Goal: Obtain resource: Obtain resource

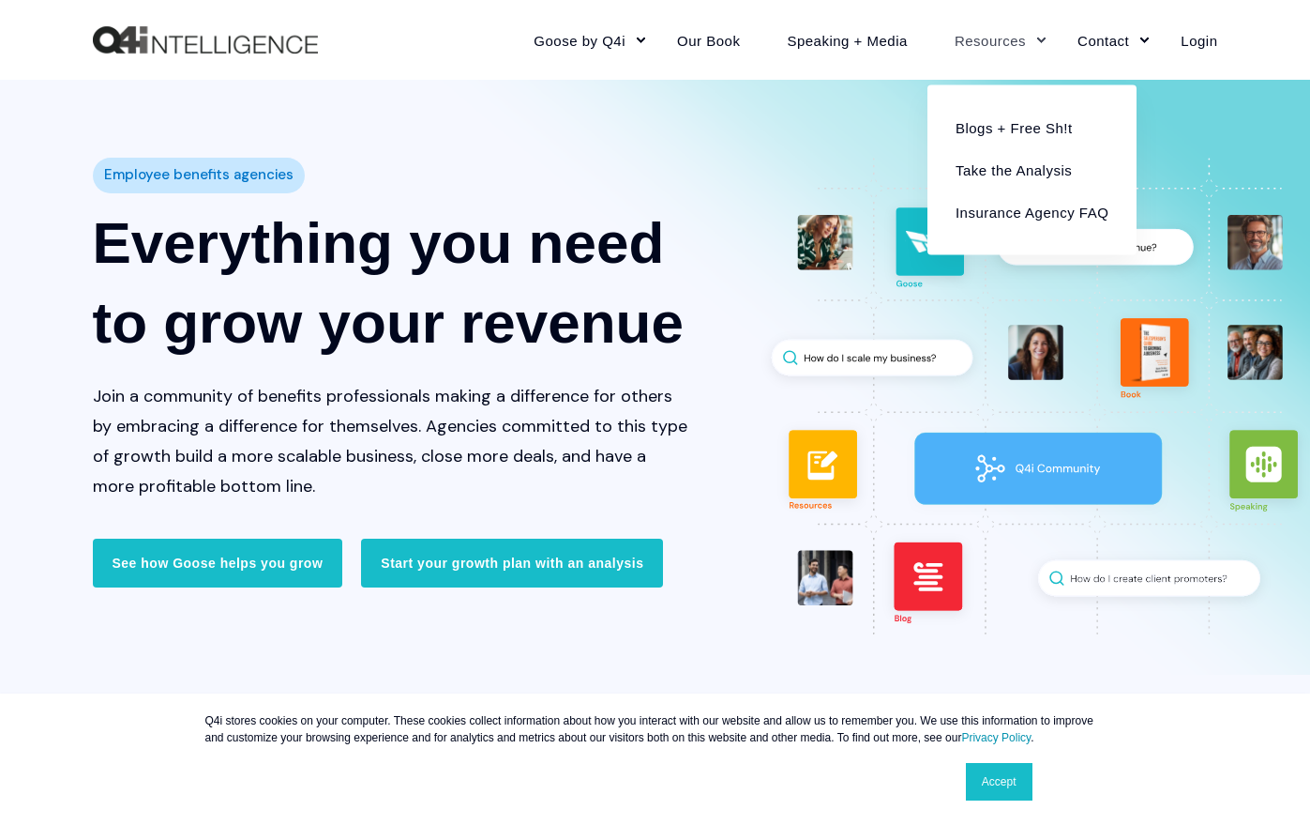
click at [992, 29] on link "Resources" at bounding box center [992, 40] width 123 height 82
click at [1030, 121] on link "Blogs + Free Sh!t" at bounding box center [1032, 127] width 181 height 42
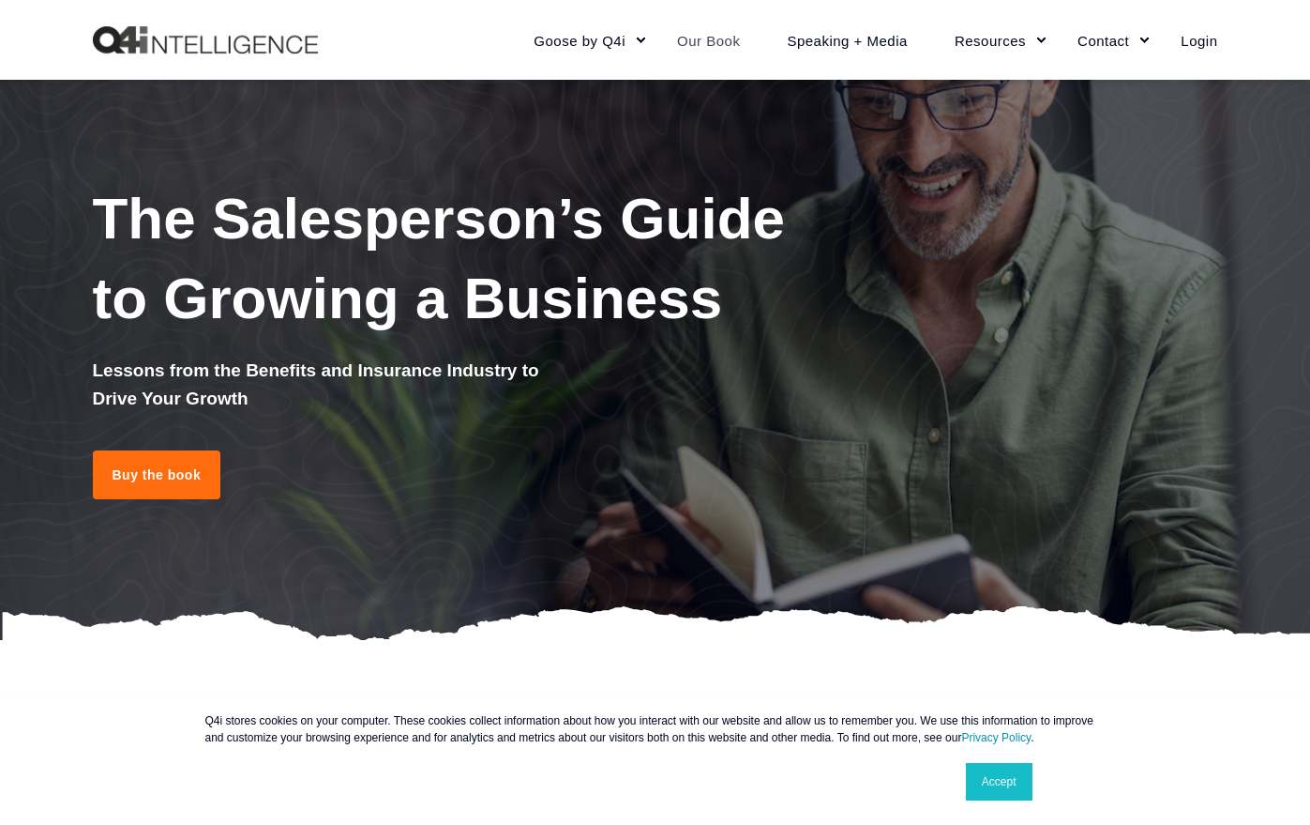
scroll to position [94, 0]
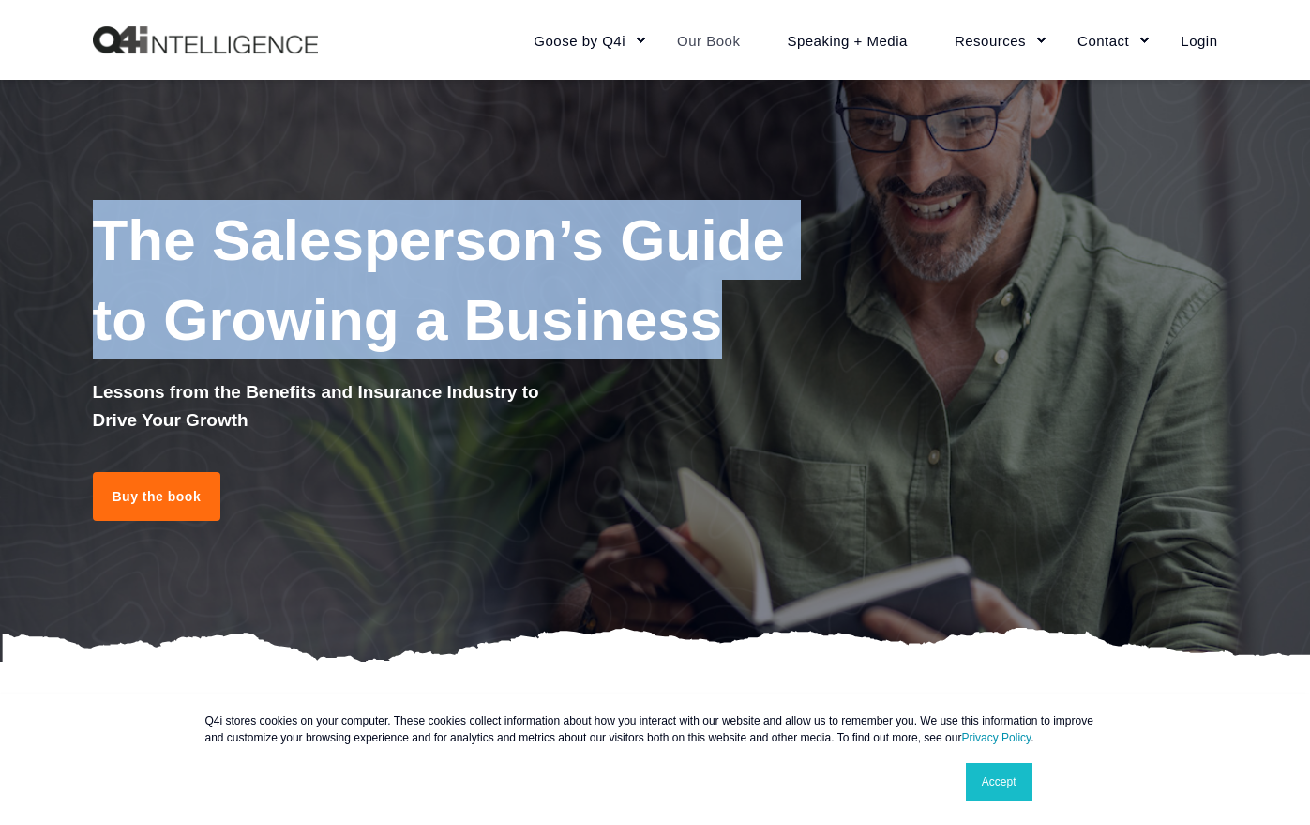
drag, startPoint x: 735, startPoint y: 326, endPoint x: 107, endPoint y: 239, distance: 634.4
click at [107, 239] on h1 "The Salesperson’s Guide to Growing a Business" at bounding box center [468, 279] width 750 height 159
copy span "The Salesperson’s Guide to Growing a Business"
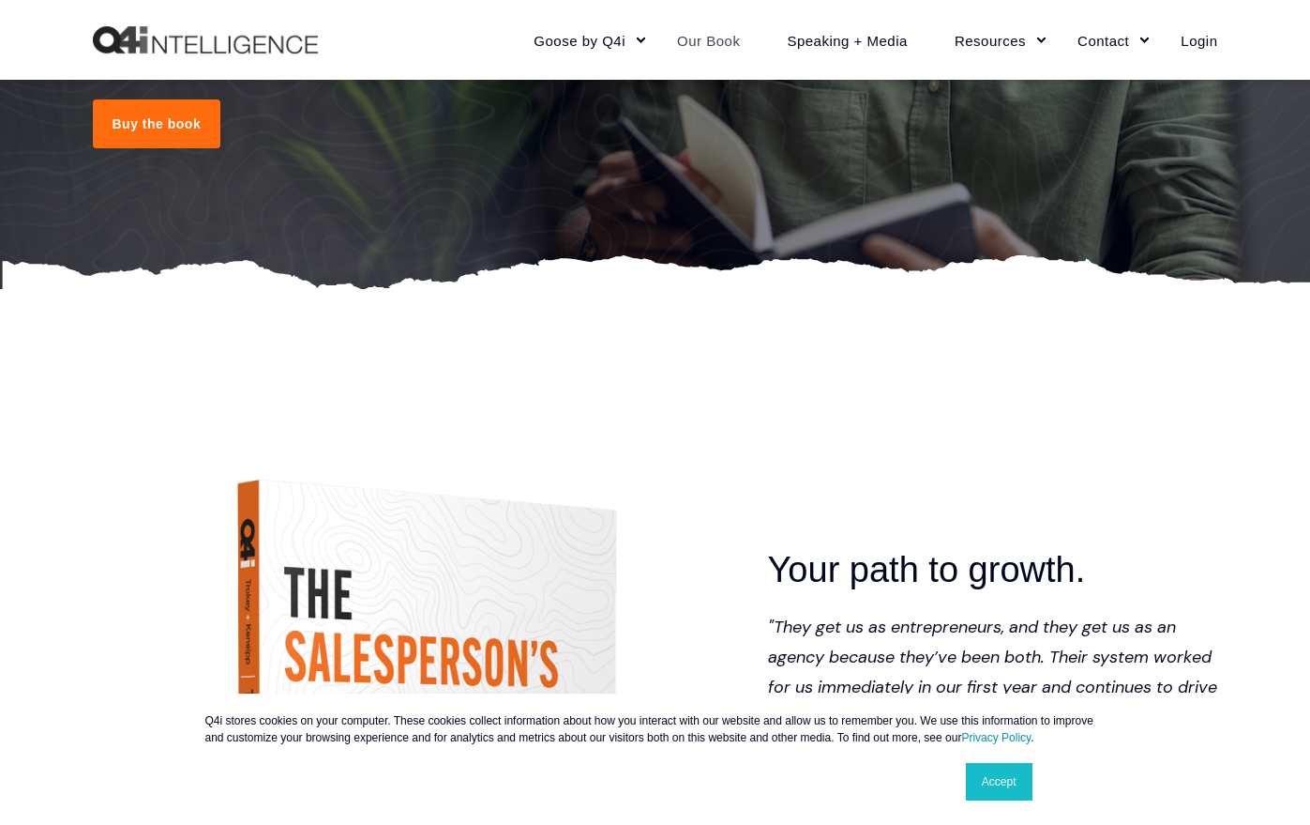
scroll to position [469, 0]
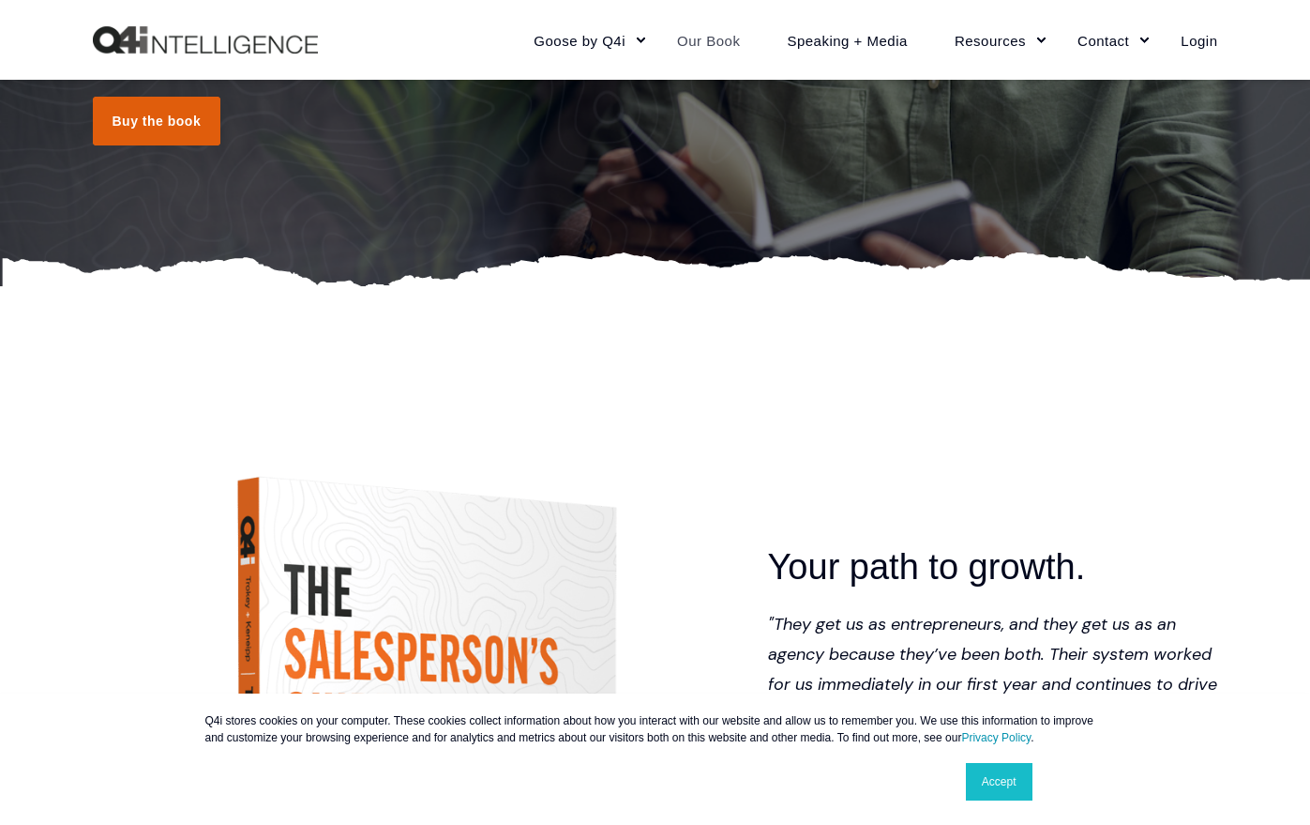
click at [133, 130] on link "Buy the book" at bounding box center [157, 121] width 129 height 49
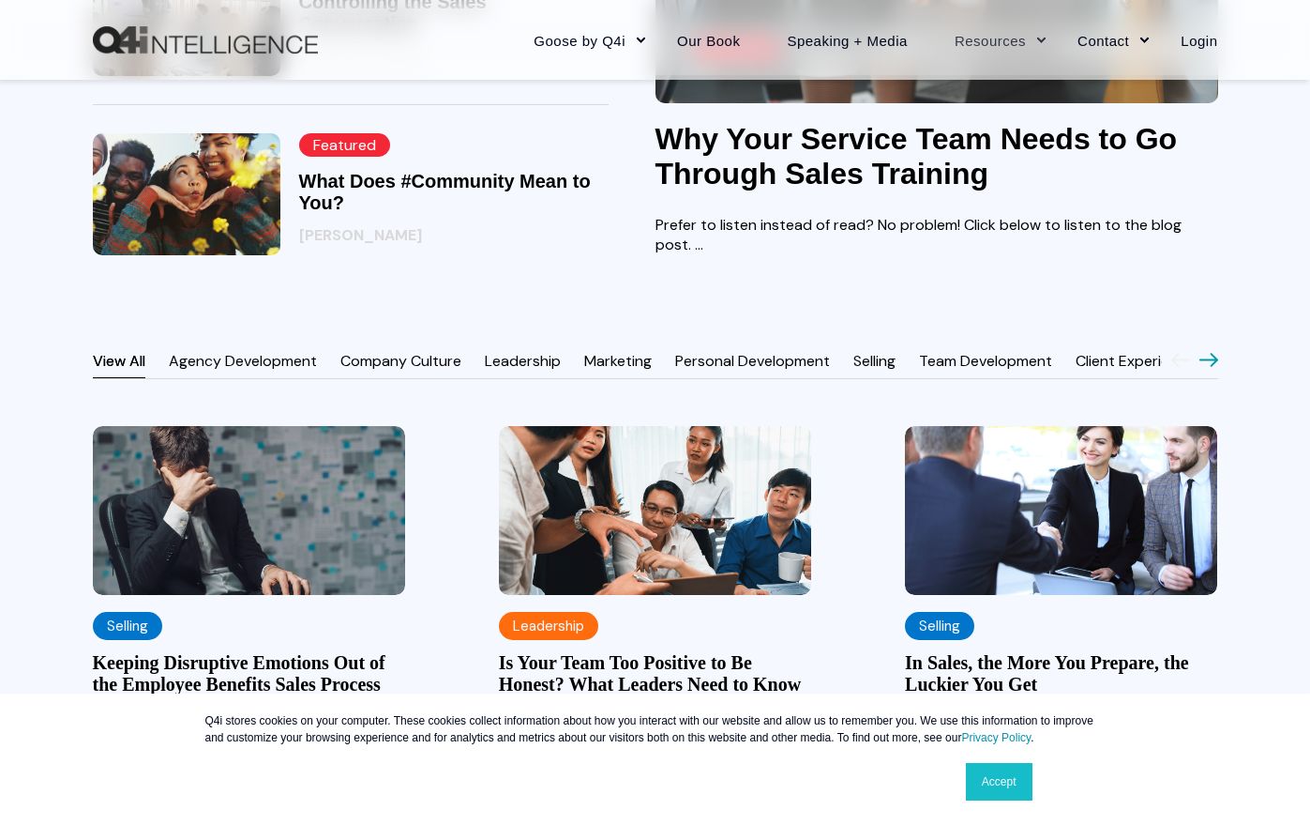
scroll to position [1407, 0]
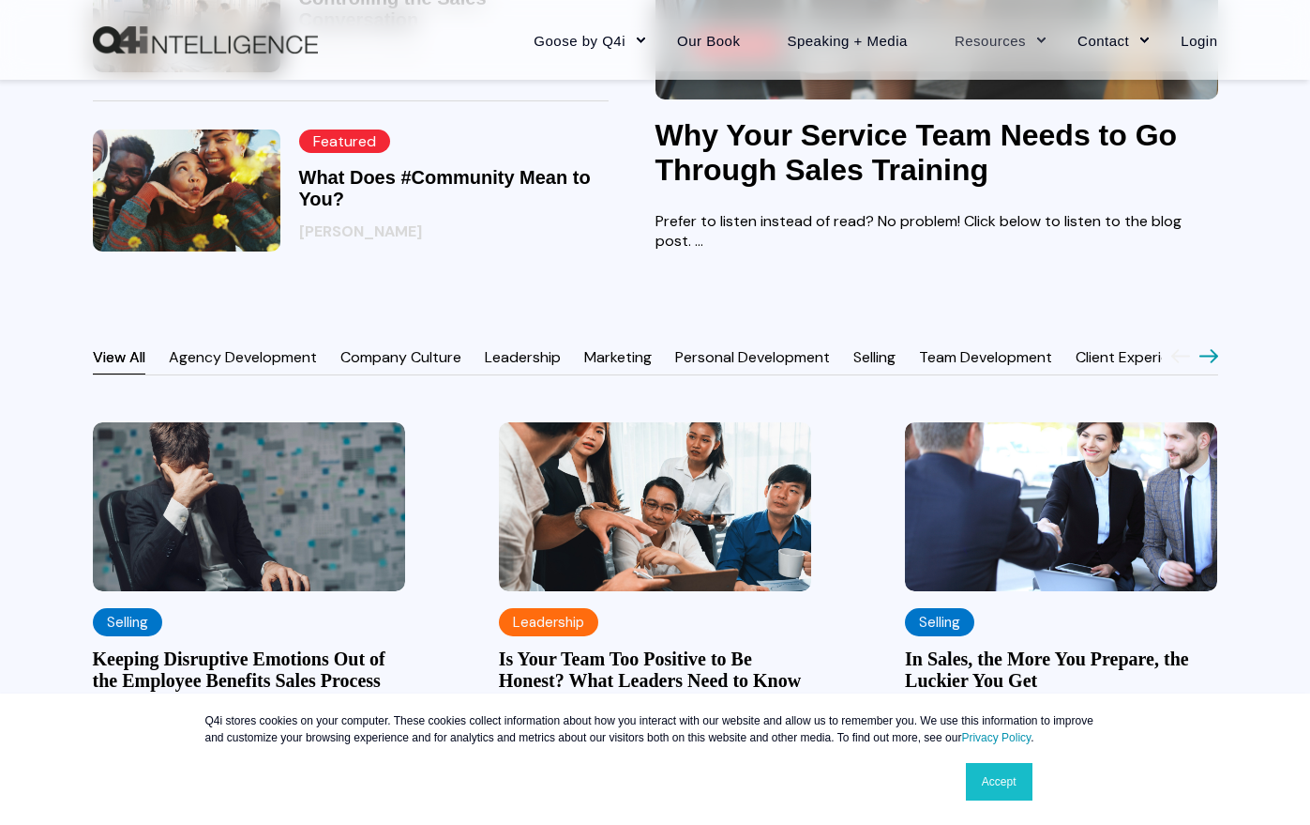
click at [205, 367] on link "Agency Development" at bounding box center [243, 357] width 148 height 20
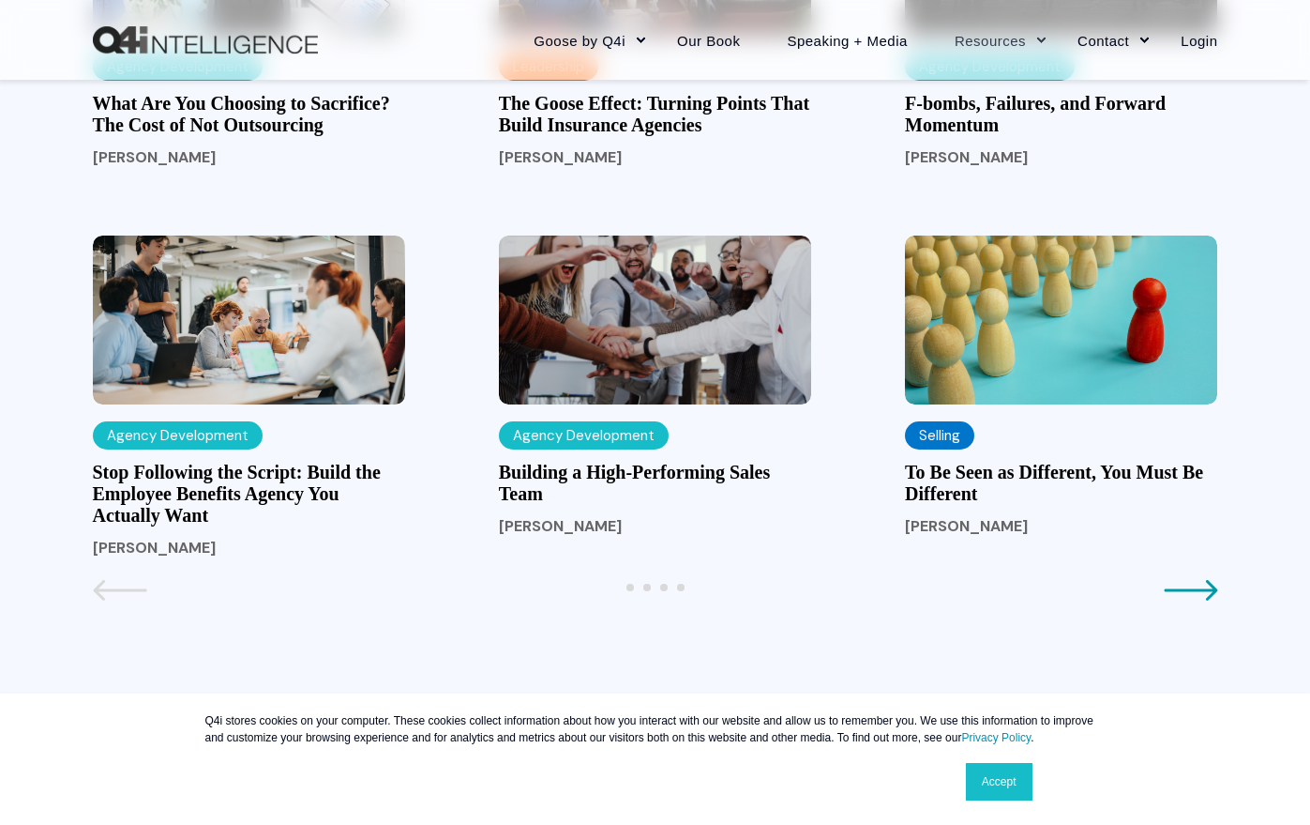
scroll to position [1970, 0]
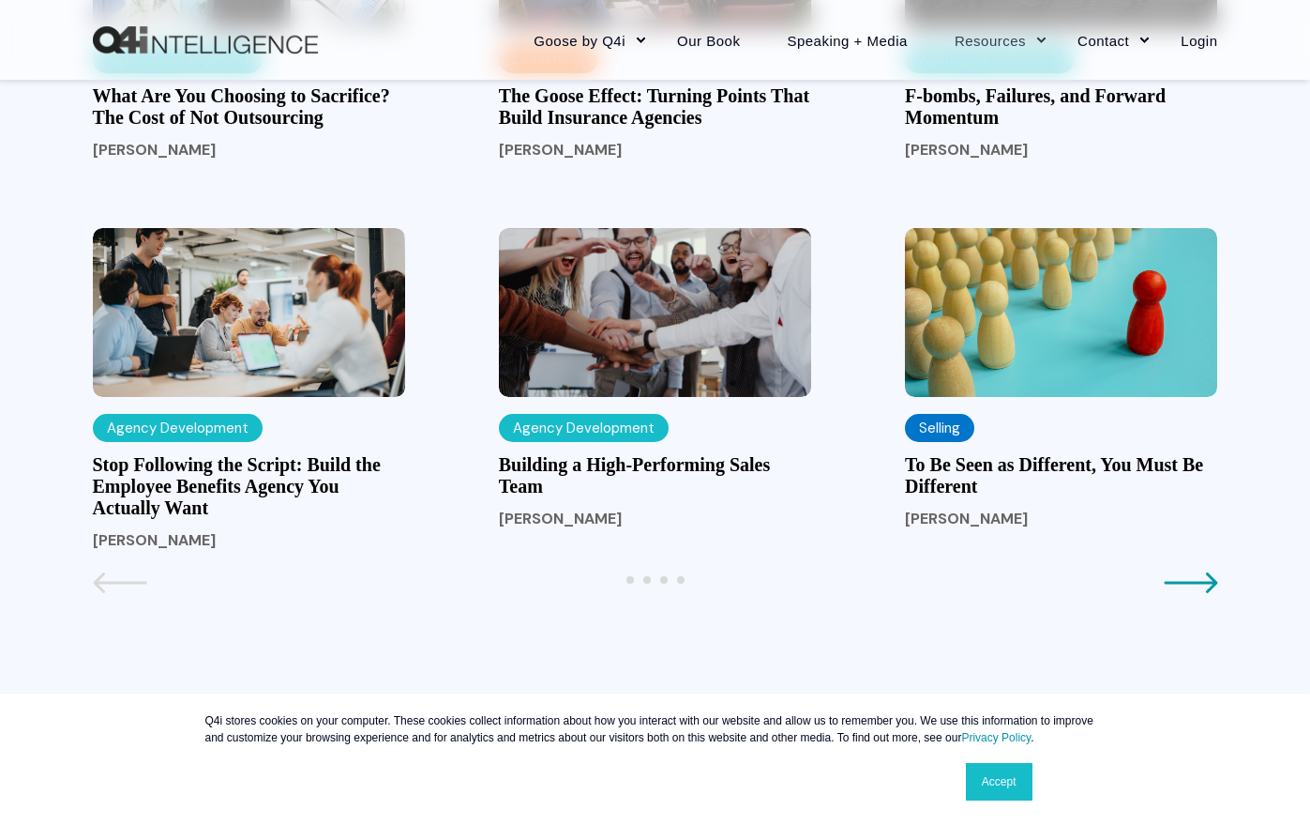
click at [1180, 592] on icon "Next page" at bounding box center [1191, 582] width 54 height 23
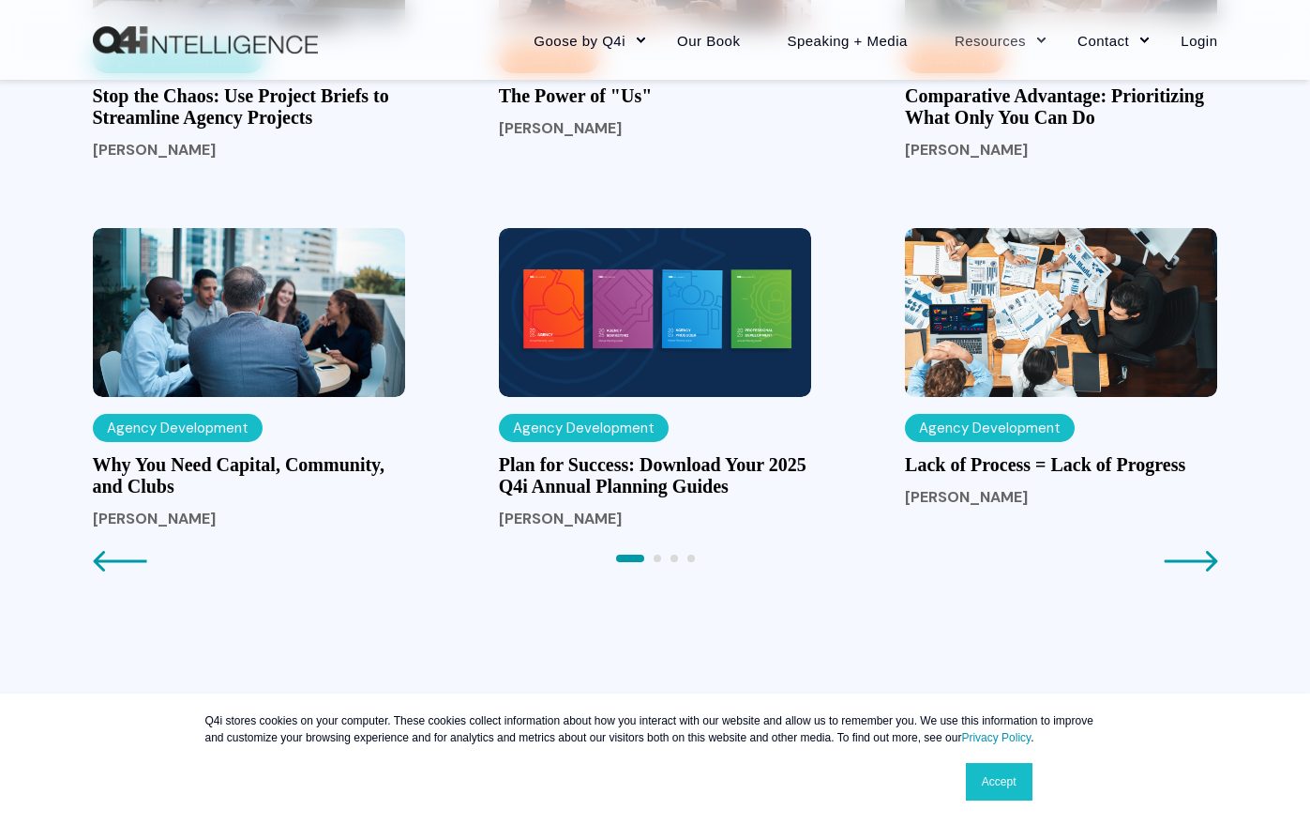
click at [1178, 572] on icon "Next page" at bounding box center [1191, 561] width 54 height 23
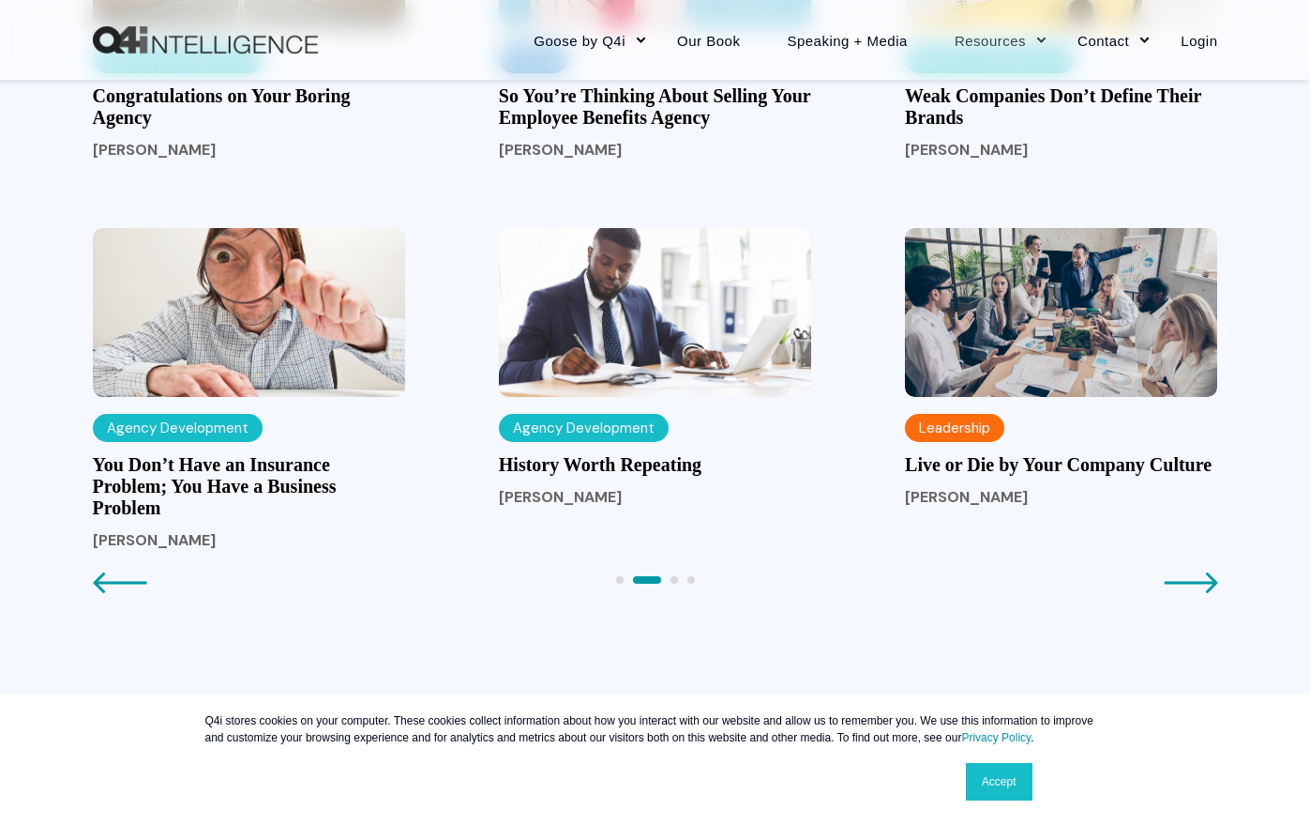
scroll to position [1689, 0]
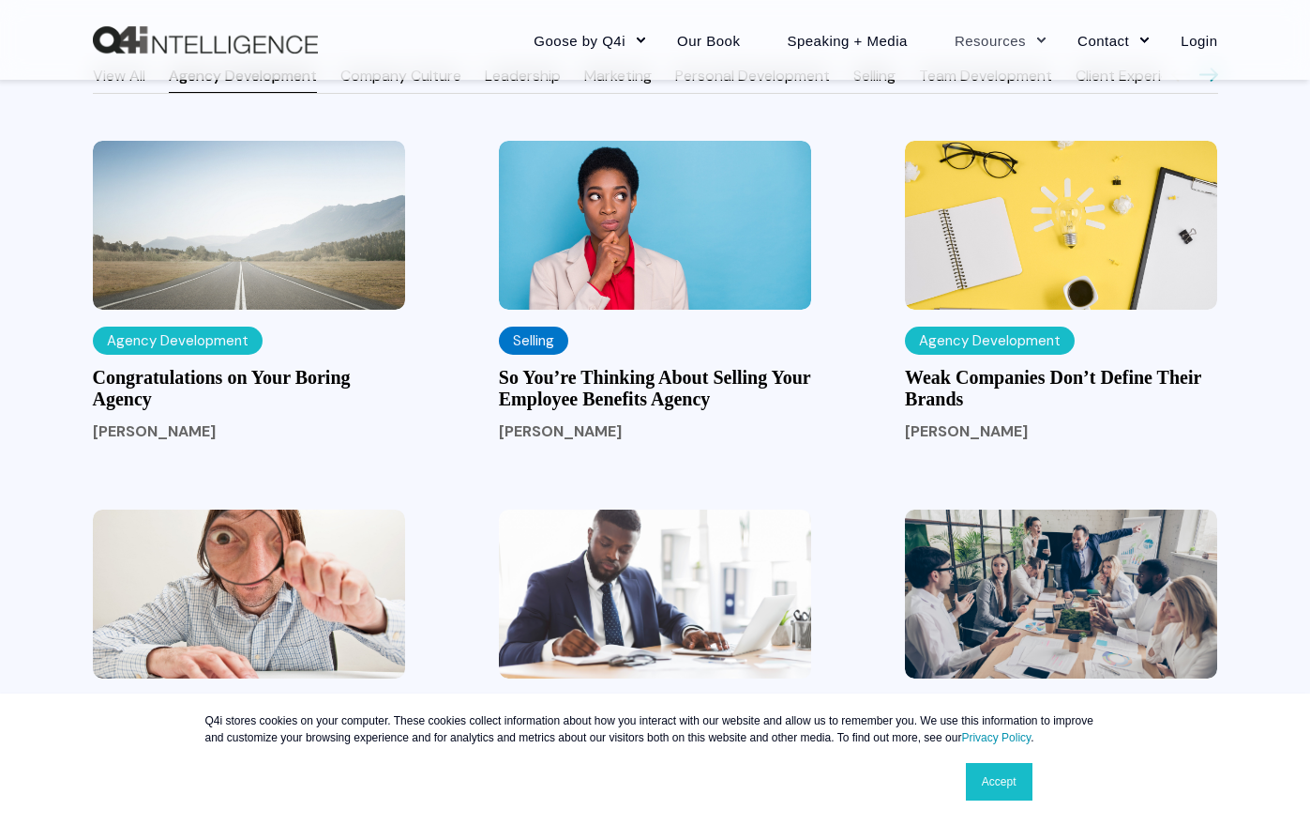
drag, startPoint x: 952, startPoint y: 405, endPoint x: 22, endPoint y: 513, distance: 936.8
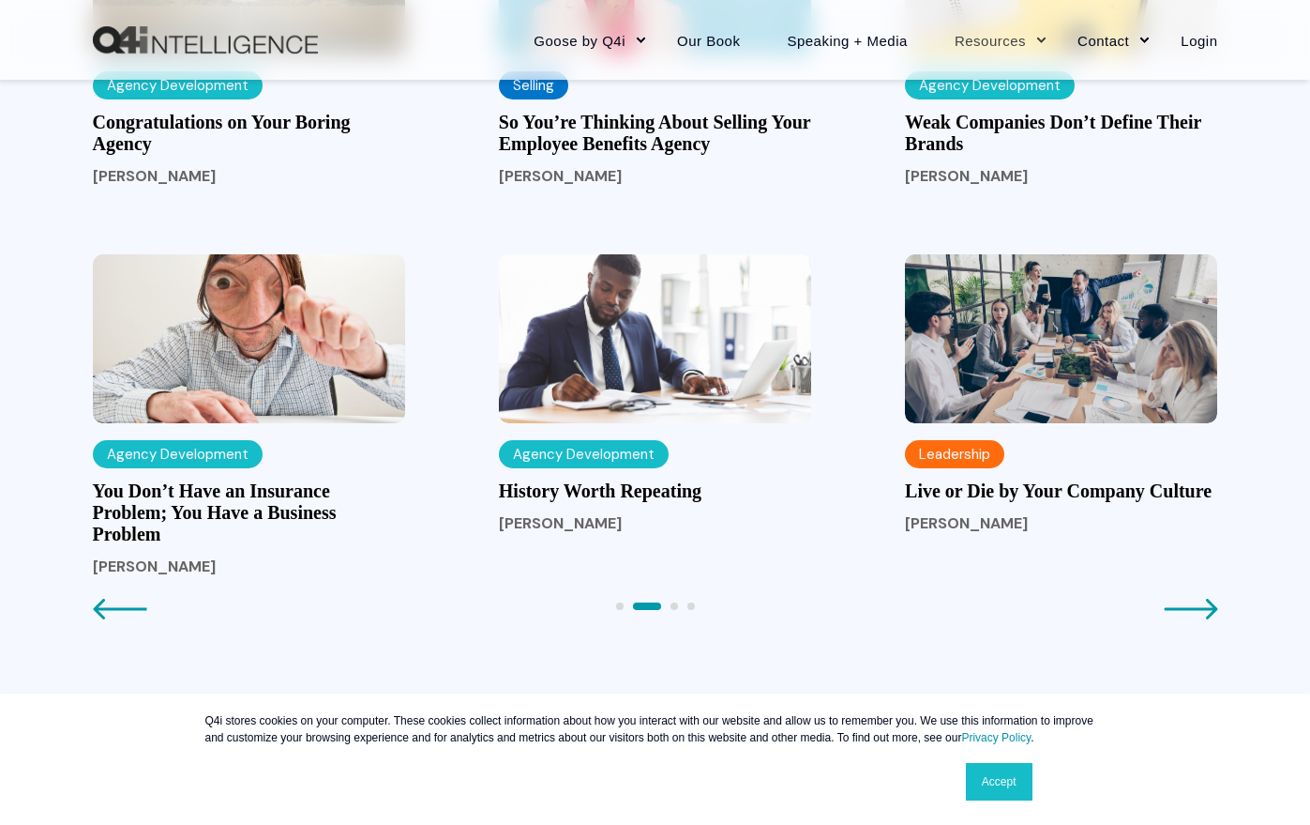
scroll to position [2064, 0]
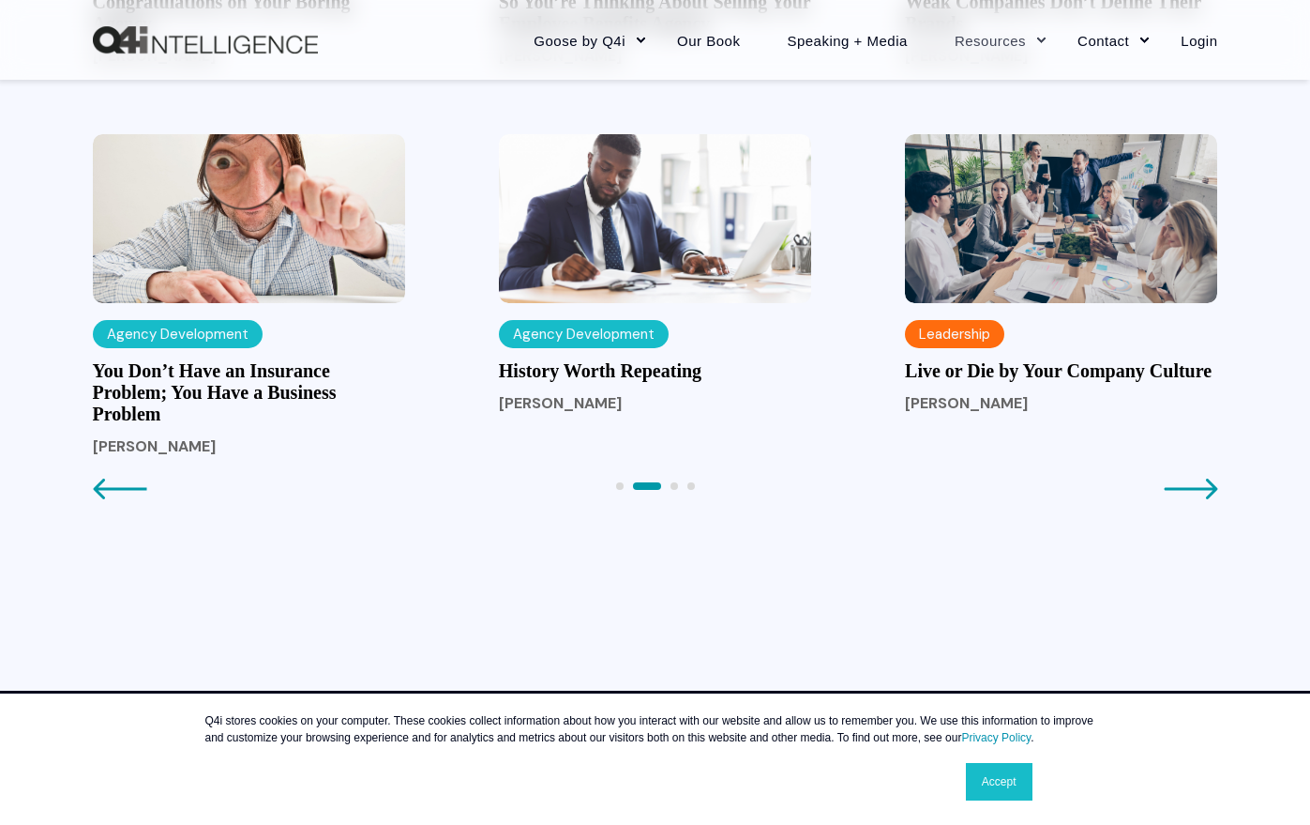
drag, startPoint x: 119, startPoint y: 427, endPoint x: 53, endPoint y: 438, distance: 67.5
click at [1198, 477] on div "Leadership Live or Die by Your Company Culture Wendy Keneipp" at bounding box center [1061, 305] width 312 height 343
click at [1199, 500] on icon "Next page" at bounding box center [1191, 488] width 54 height 23
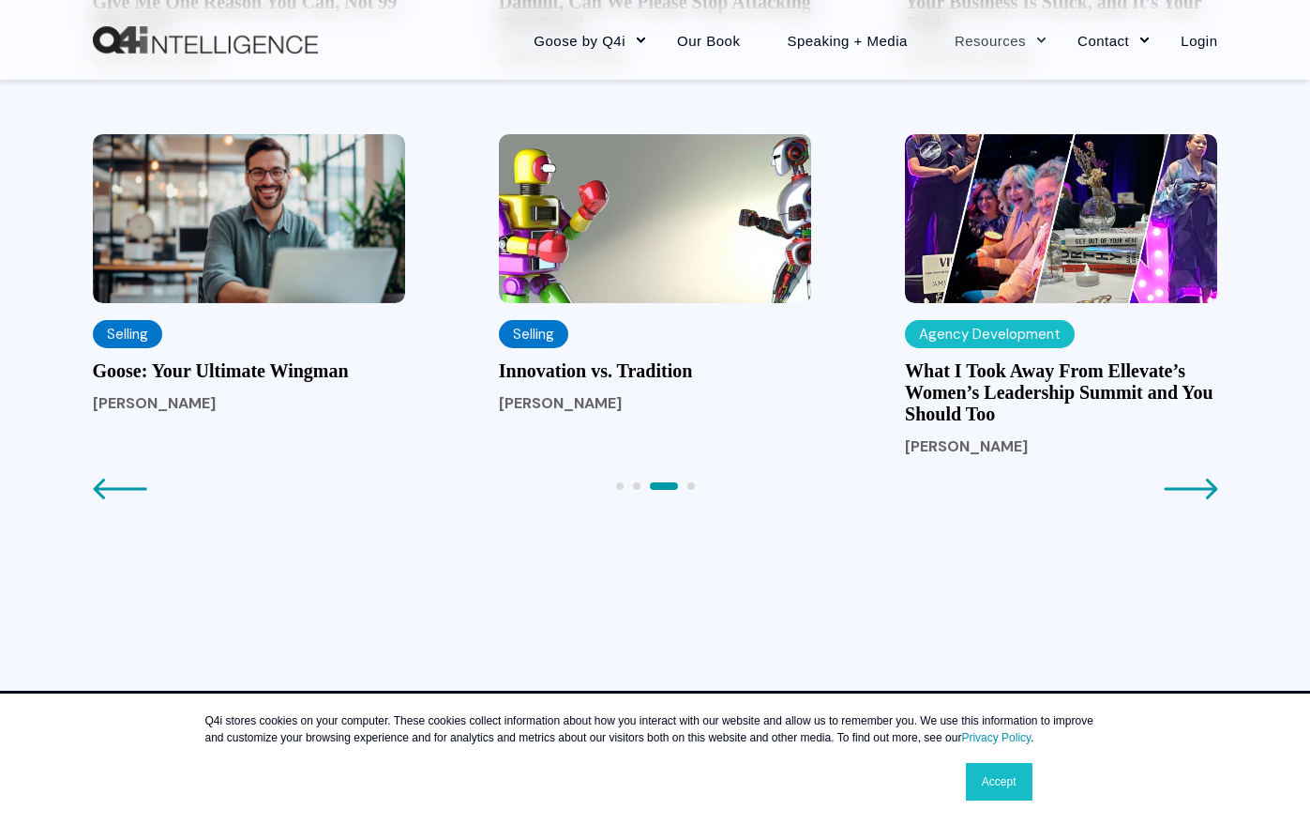
click at [1186, 498] on icon "Next page" at bounding box center [1191, 488] width 54 height 23
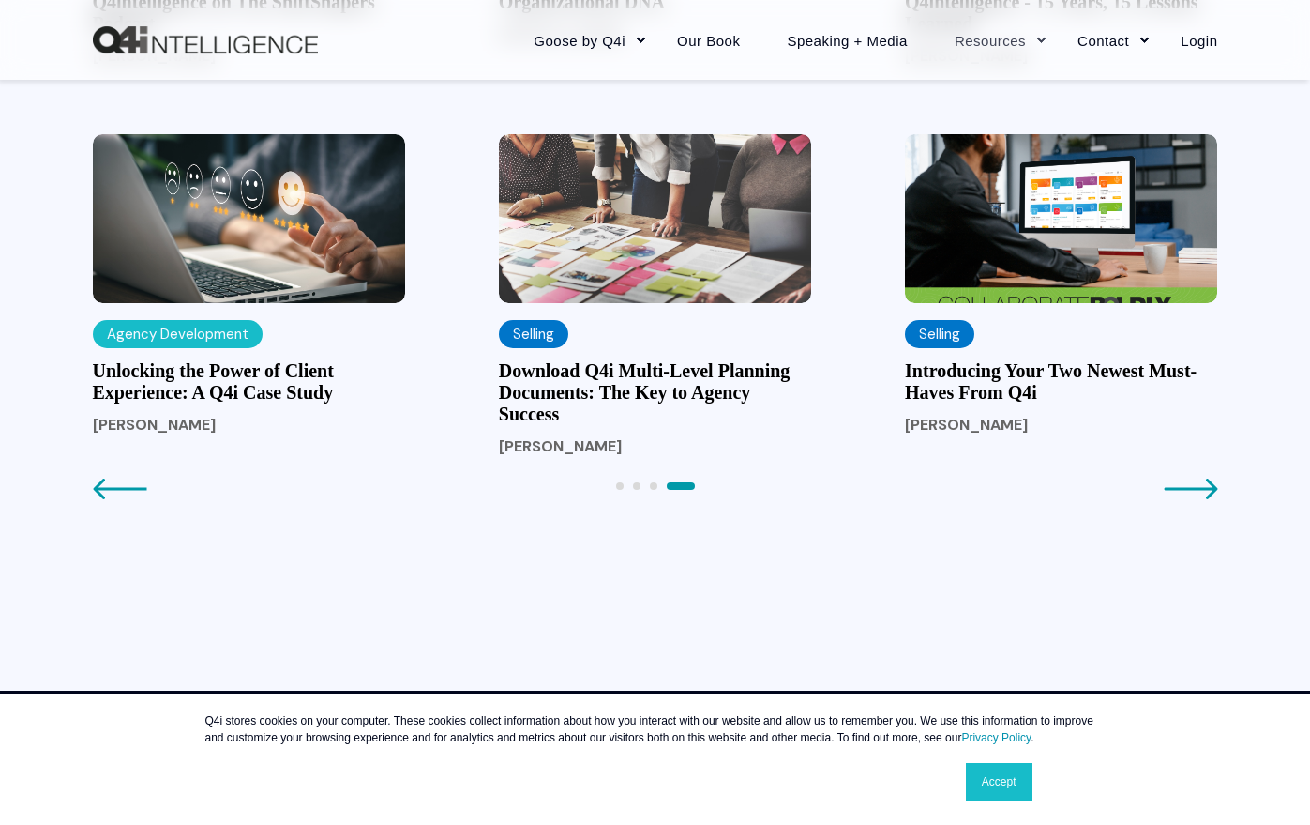
click at [976, 576] on div "Previous Next View All Agency Development Company Culture Leadership Marketing …" at bounding box center [656, 187] width 1126 height 1007
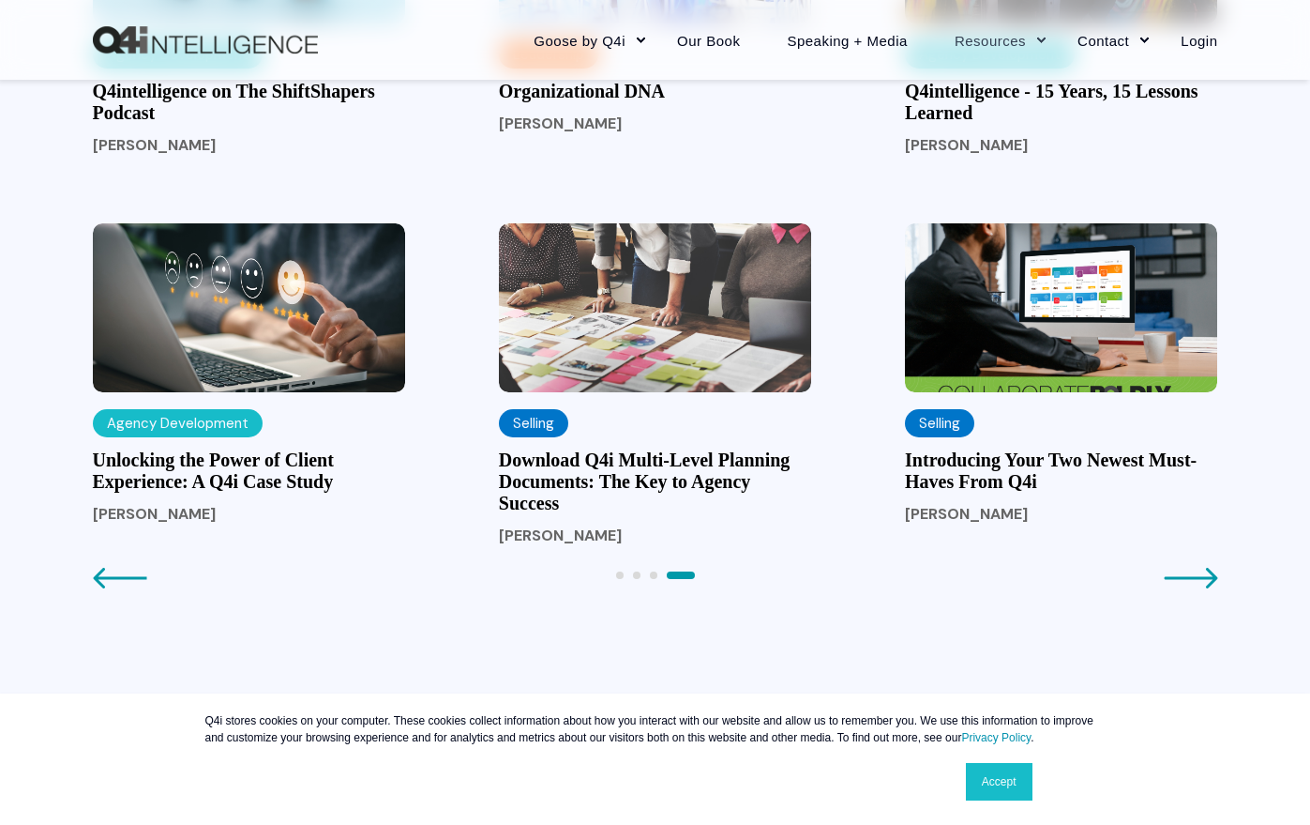
scroll to position [1970, 0]
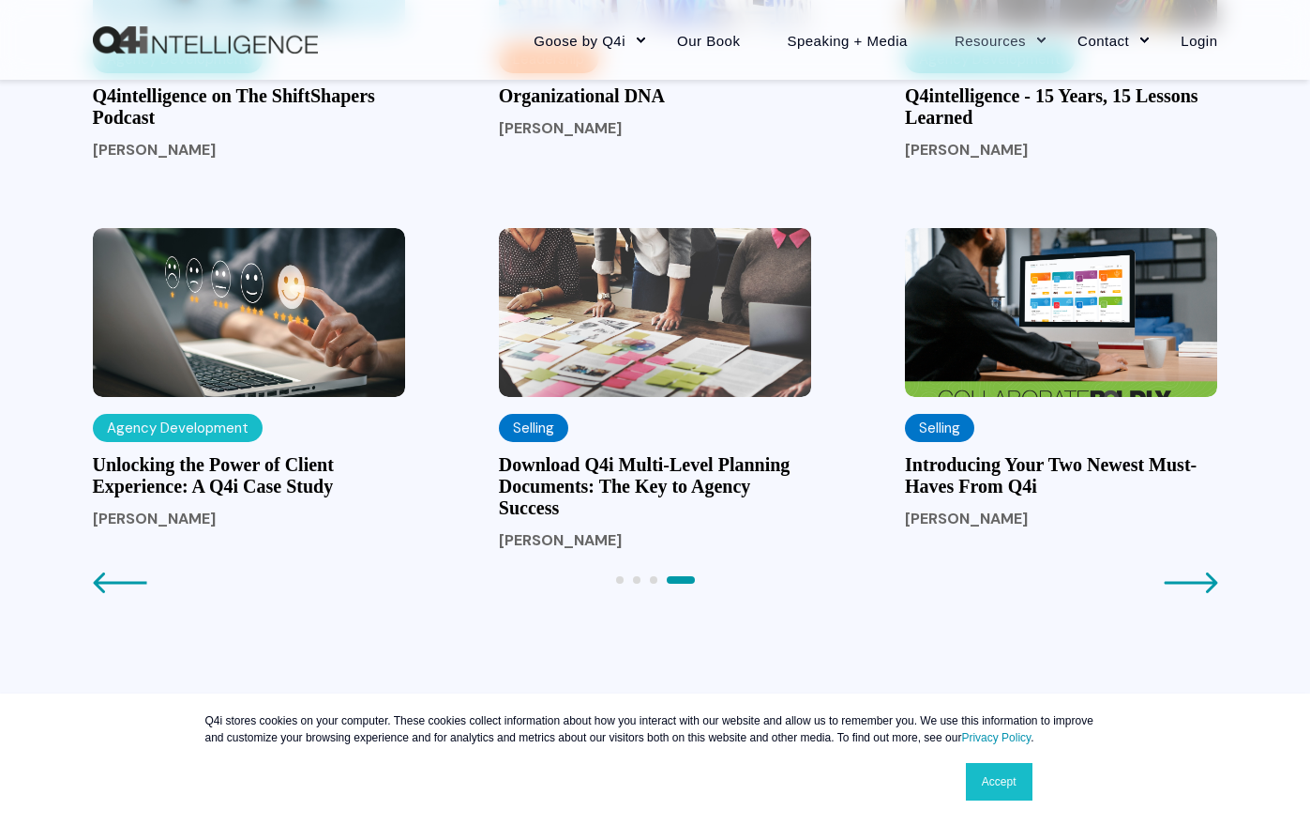
drag, startPoint x: 273, startPoint y: 499, endPoint x: 83, endPoint y: 656, distance: 246.6
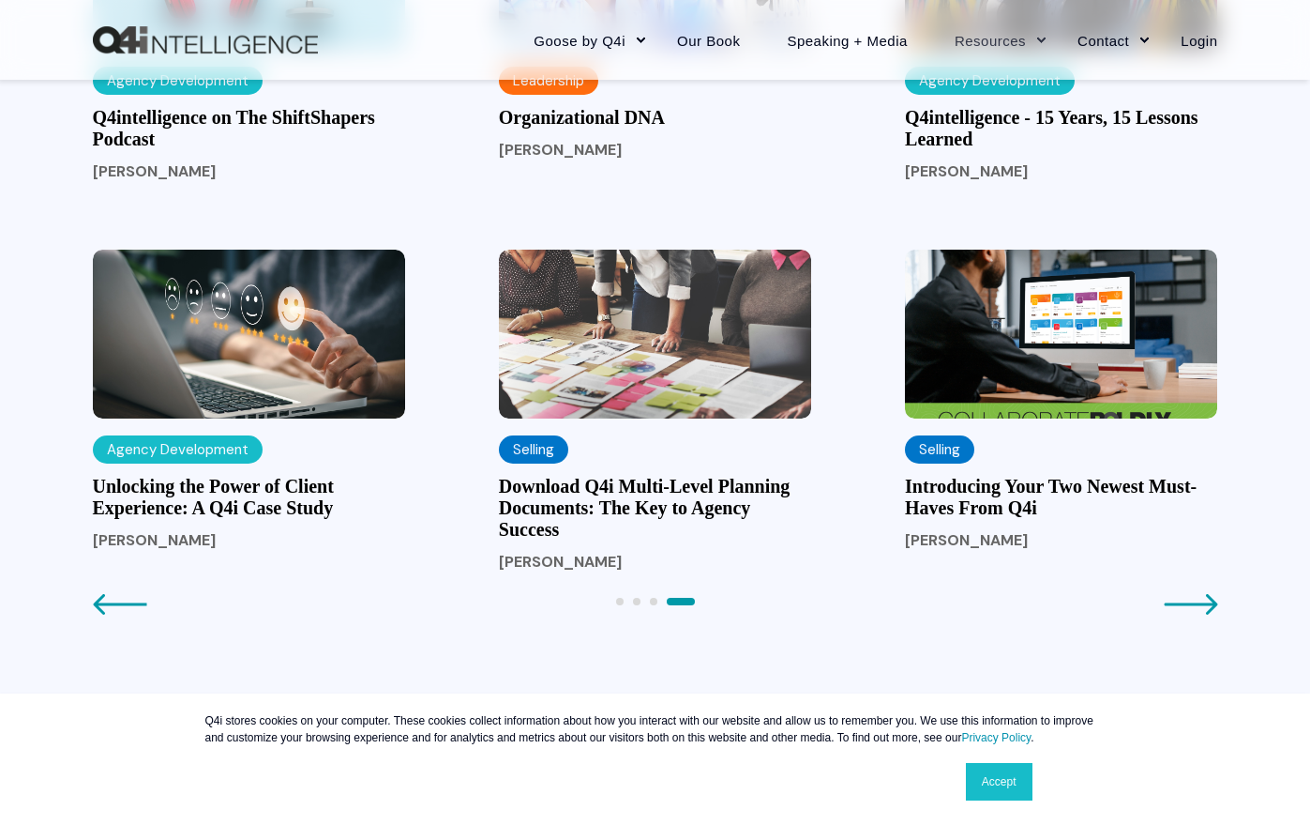
scroll to position [2064, 0]
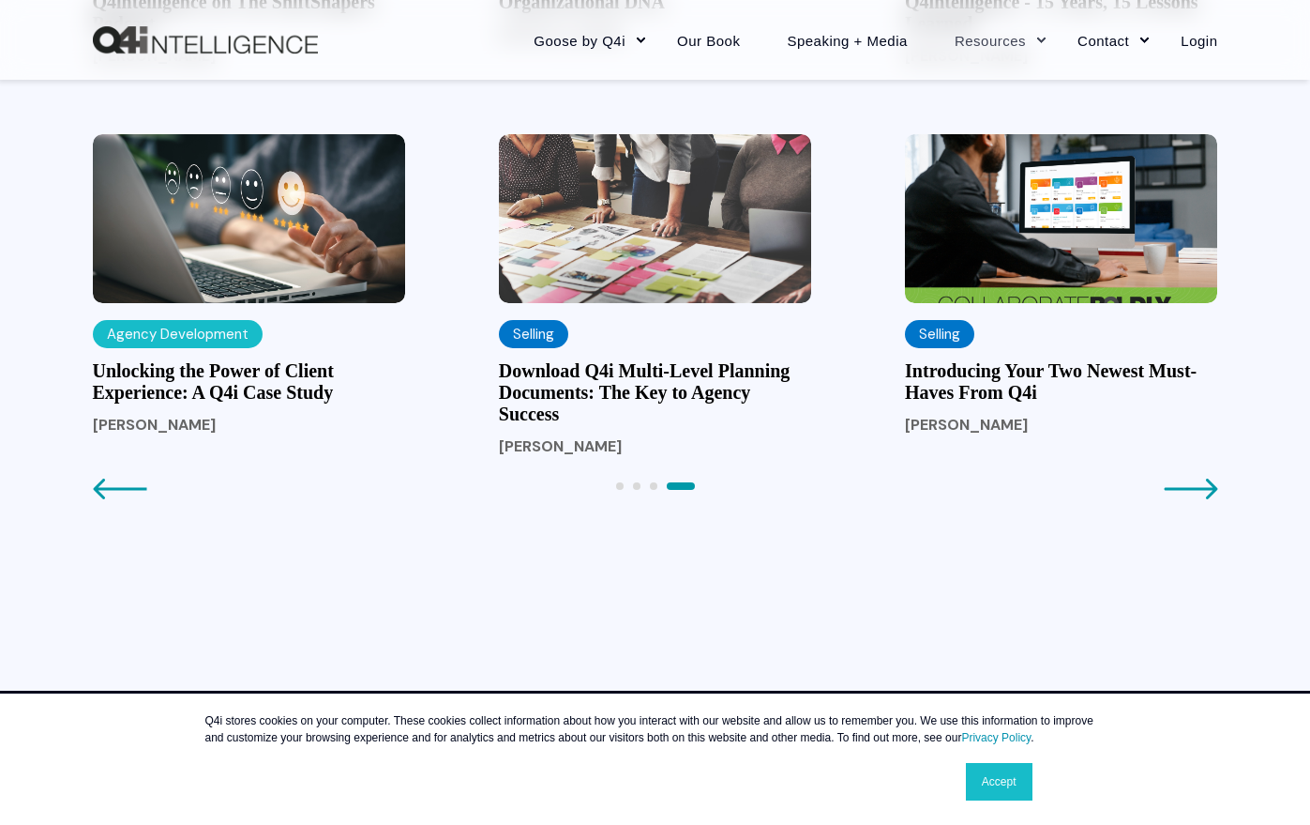
click at [1173, 500] on icon "Next page" at bounding box center [1191, 488] width 54 height 23
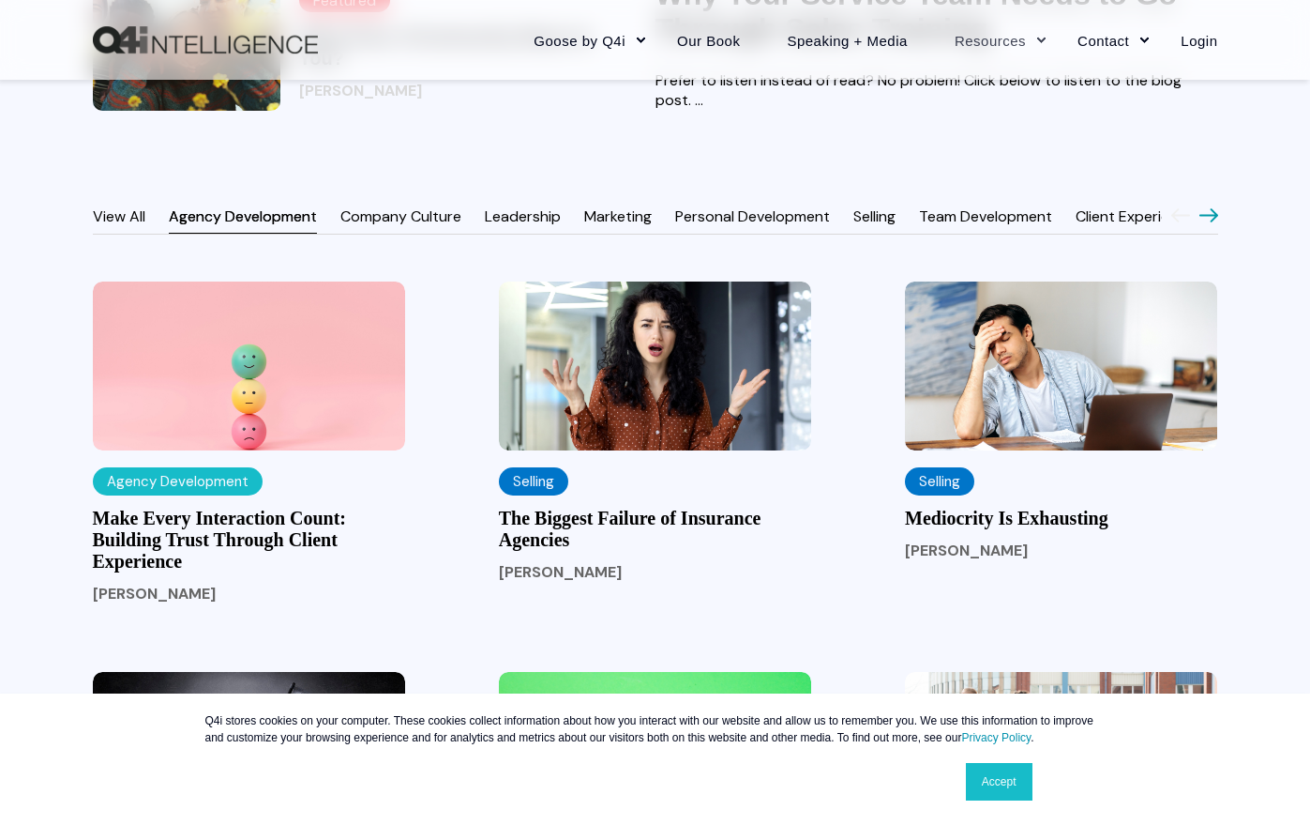
scroll to position [1501, 0]
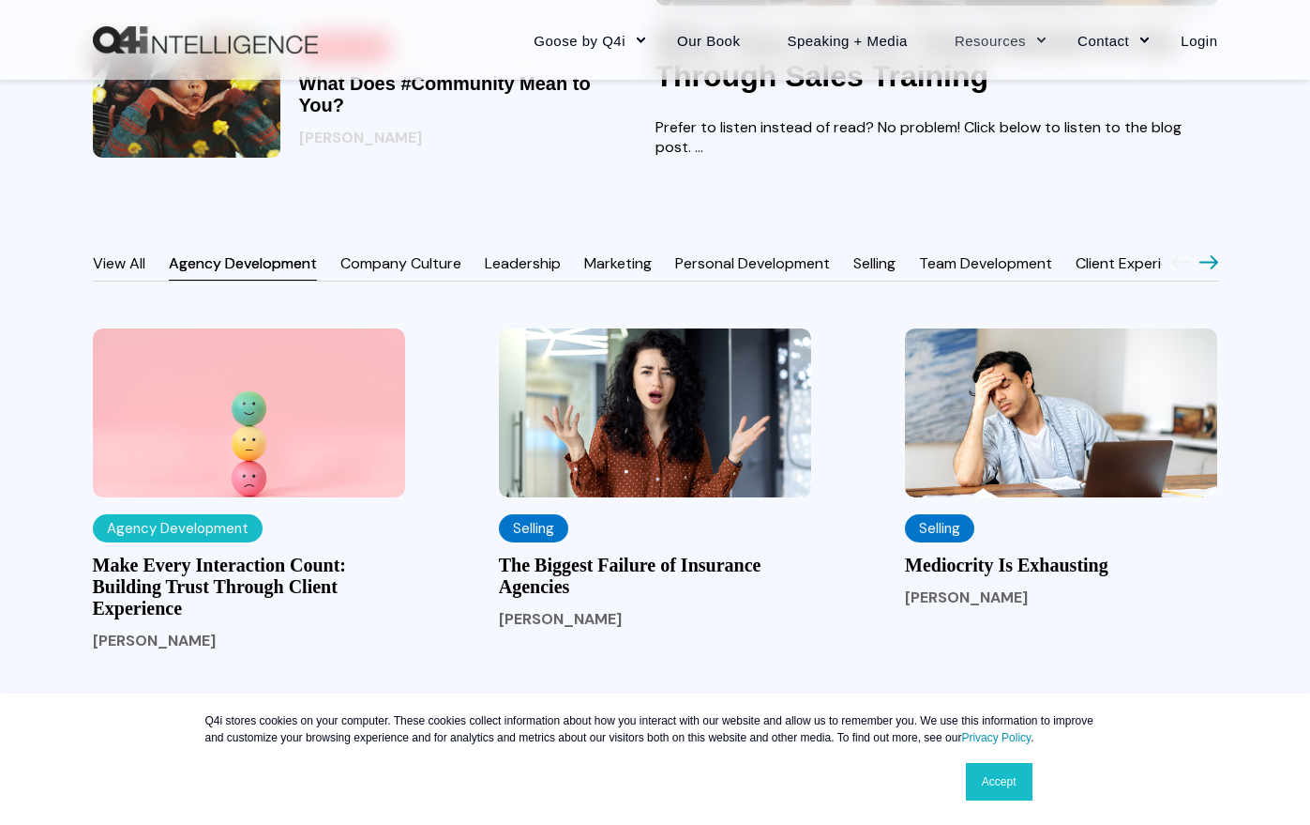
click at [862, 273] on link "Selling" at bounding box center [875, 263] width 42 height 20
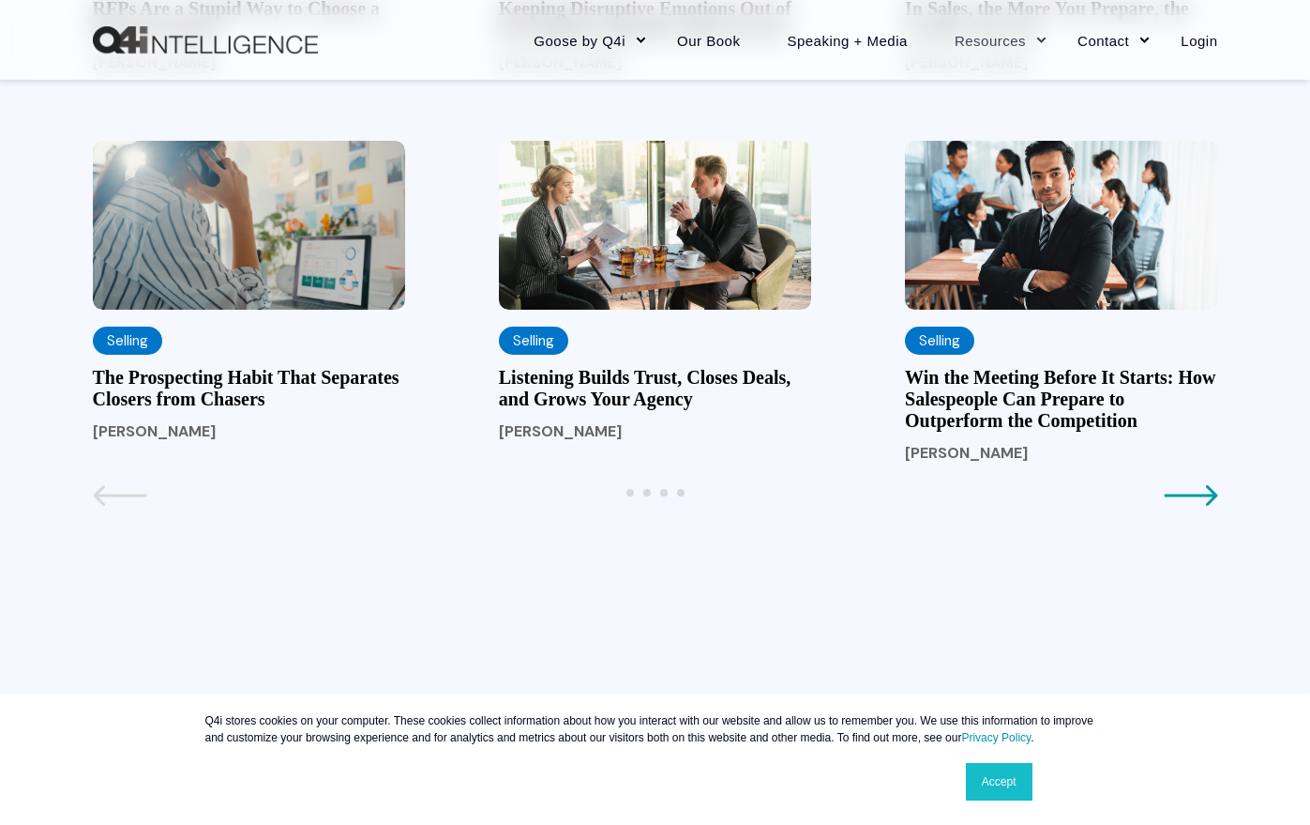
scroll to position [2064, 0]
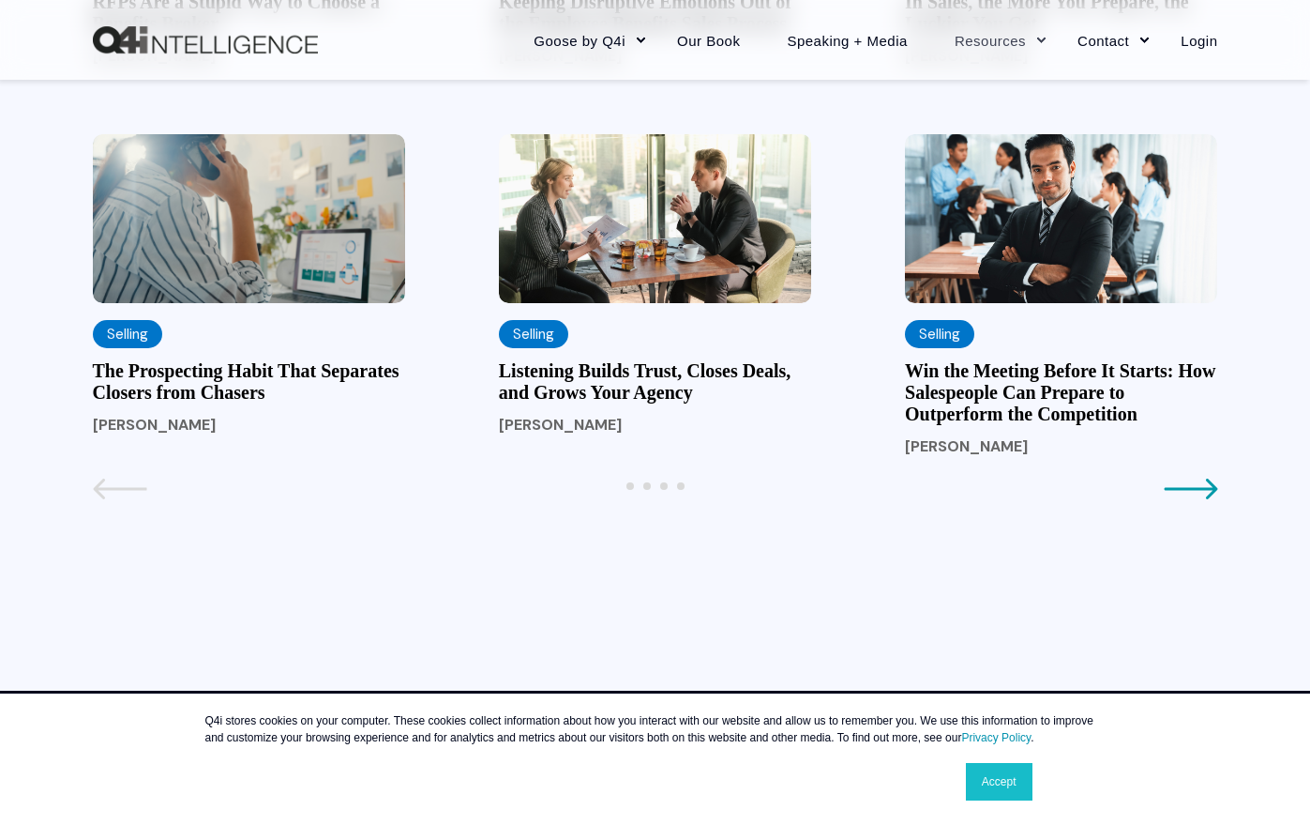
click at [1199, 500] on icon "Next page" at bounding box center [1191, 488] width 54 height 23
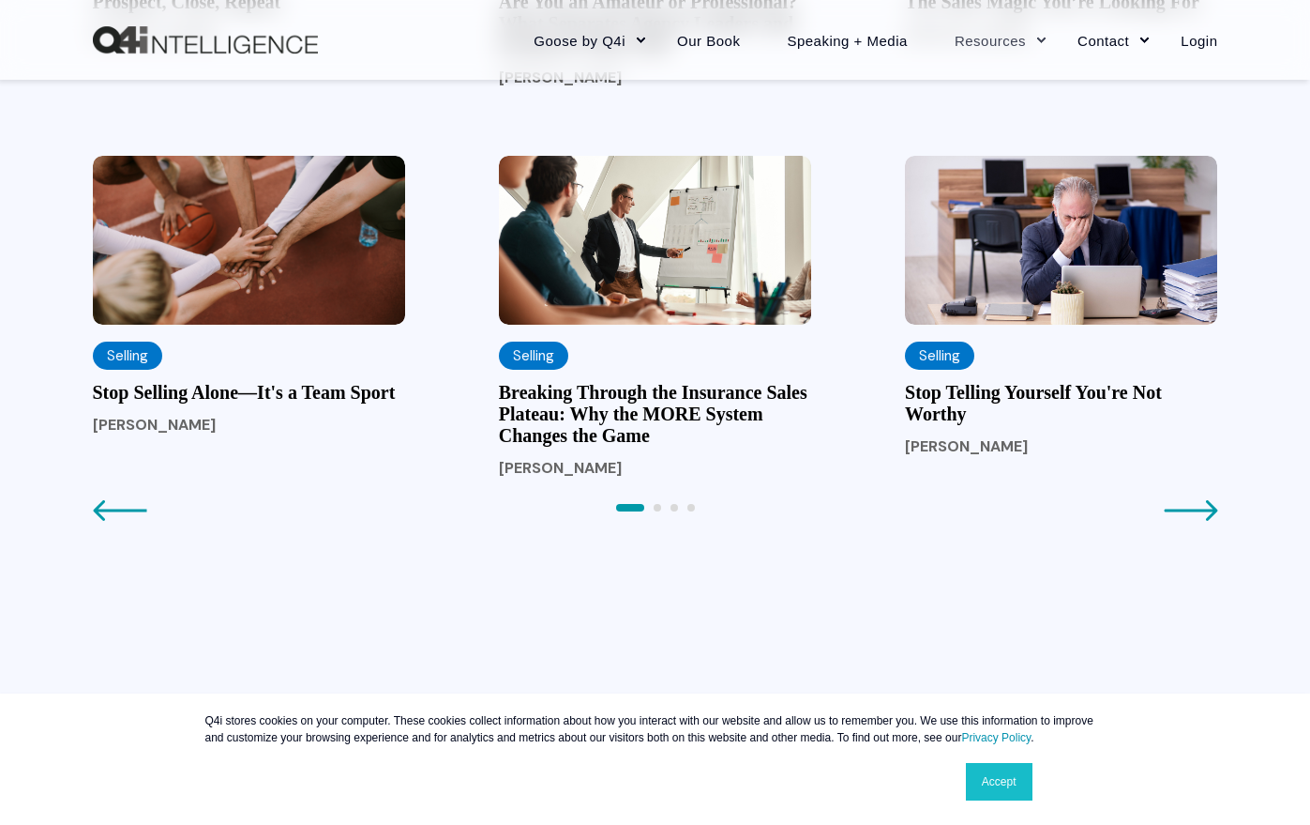
click at [1179, 522] on icon "Next page" at bounding box center [1191, 510] width 54 height 23
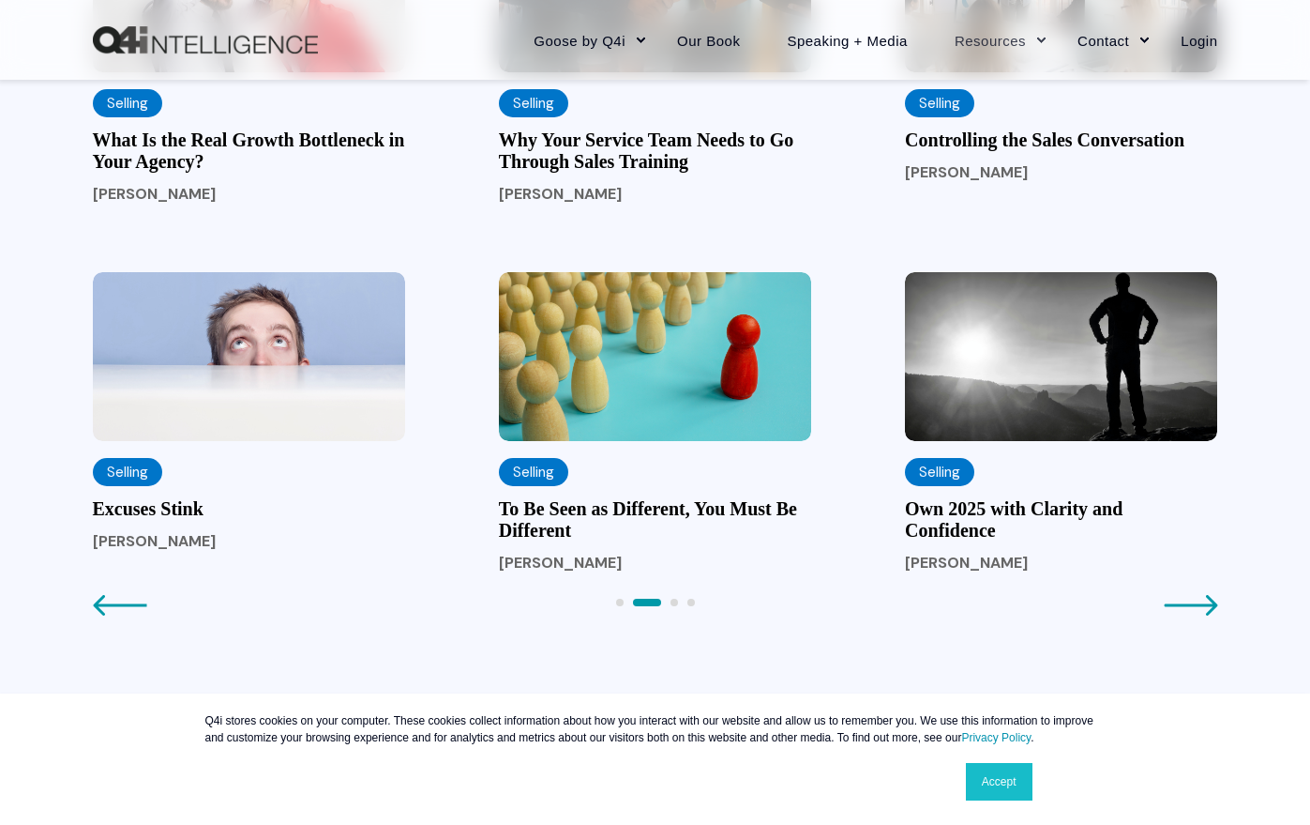
scroll to position [1970, 0]
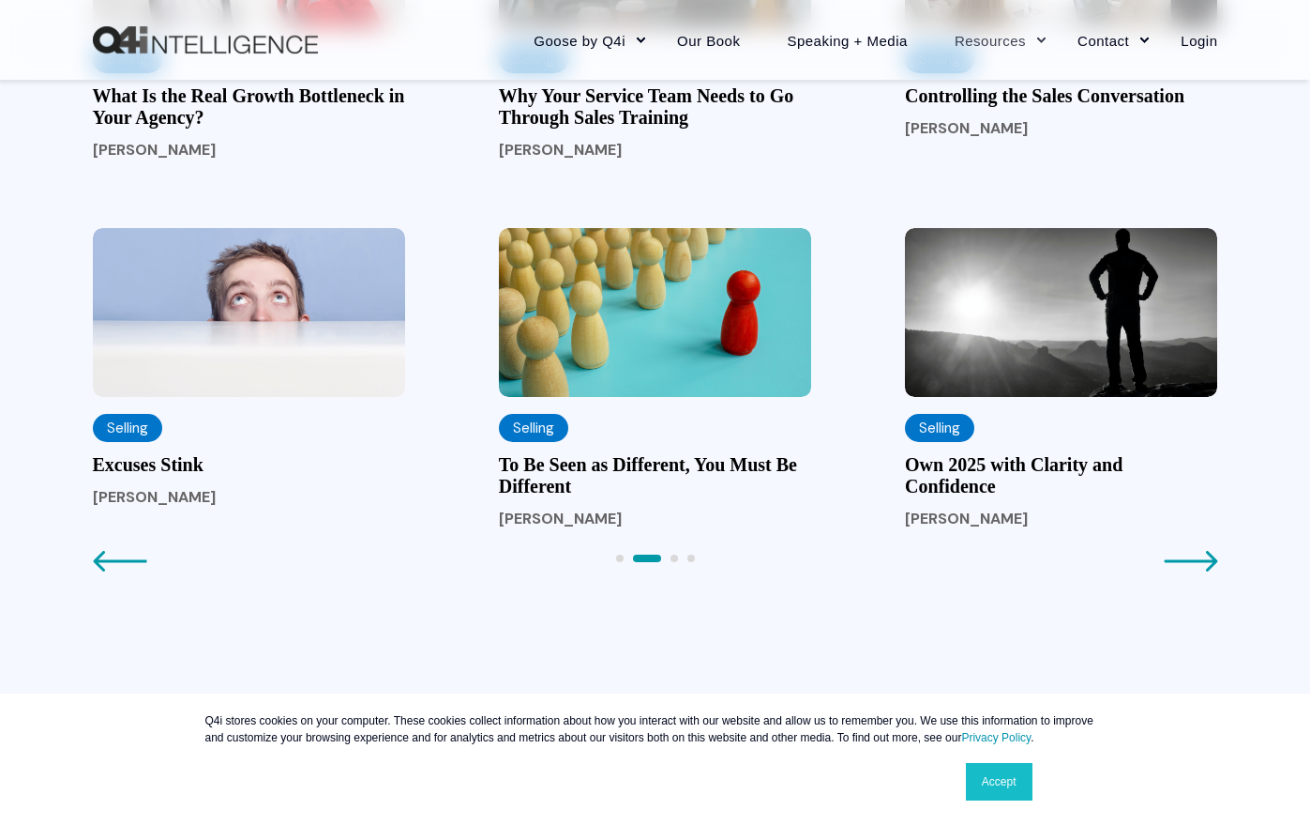
click at [1182, 572] on icon "Next page" at bounding box center [1191, 561] width 54 height 23
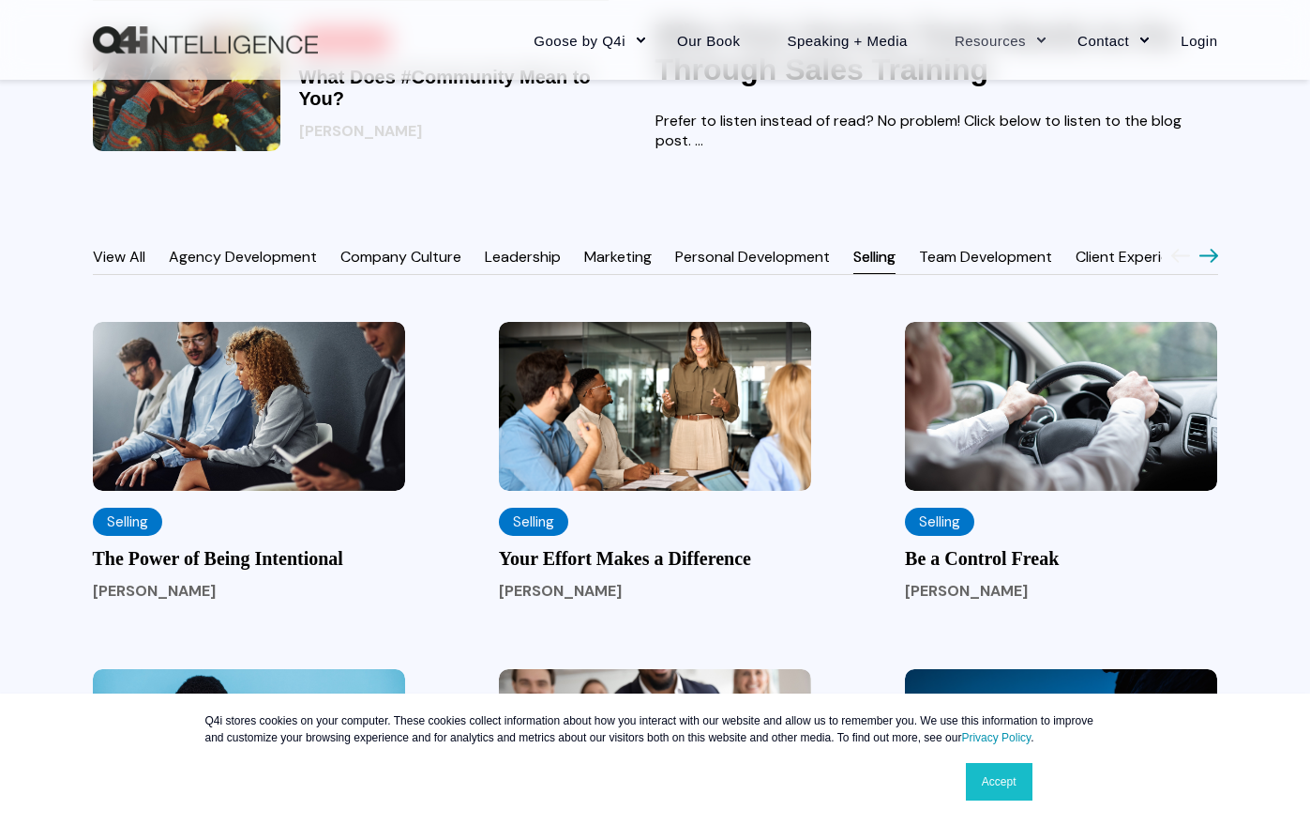
scroll to position [1501, 0]
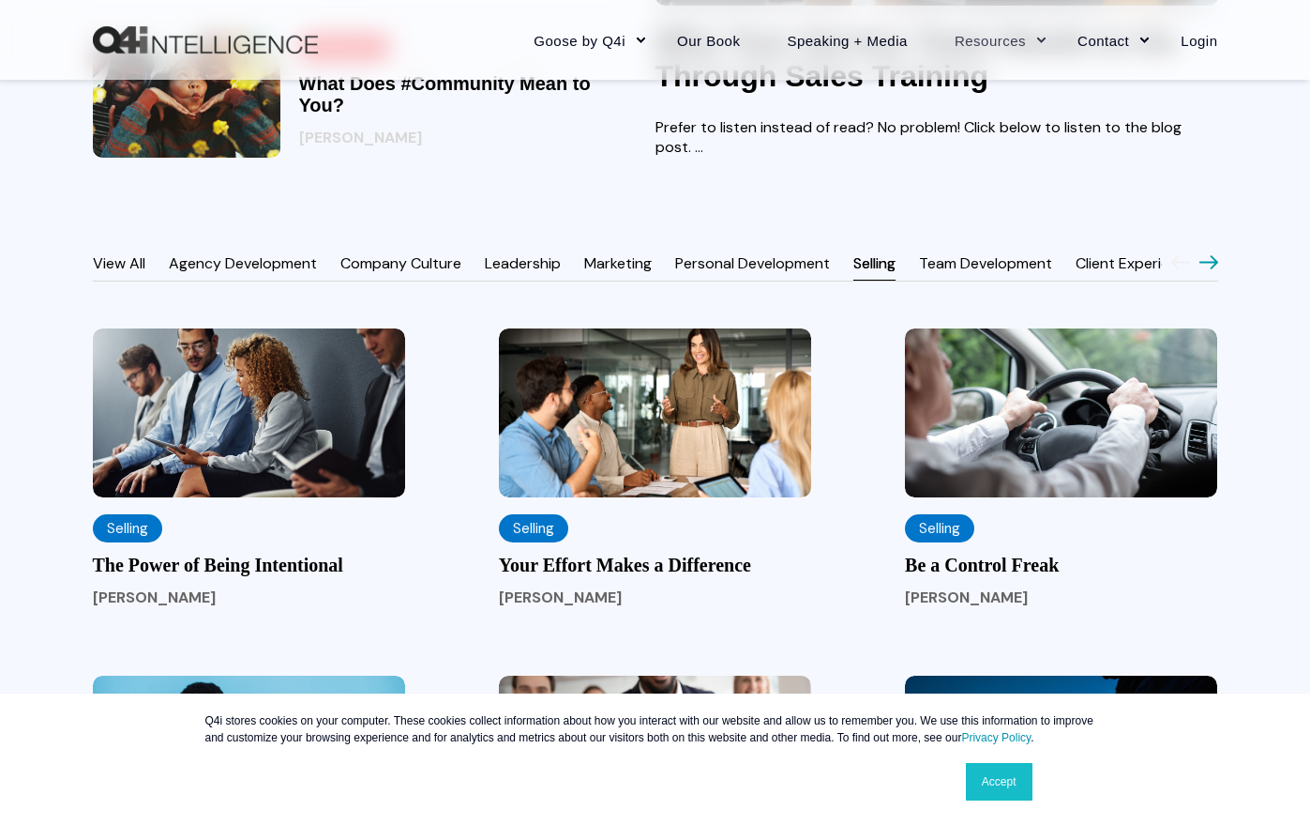
click at [1014, 273] on link "Team Development" at bounding box center [985, 263] width 133 height 20
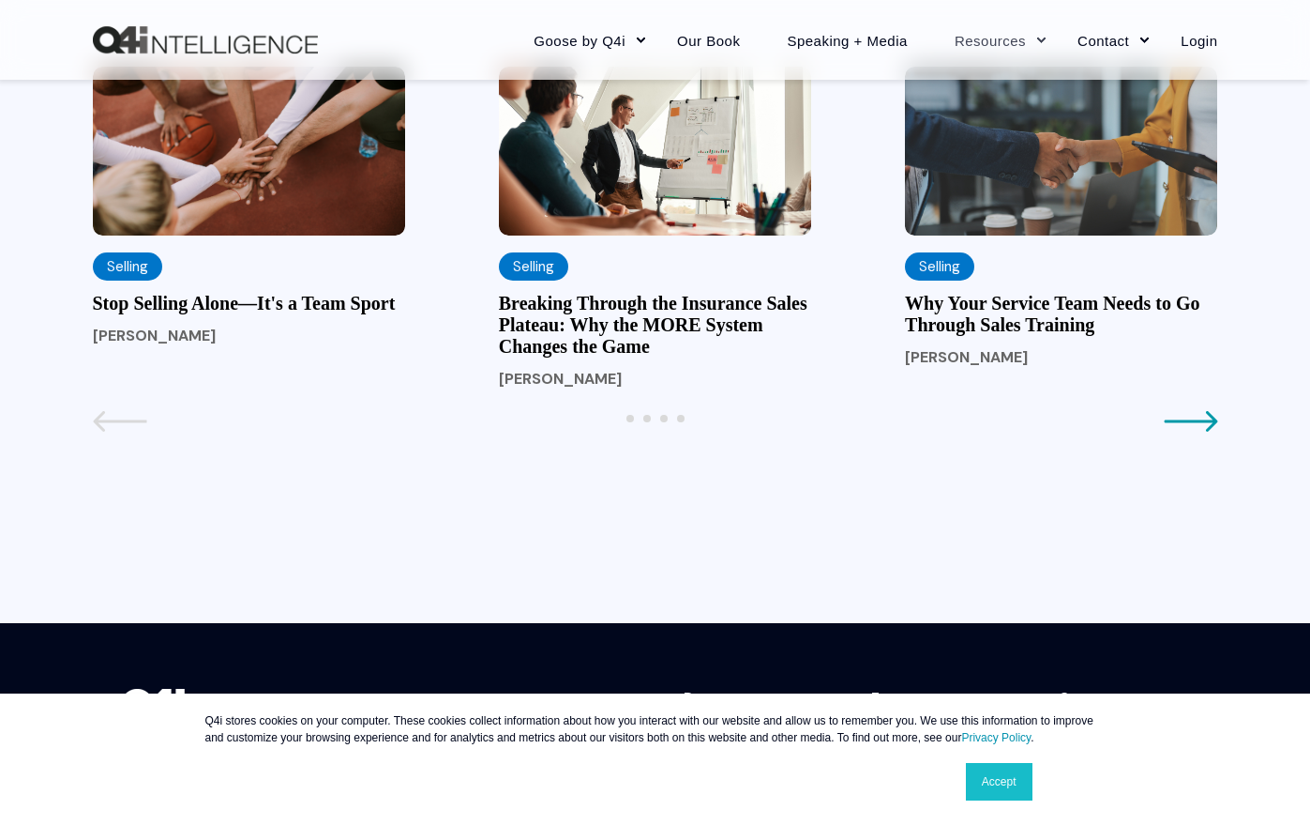
scroll to position [2158, 0]
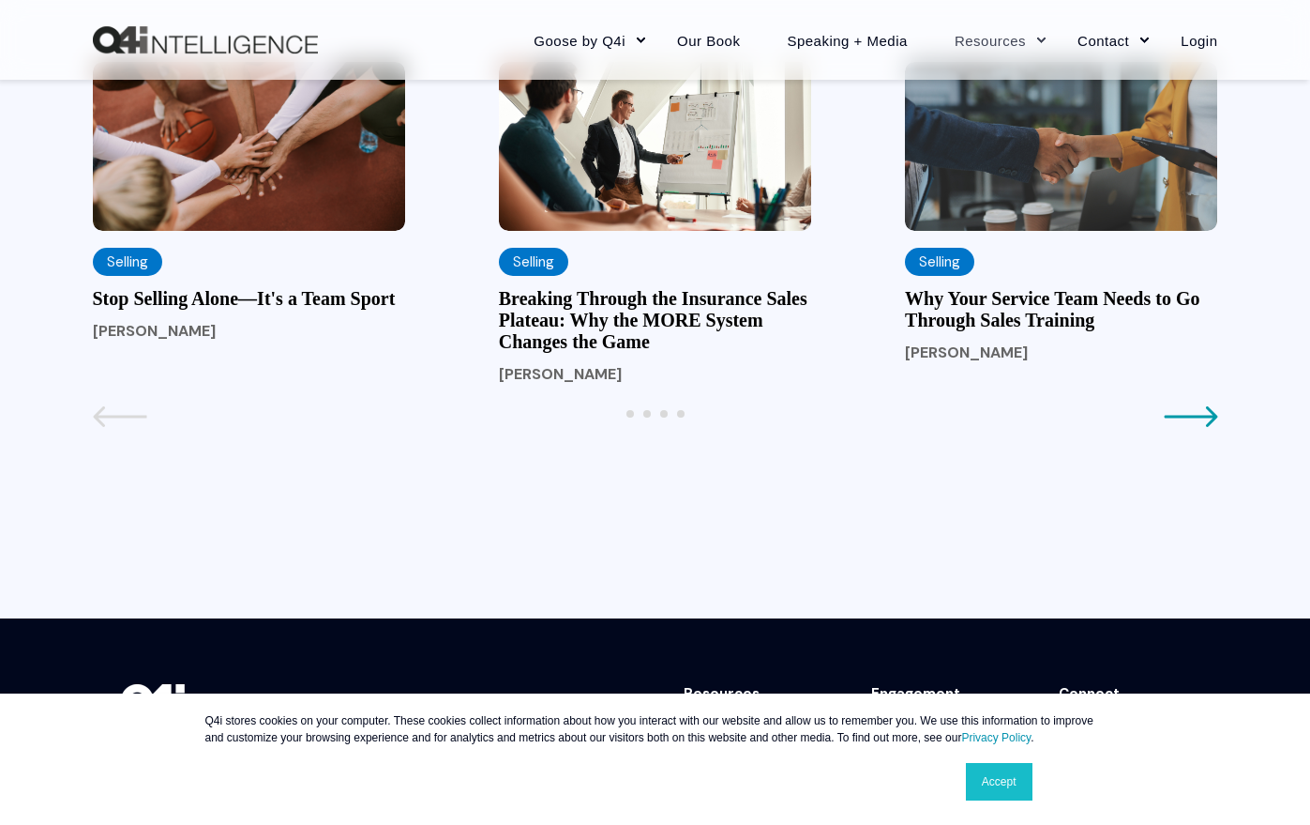
click at [857, 559] on div "Previous Next View All Agency Development Company Culture Leadership Marketing …" at bounding box center [656, 104] width 1126 height 1028
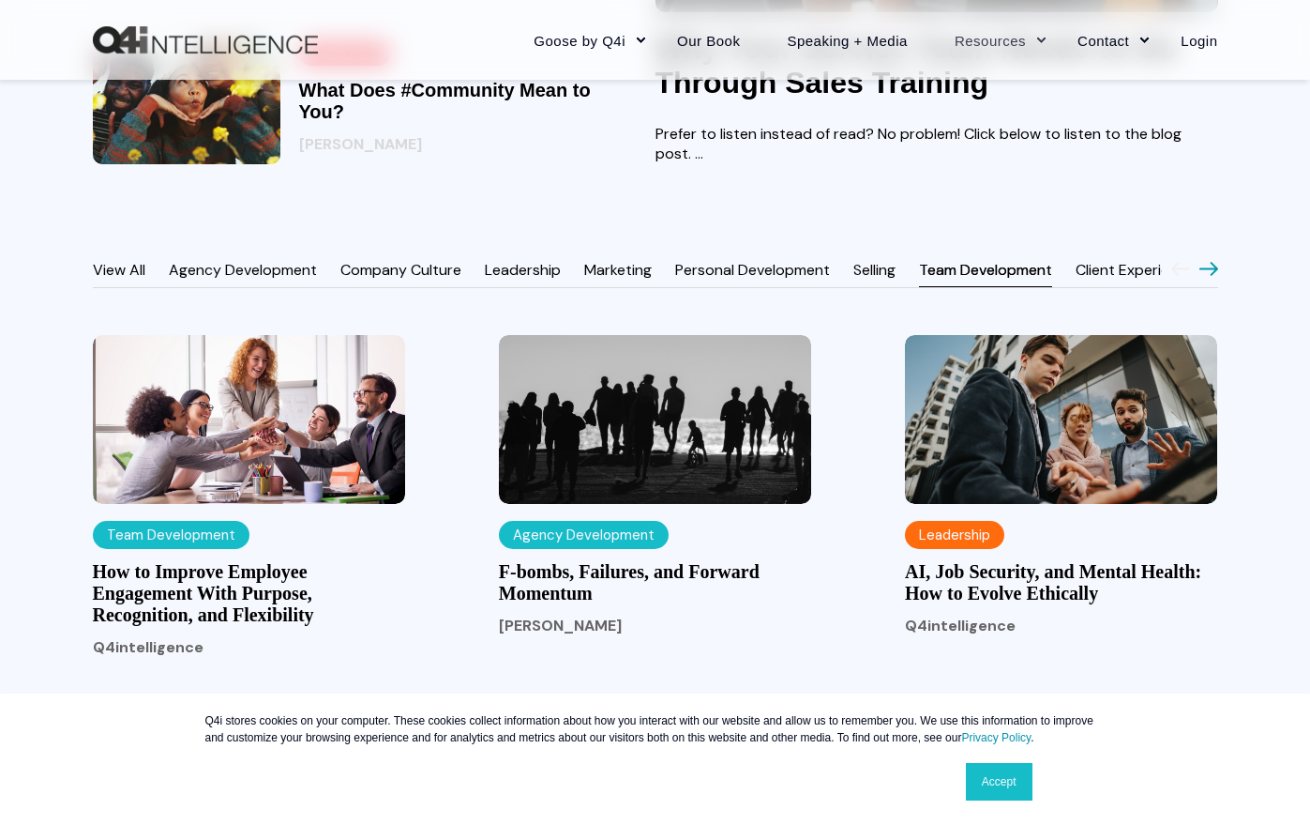
scroll to position [1313, 0]
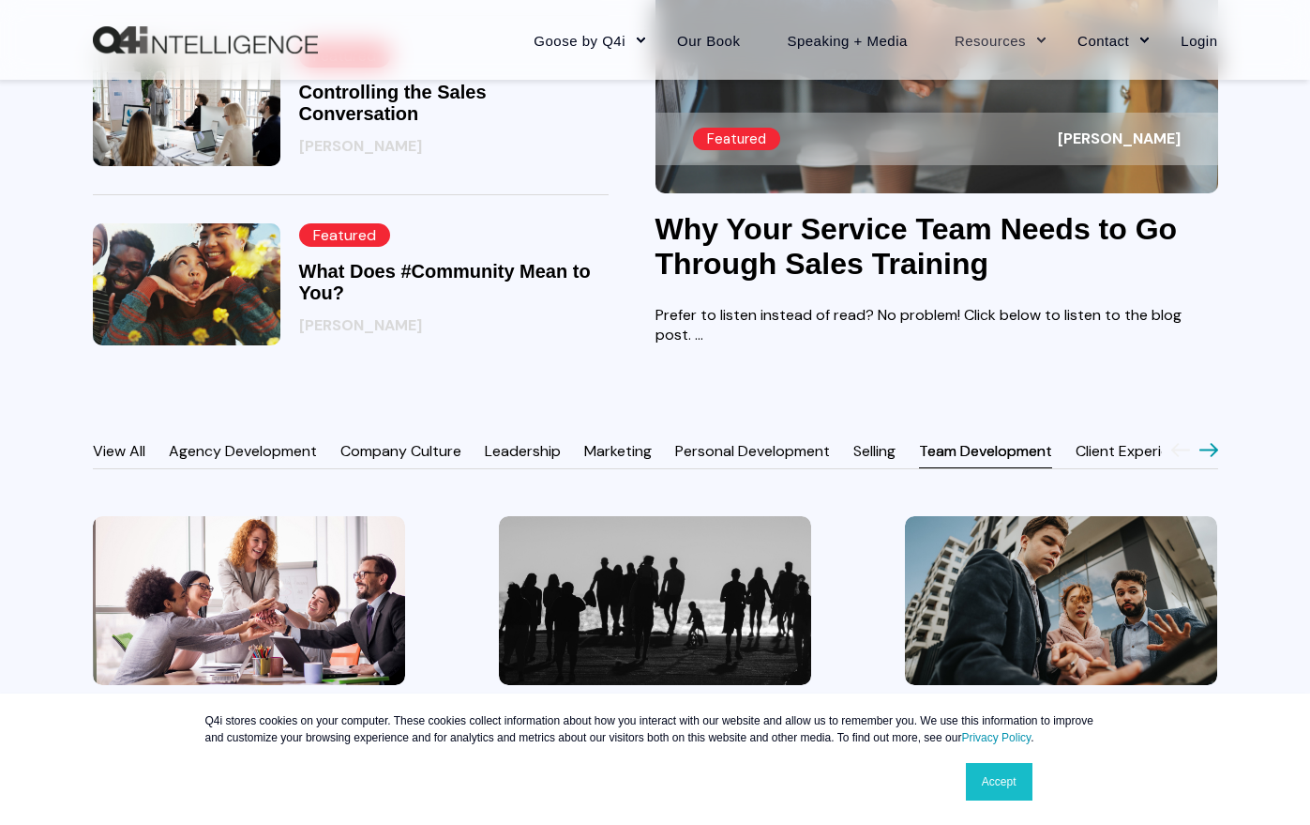
click at [121, 461] on link "View All" at bounding box center [119, 451] width 53 height 20
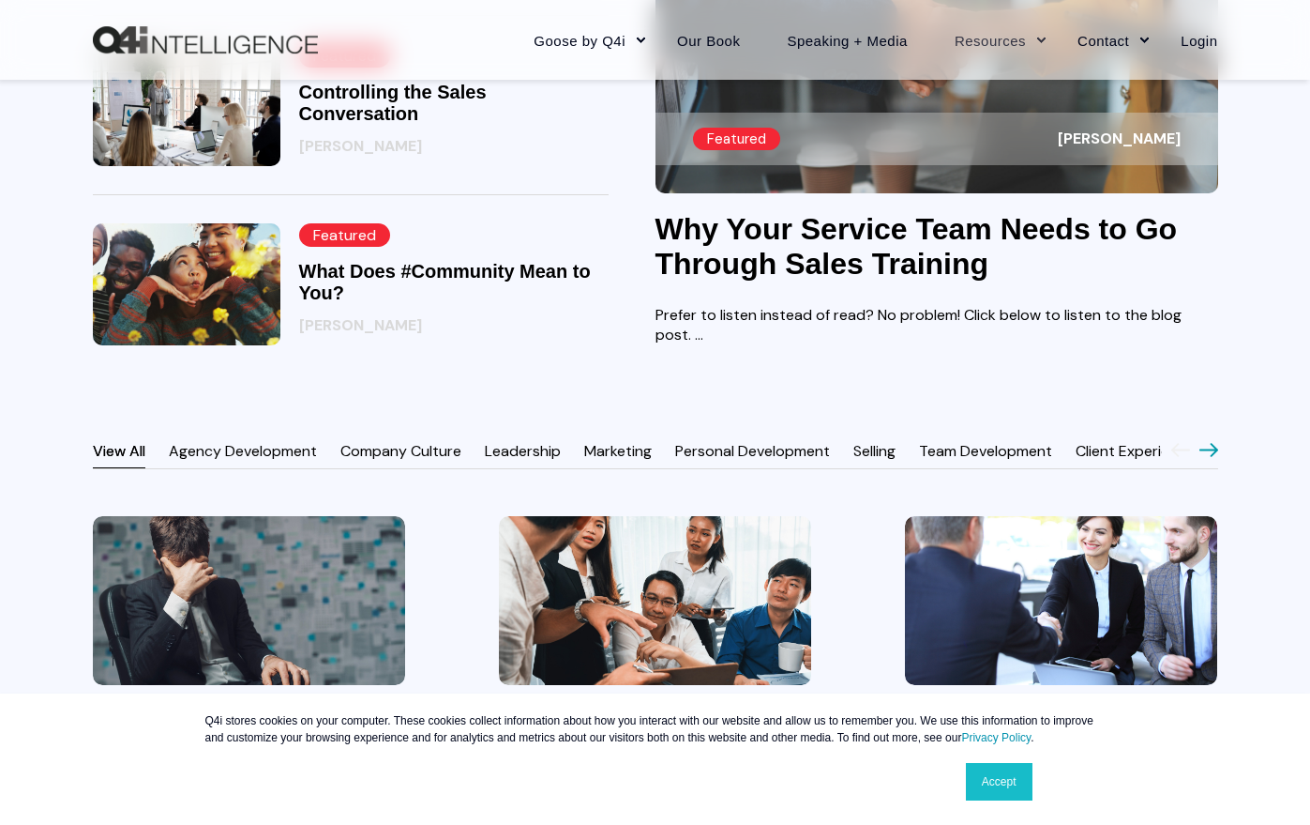
click at [1200, 457] on icon at bounding box center [1209, 449] width 19 height 15
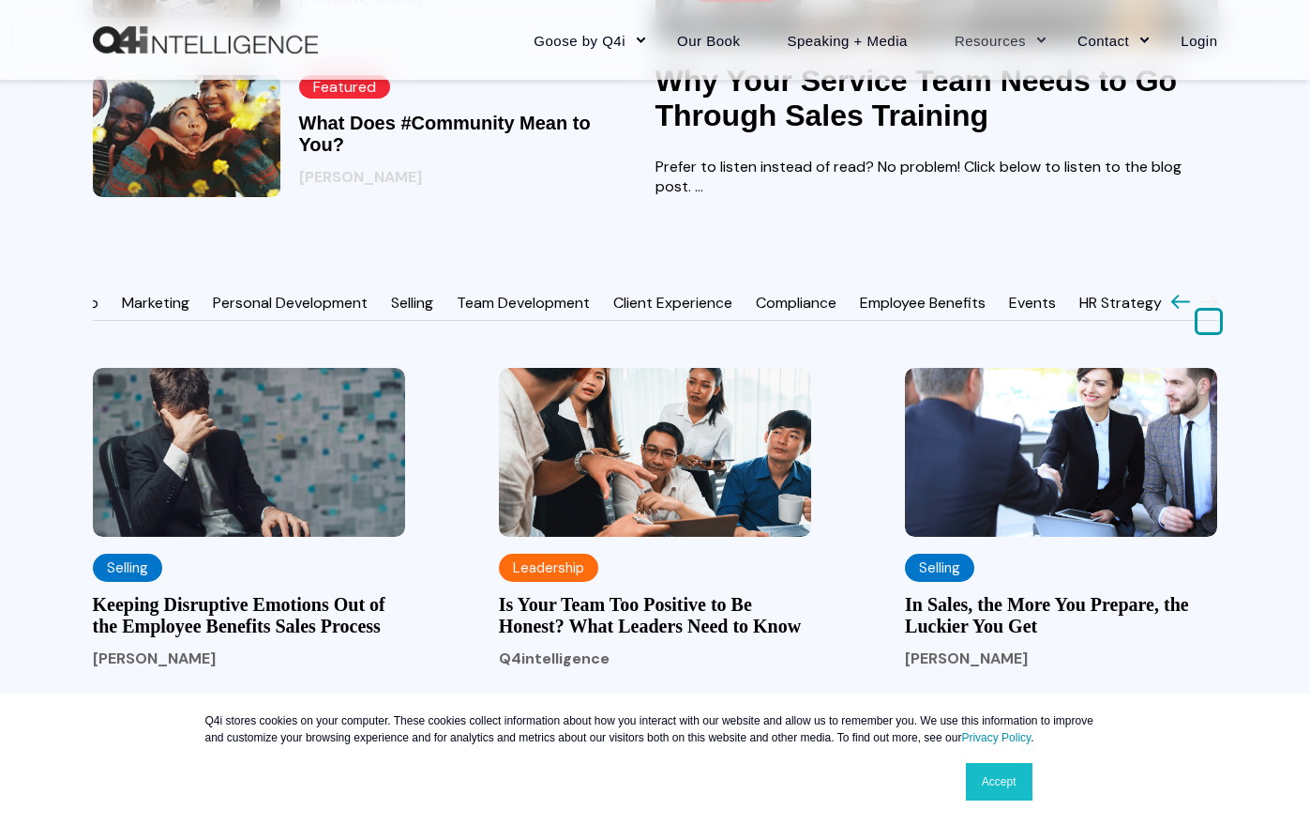
scroll to position [1501, 0]
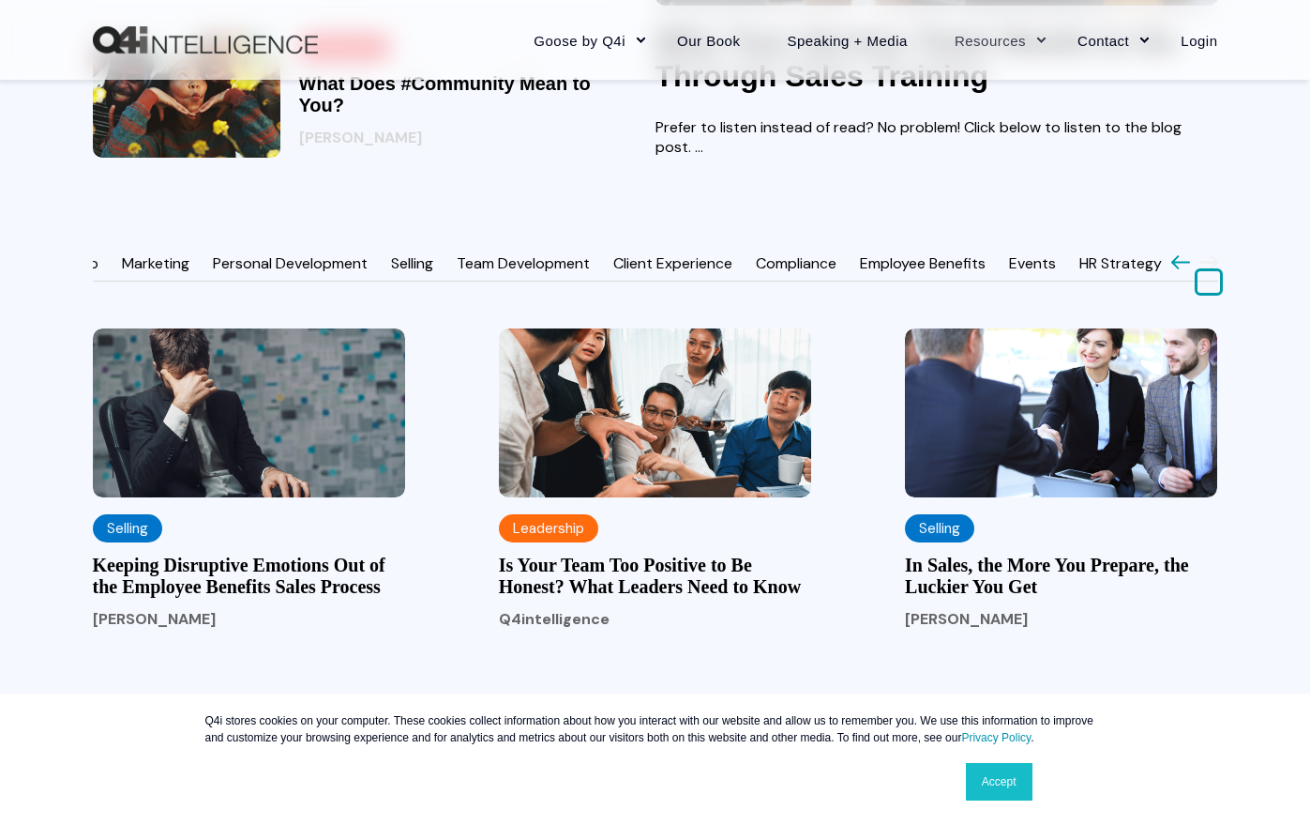
click at [1204, 269] on icon at bounding box center [1209, 261] width 19 height 15
click at [1187, 269] on icon at bounding box center [1181, 261] width 19 height 15
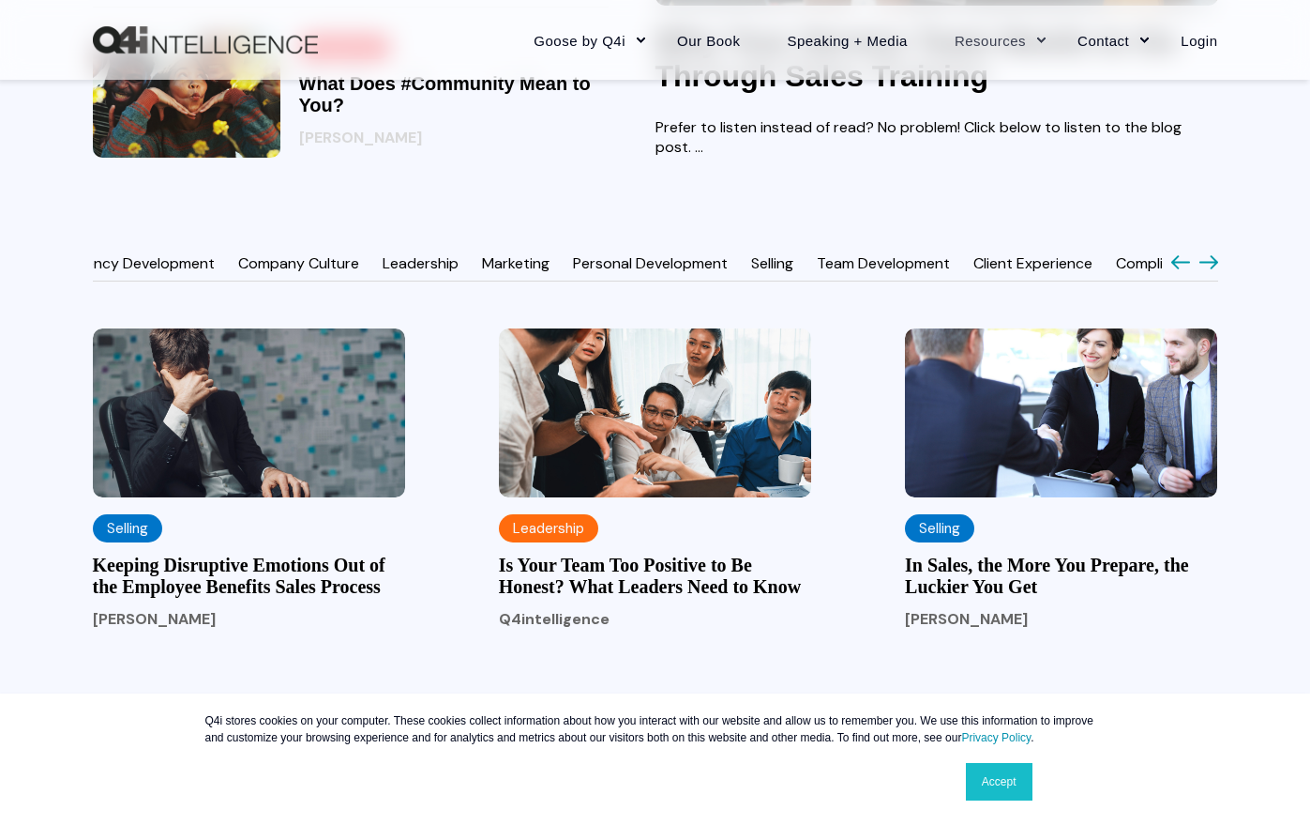
click at [1187, 269] on icon at bounding box center [1181, 261] width 19 height 15
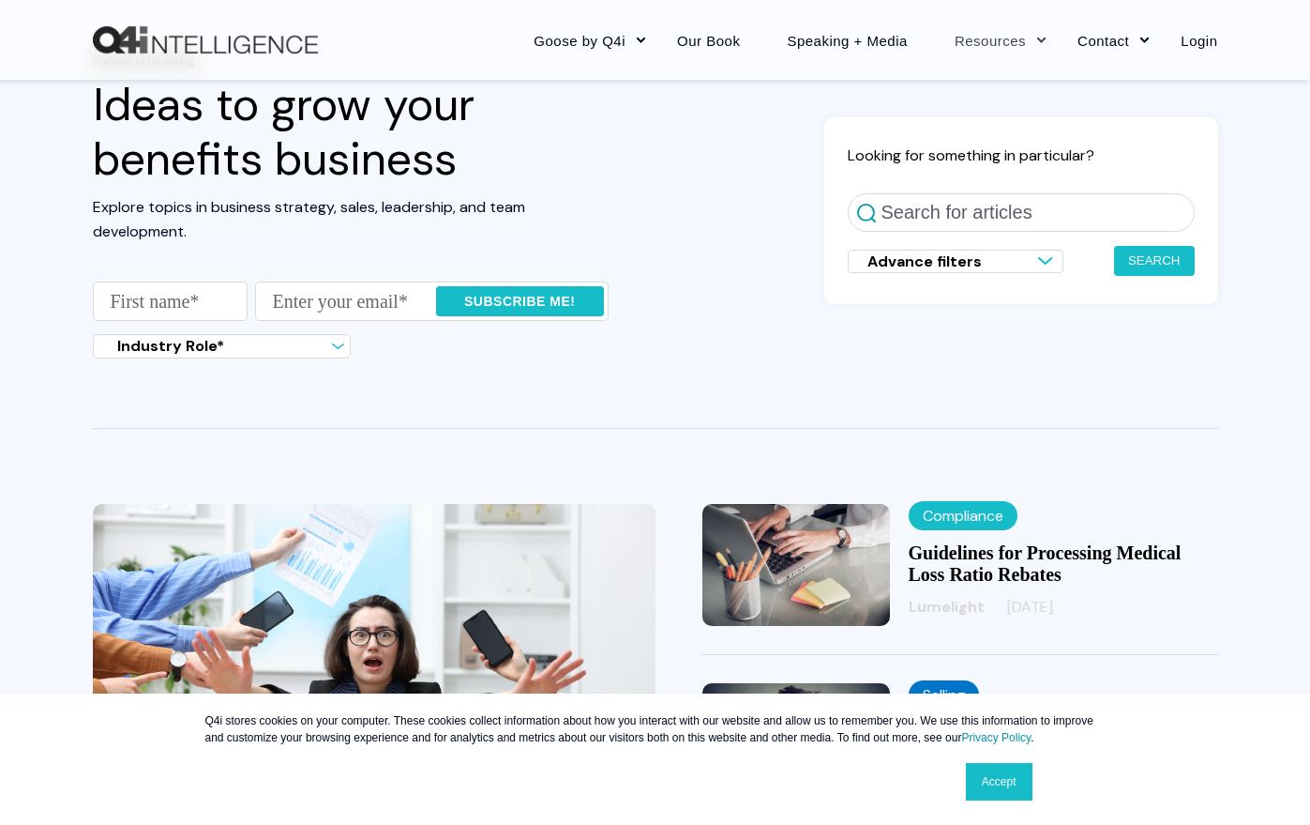
scroll to position [70, 0]
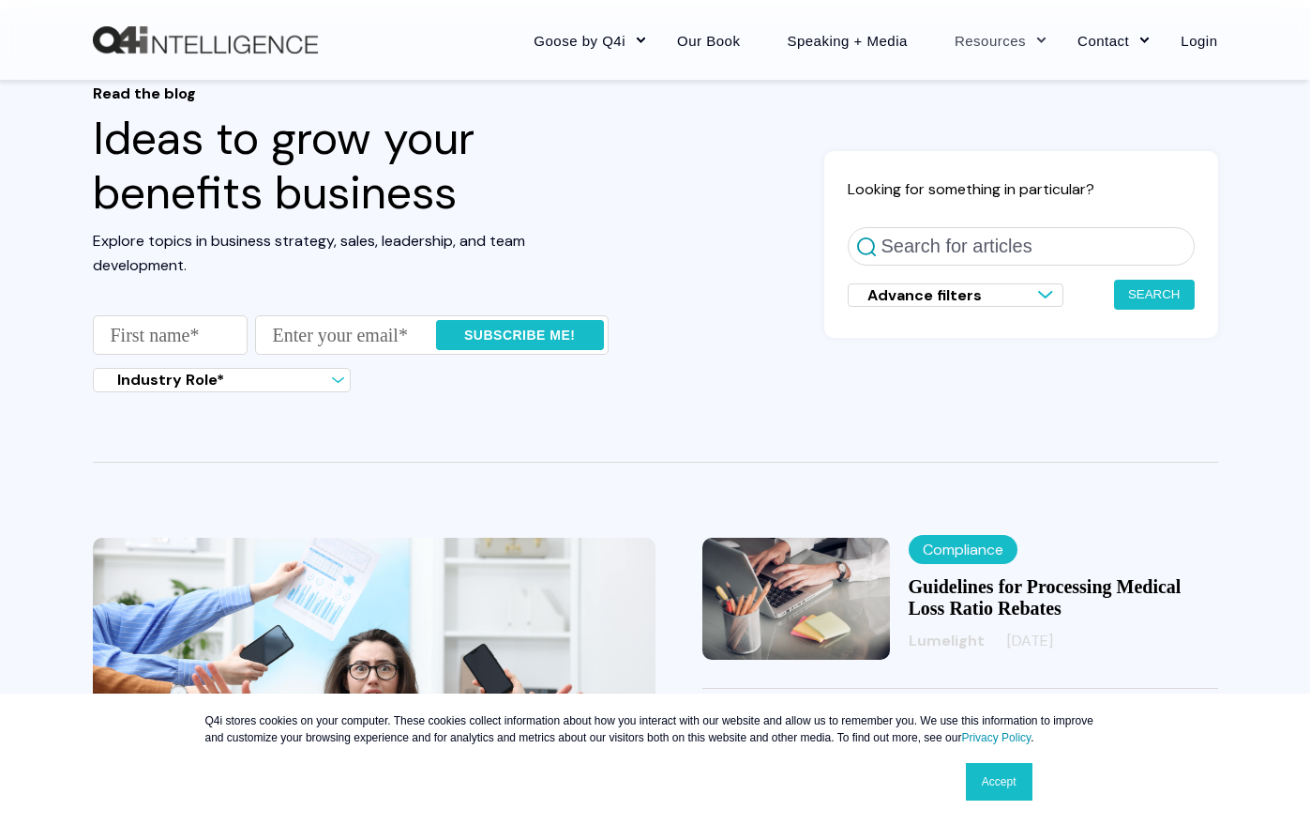
click at [920, 294] on span "Advance filters" at bounding box center [925, 295] width 114 height 20
click at [772, 320] on div "Read the blog Ideas to grow your benefits business Explore topics in business s…" at bounding box center [656, 244] width 1126 height 321
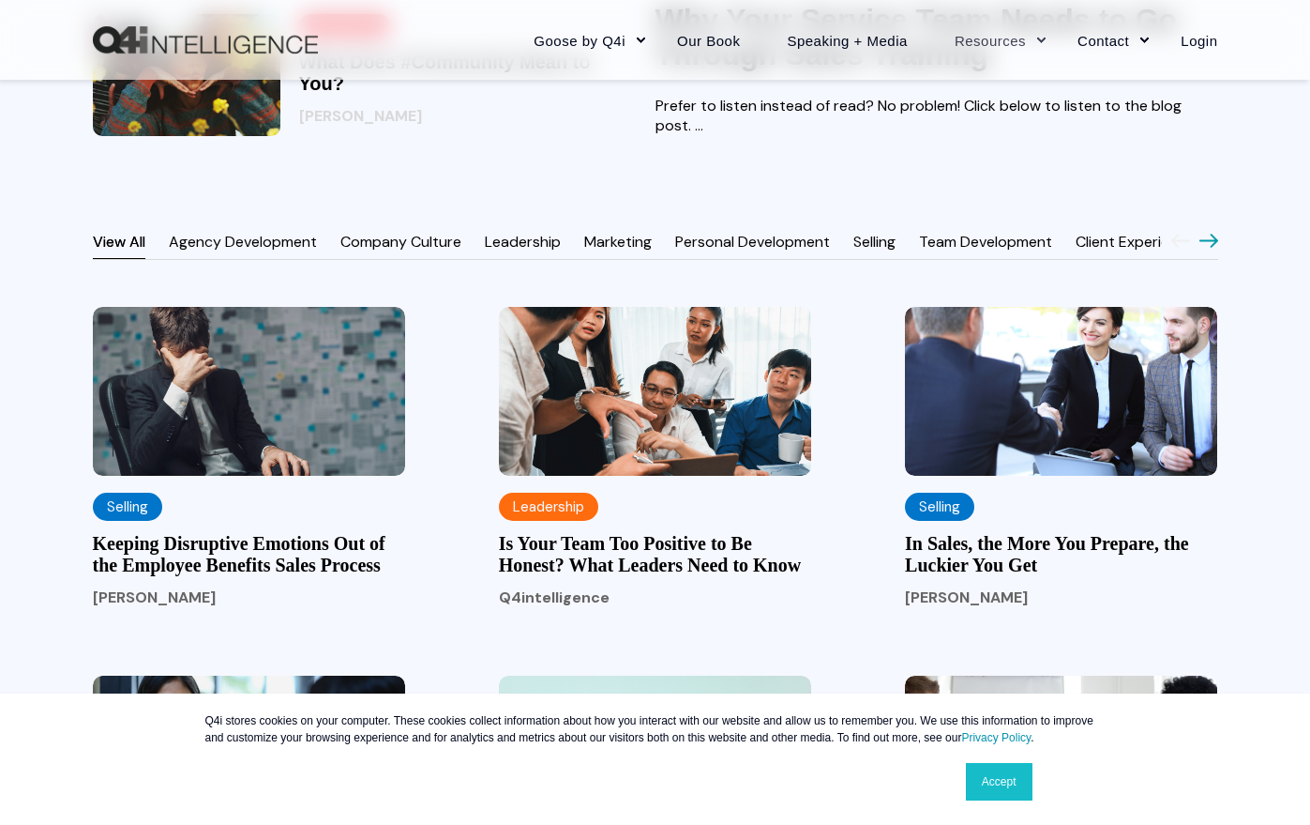
scroll to position [1501, 0]
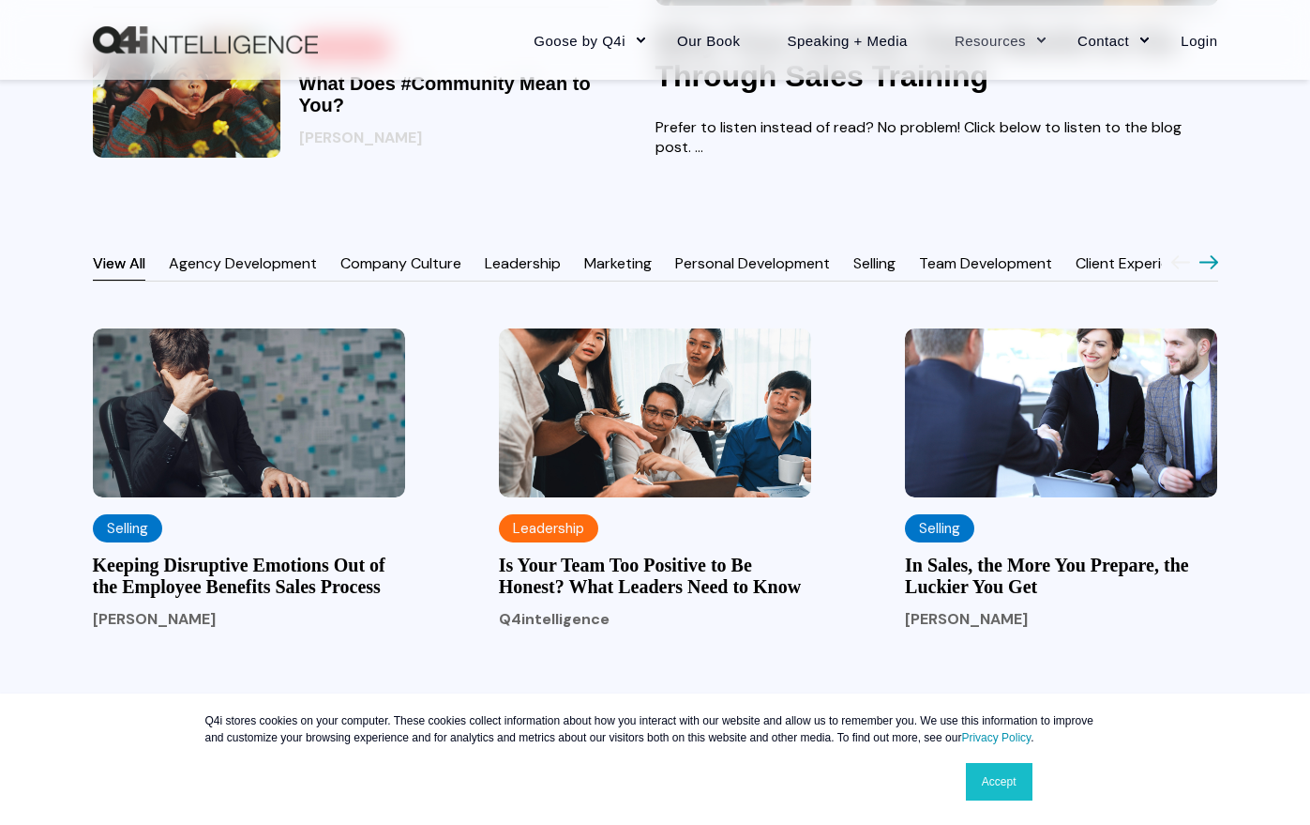
click at [870, 273] on link "Selling" at bounding box center [875, 263] width 42 height 20
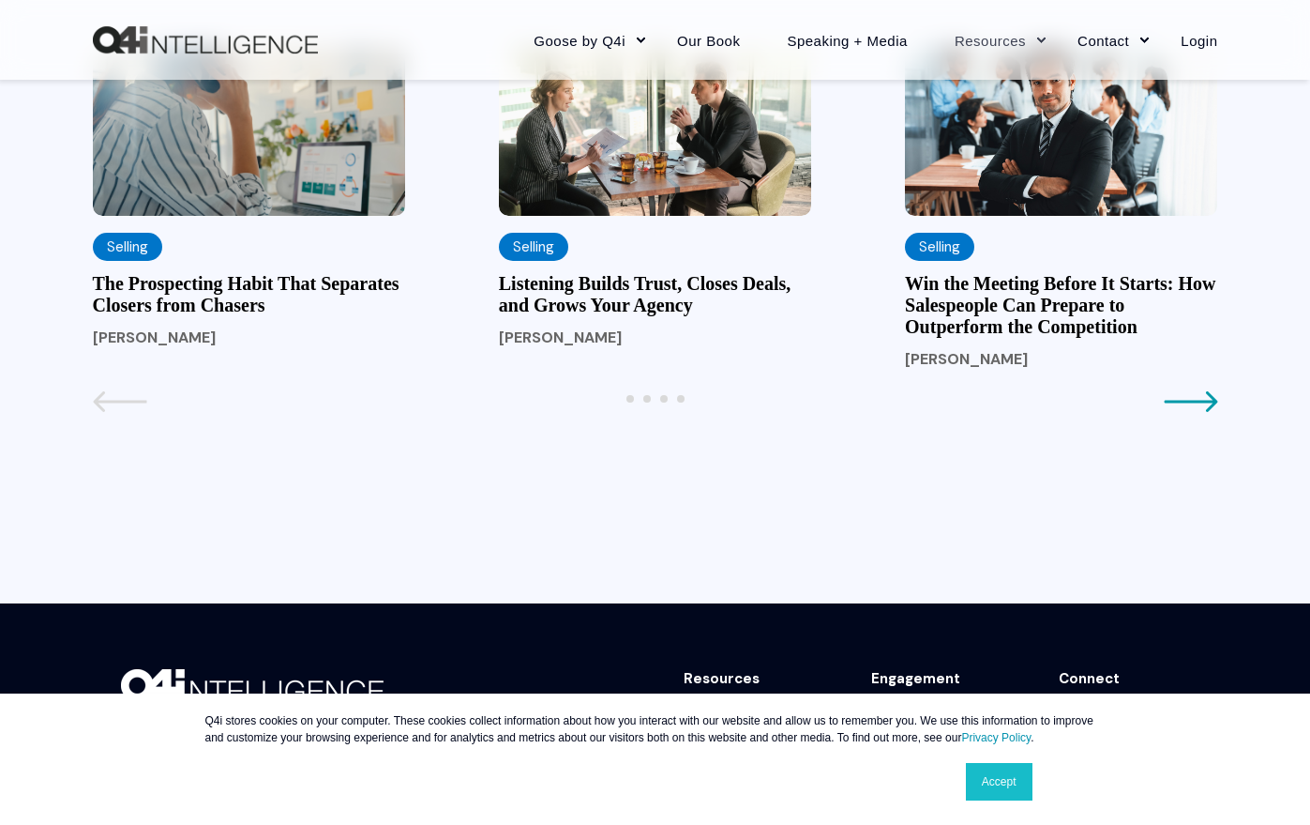
scroll to position [2158, 0]
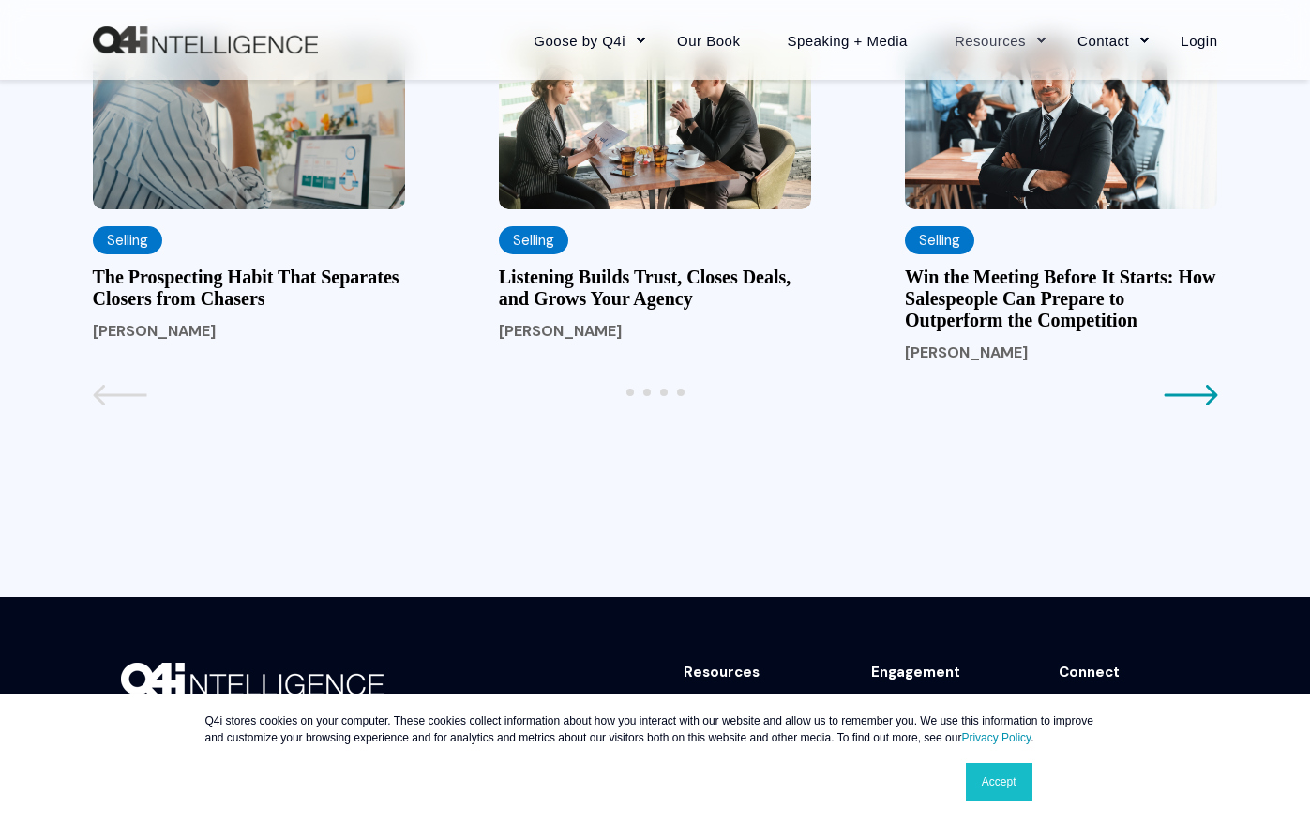
click at [1200, 406] on icon "Next page" at bounding box center [1191, 395] width 54 height 23
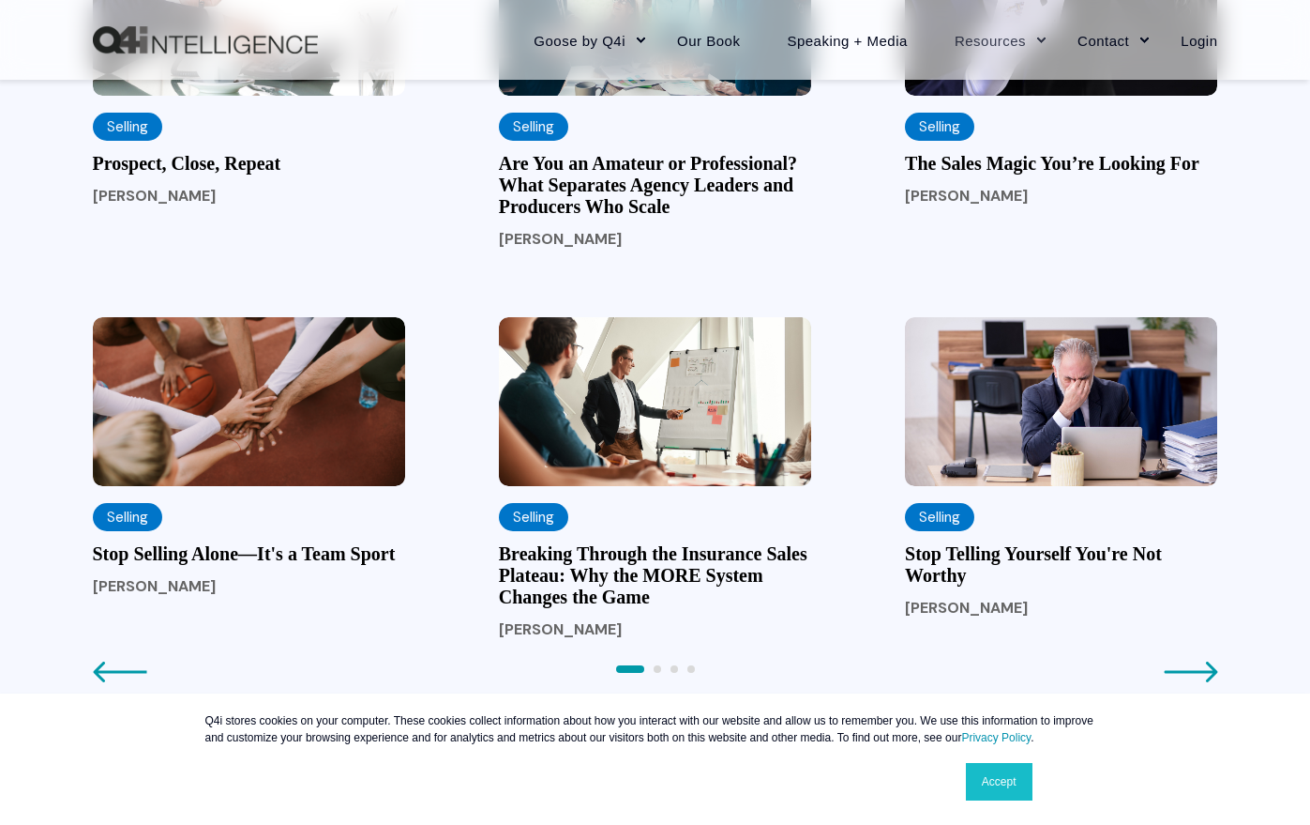
scroll to position [1970, 0]
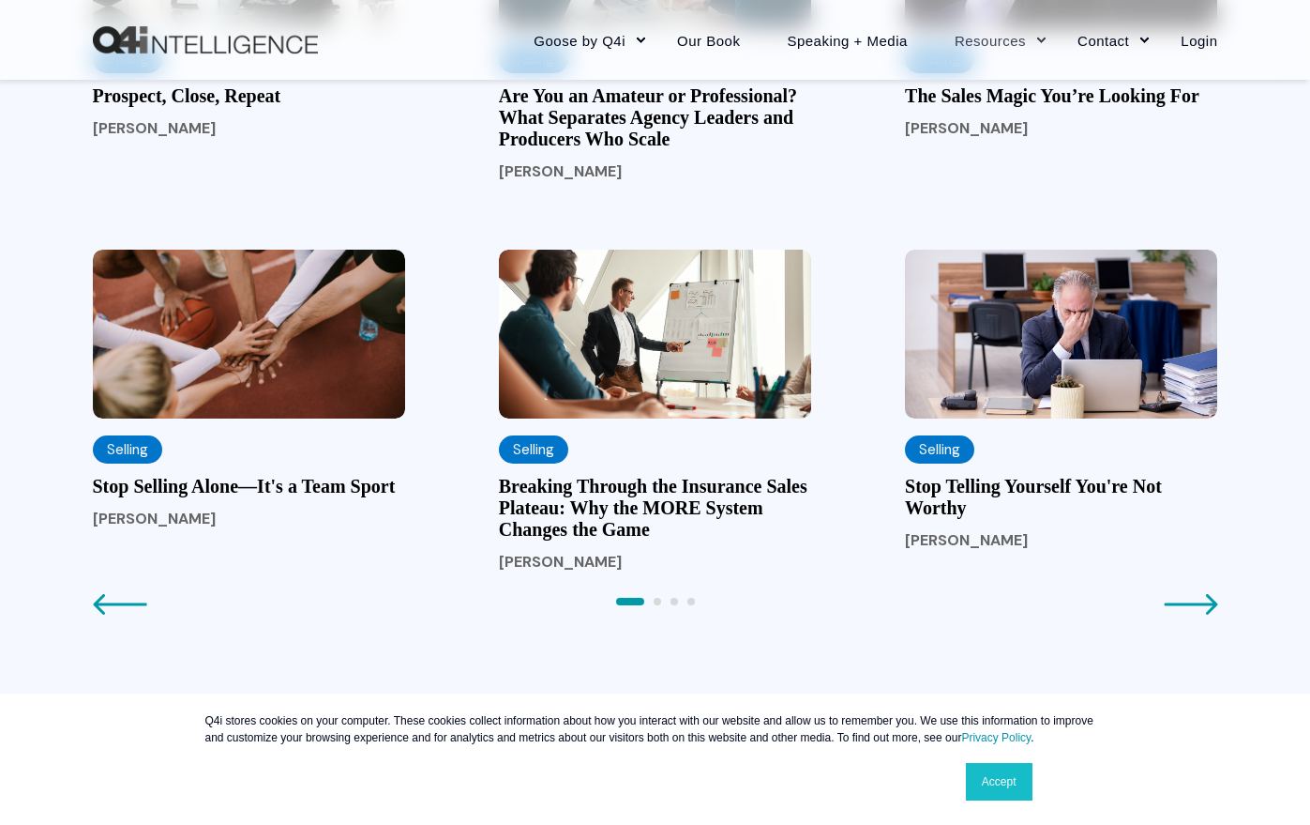
click at [1204, 612] on icon "Next page" at bounding box center [1191, 604] width 54 height 23
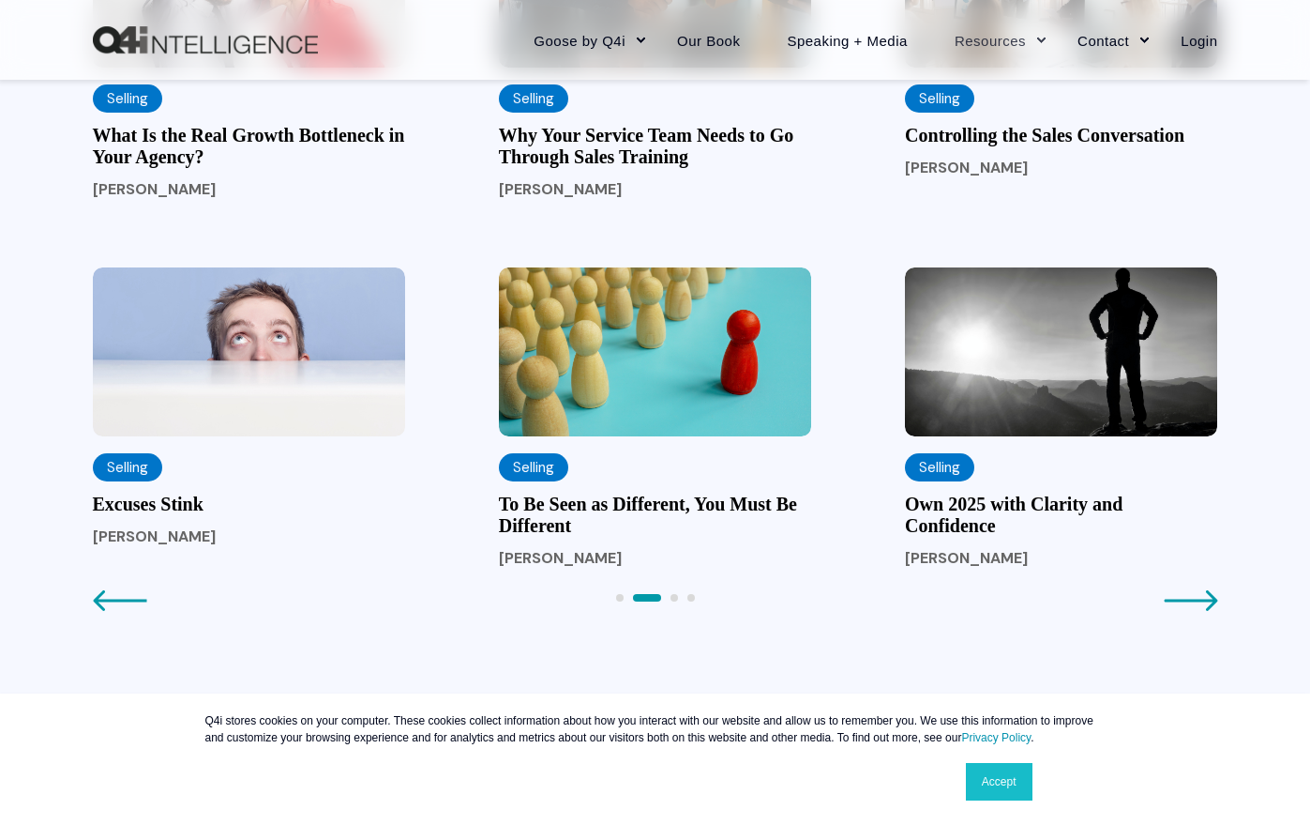
scroll to position [1876, 0]
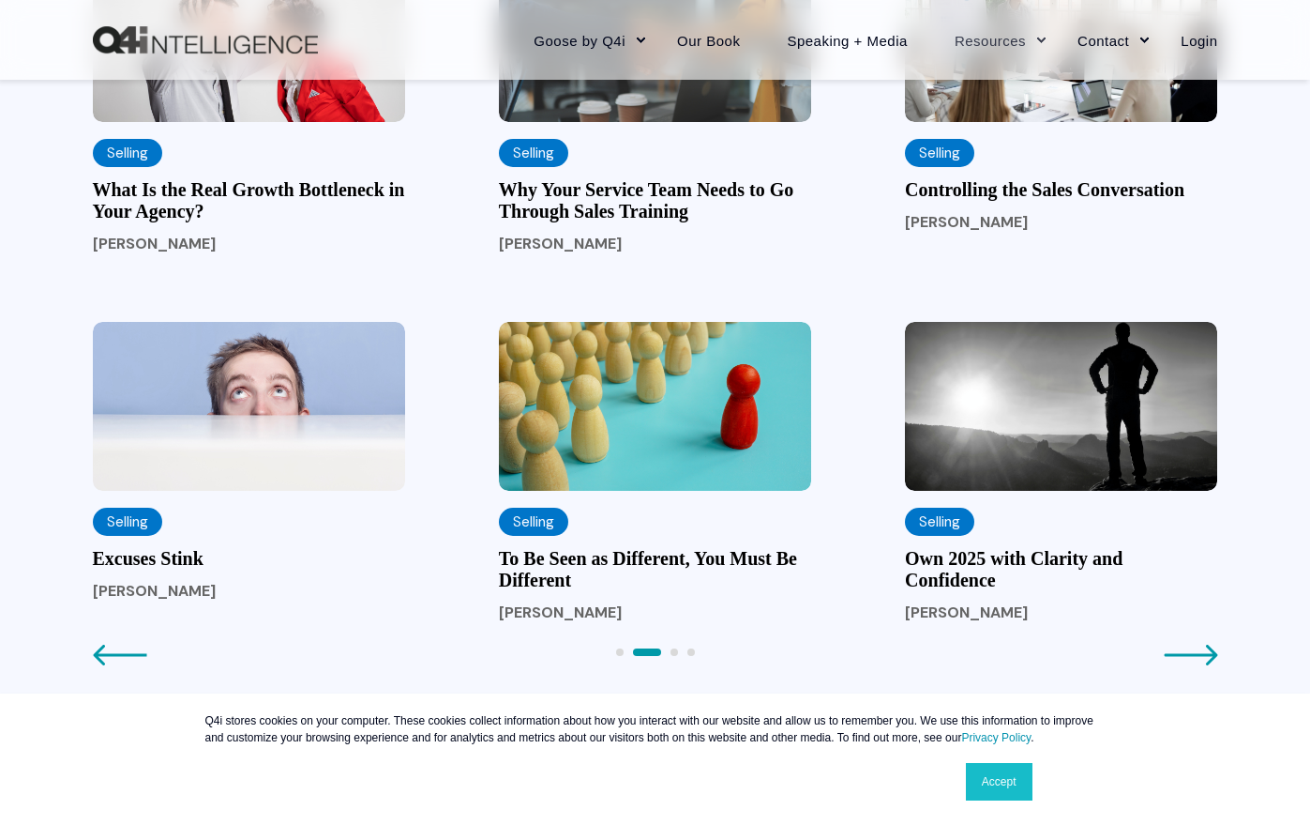
click at [1197, 664] on icon "Next page" at bounding box center [1191, 655] width 54 height 23
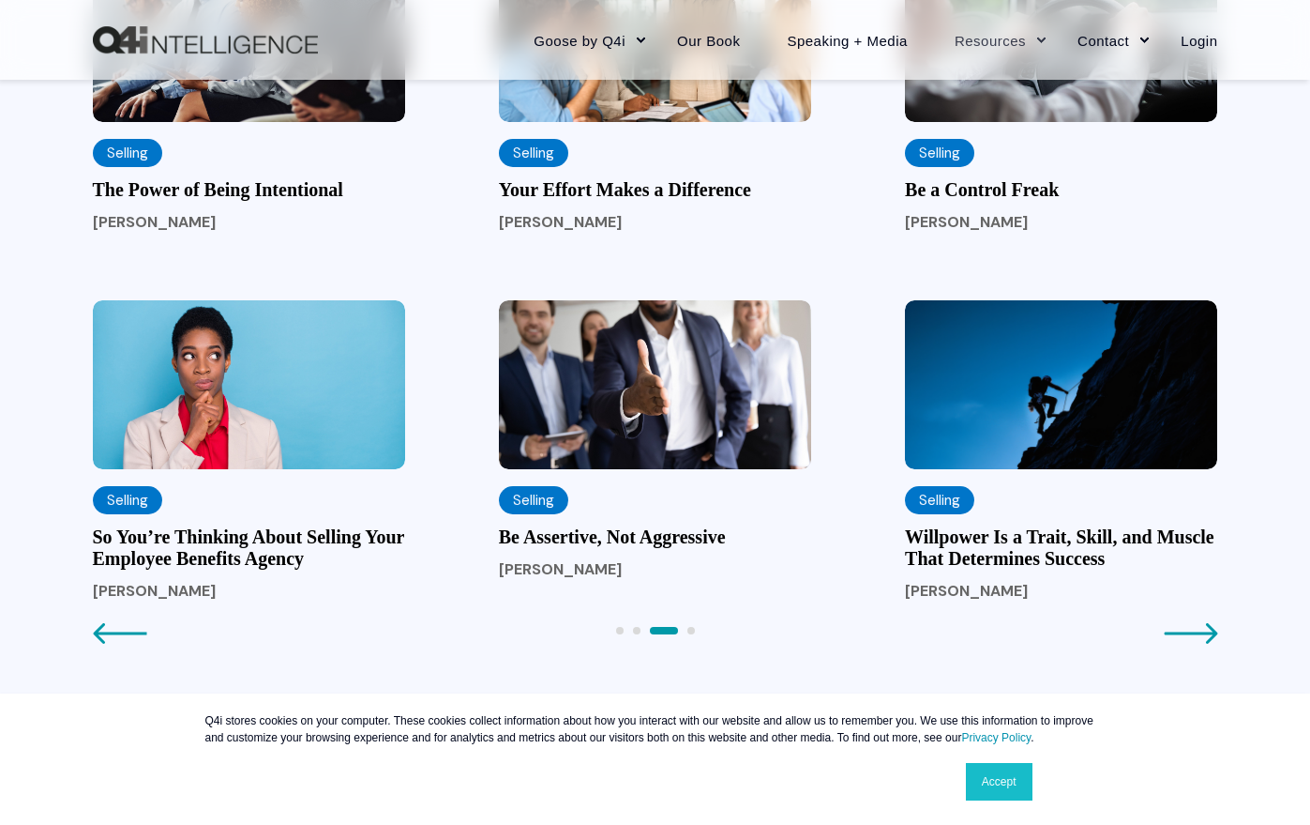
click at [1197, 649] on span "Next page" at bounding box center [1191, 639] width 54 height 20
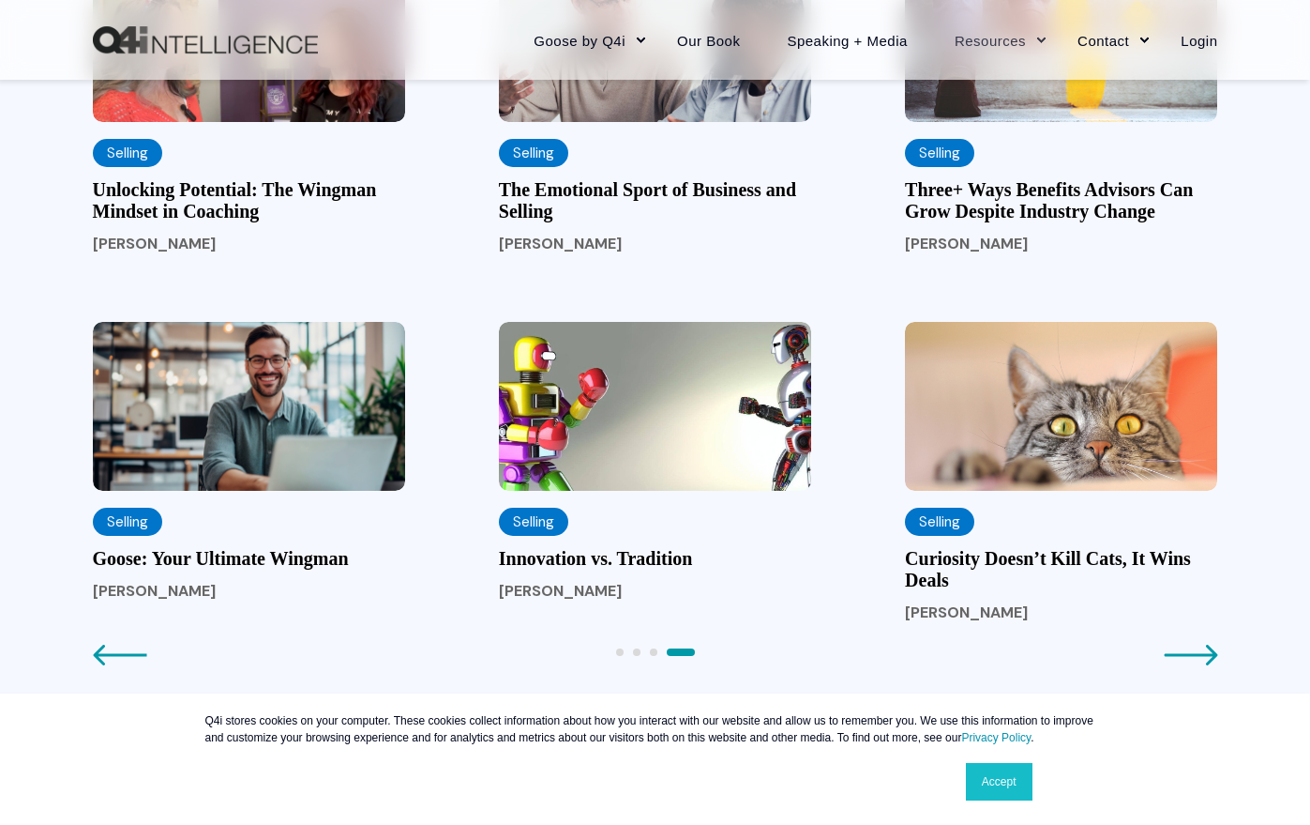
click at [1197, 664] on icon "Next page" at bounding box center [1191, 655] width 54 height 23
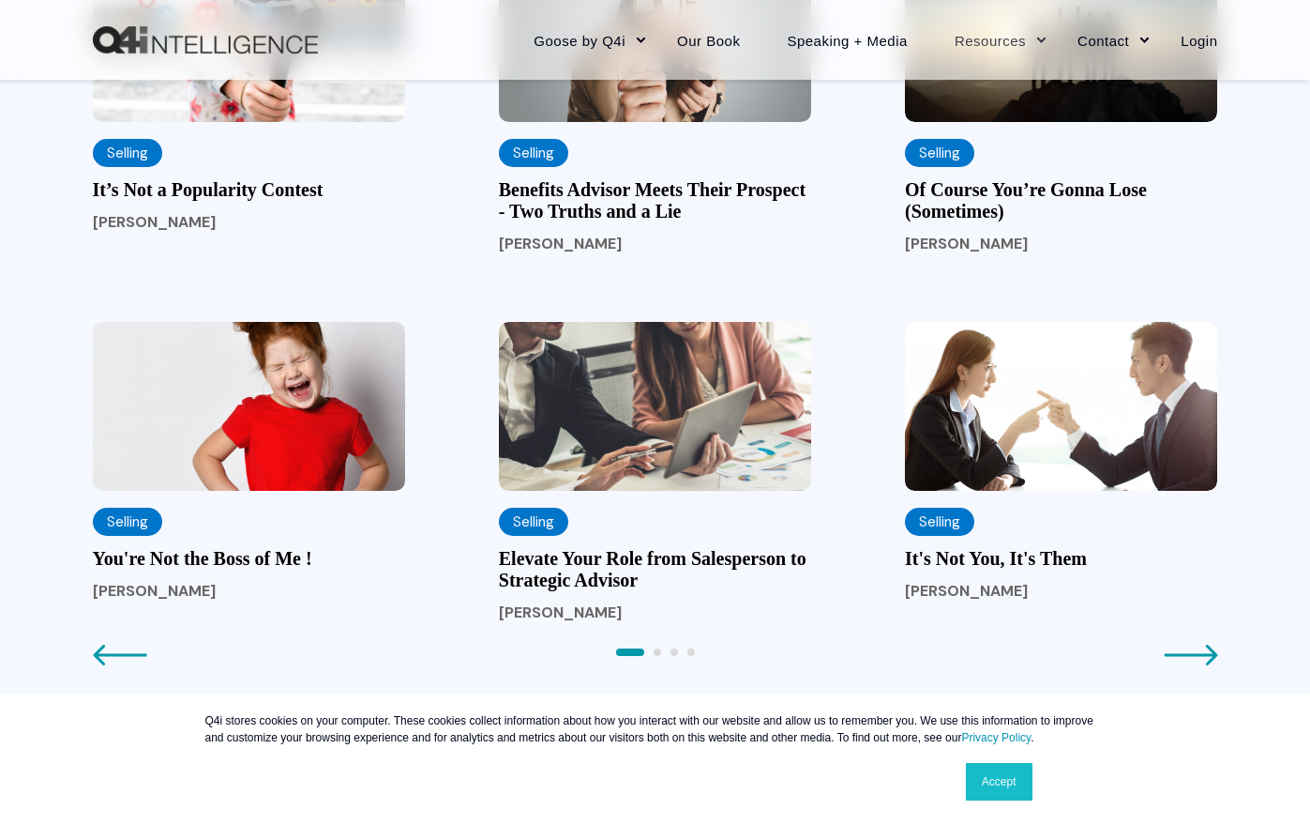
click at [1197, 664] on icon "Next page" at bounding box center [1191, 655] width 54 height 23
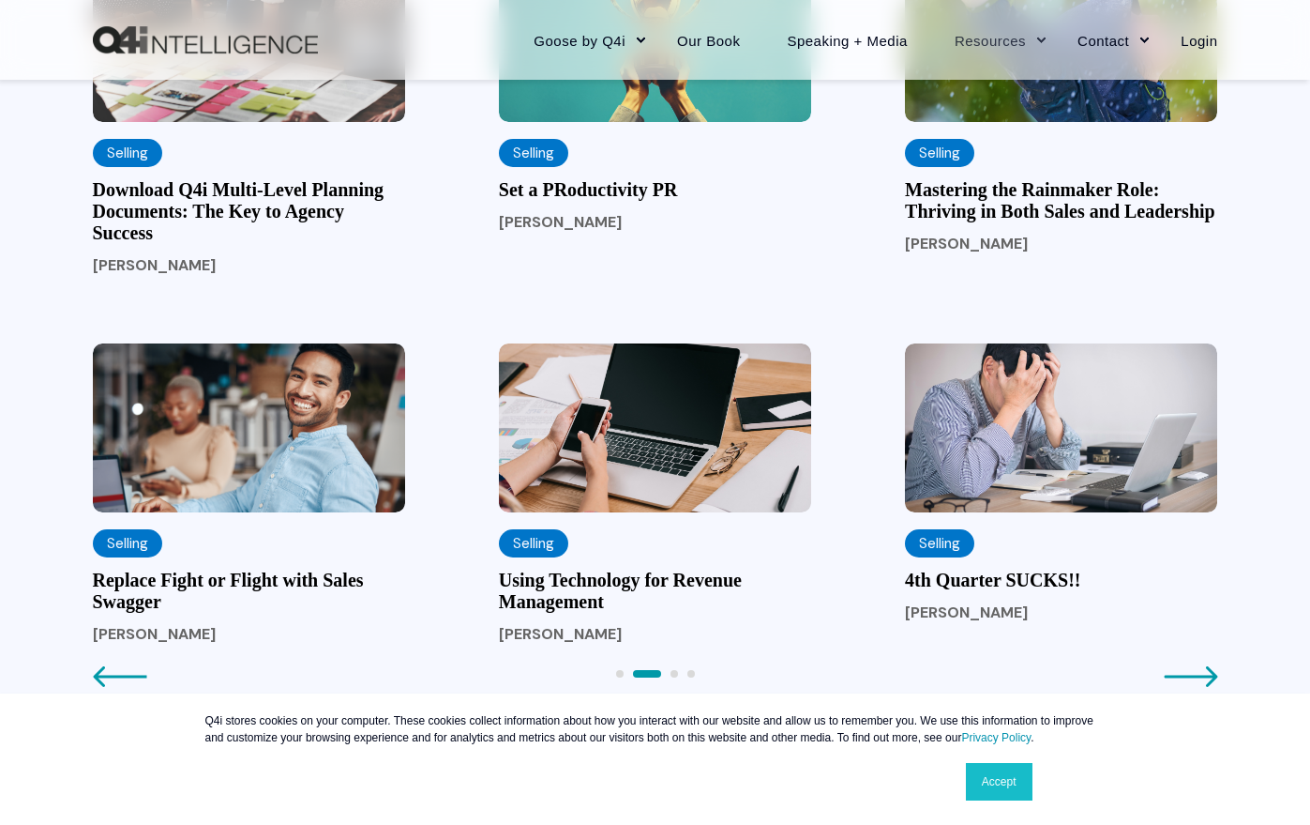
click at [1204, 685] on icon "Next page" at bounding box center [1191, 676] width 54 height 23
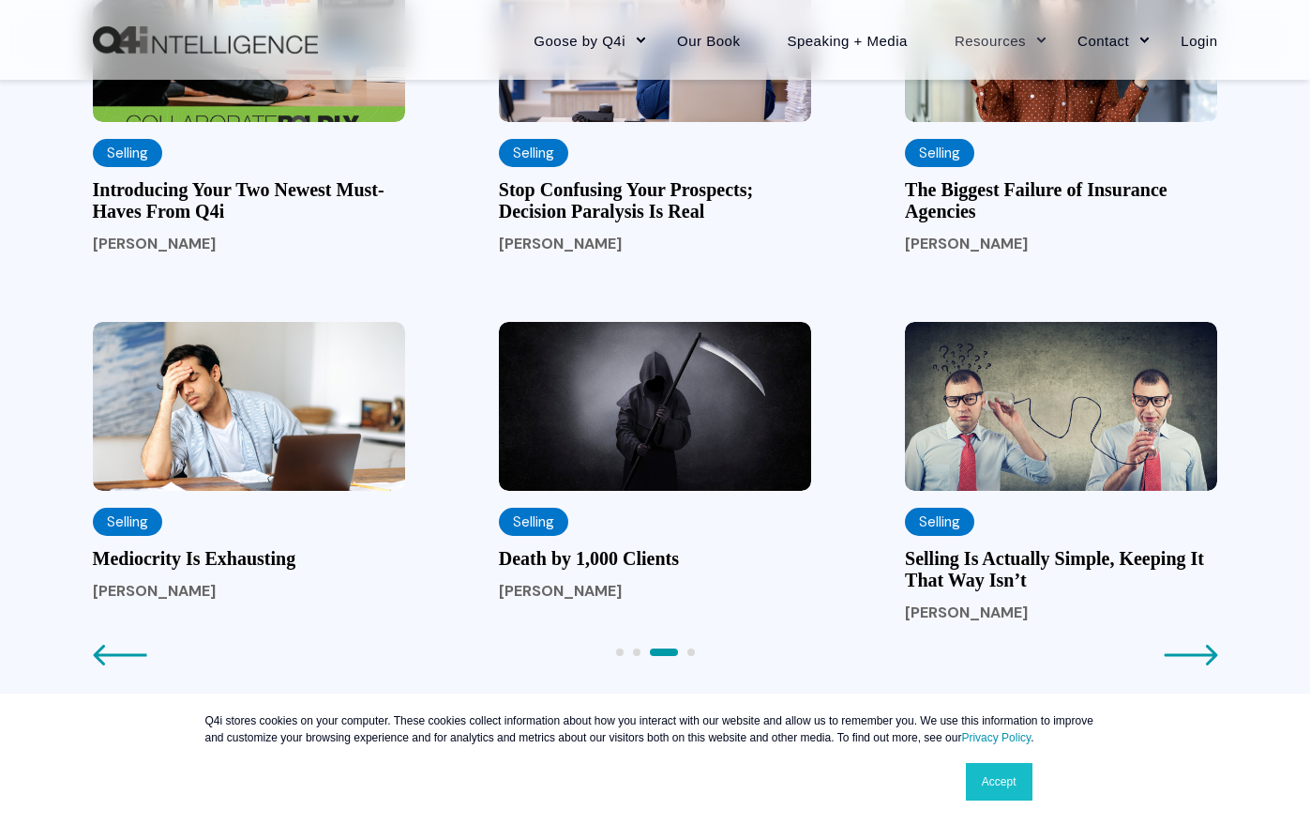
click at [1197, 665] on icon "Next page" at bounding box center [1190, 654] width 53 height 21
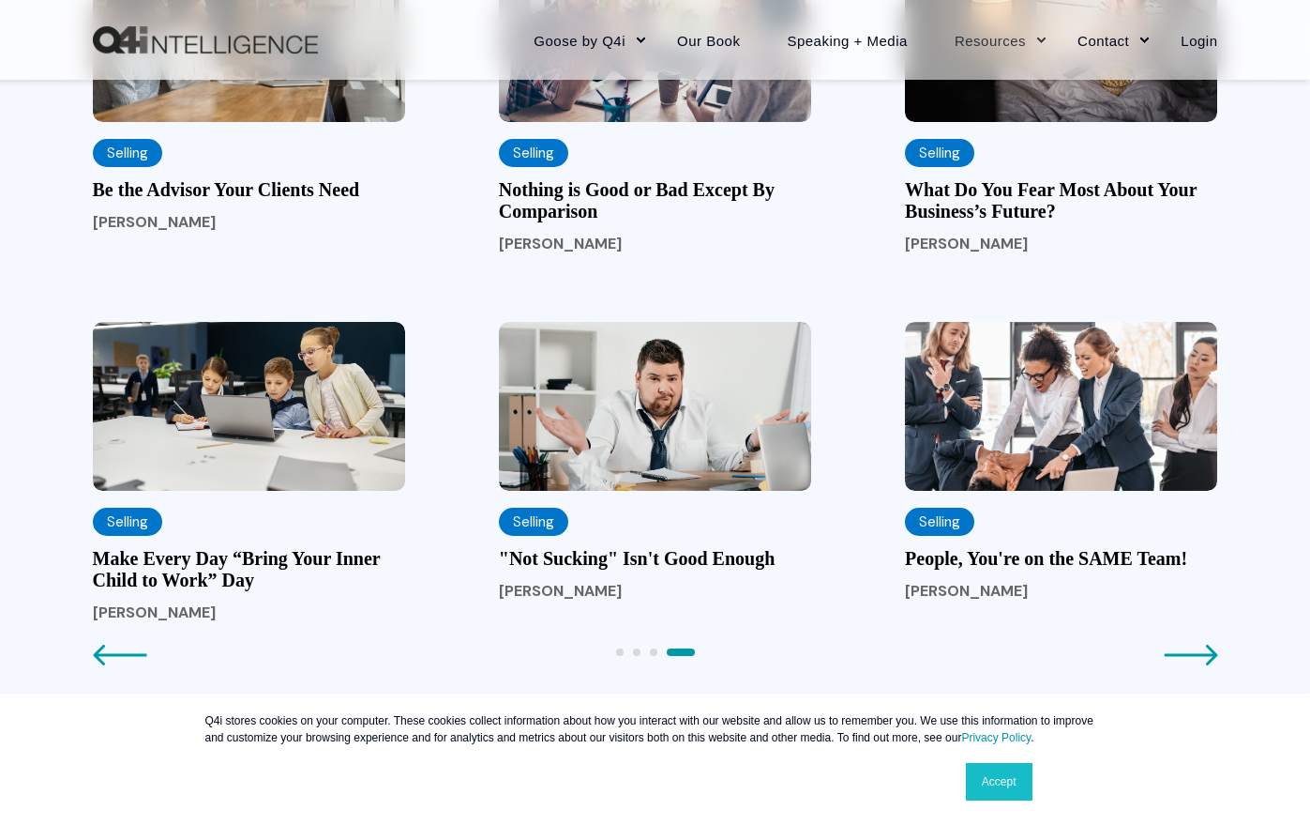
click at [1197, 665] on icon "Next page" at bounding box center [1190, 654] width 53 height 21
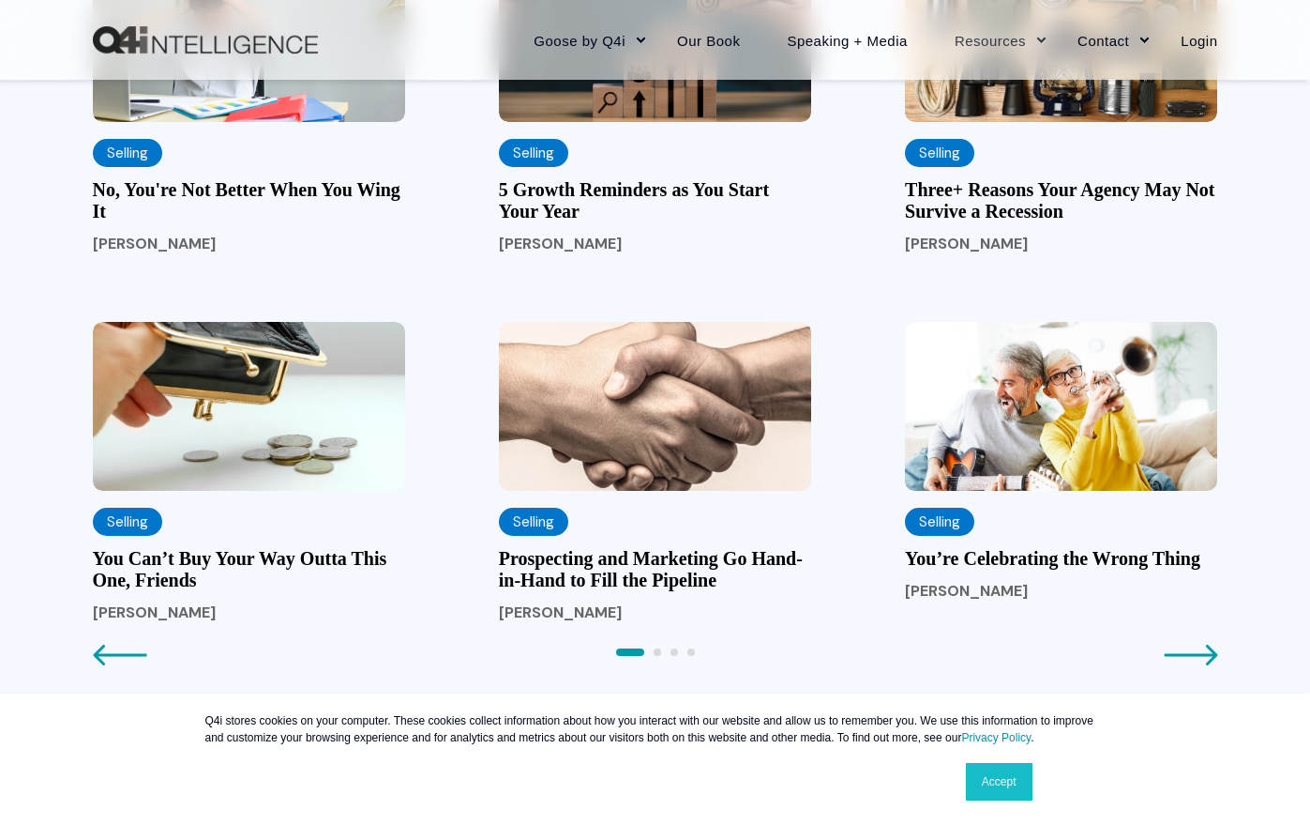
click at [1197, 665] on icon "Next page" at bounding box center [1190, 654] width 53 height 21
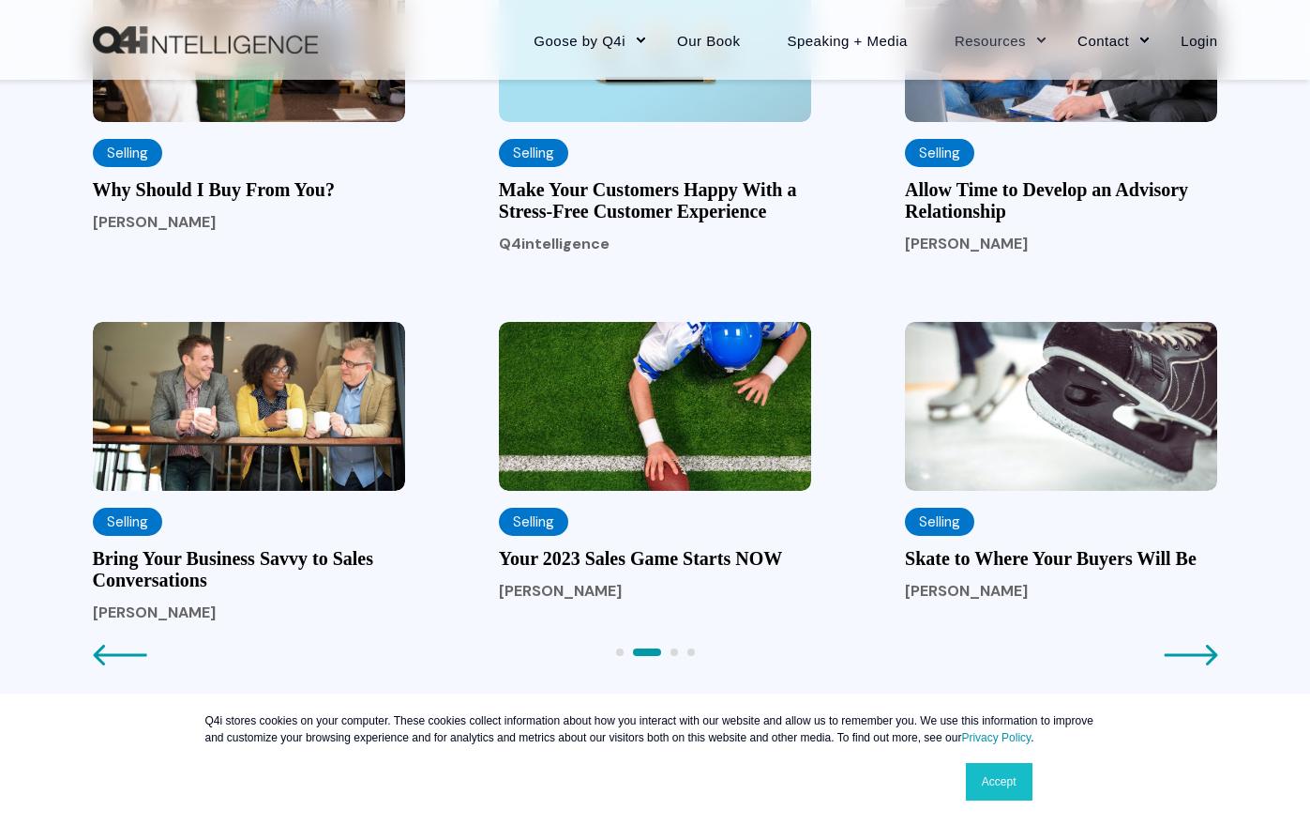
click at [1197, 665] on icon "Next page" at bounding box center [1190, 654] width 53 height 21
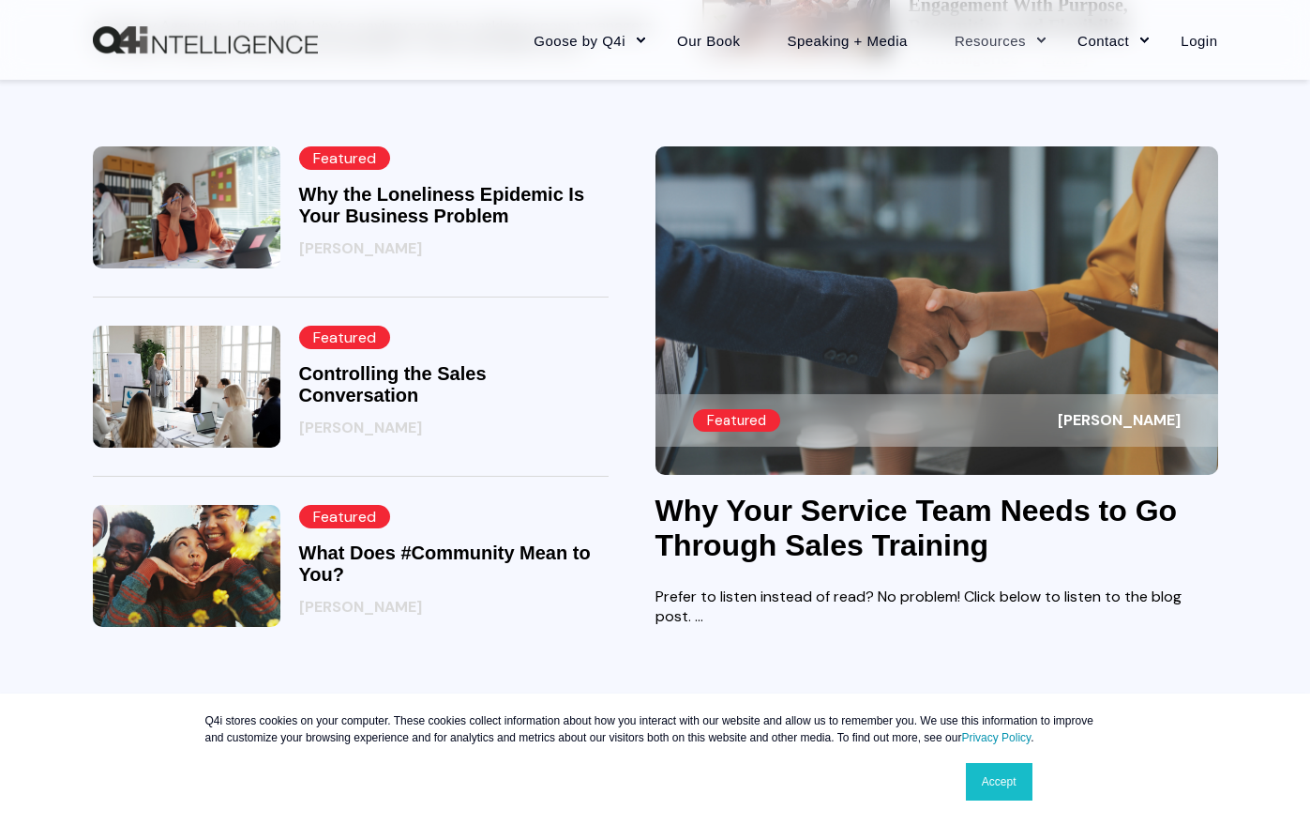
scroll to position [469, 0]
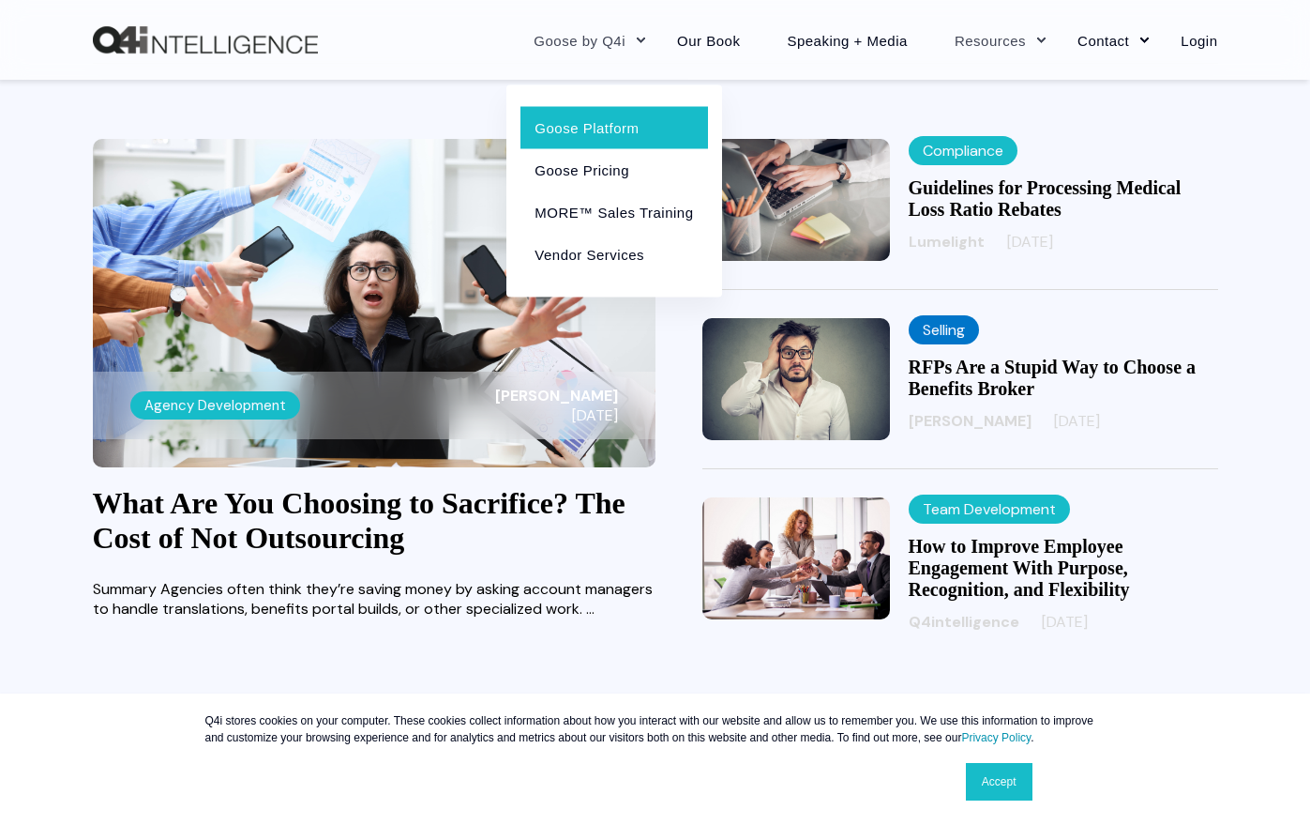
click at [586, 124] on link "Goose Platform" at bounding box center [614, 127] width 187 height 42
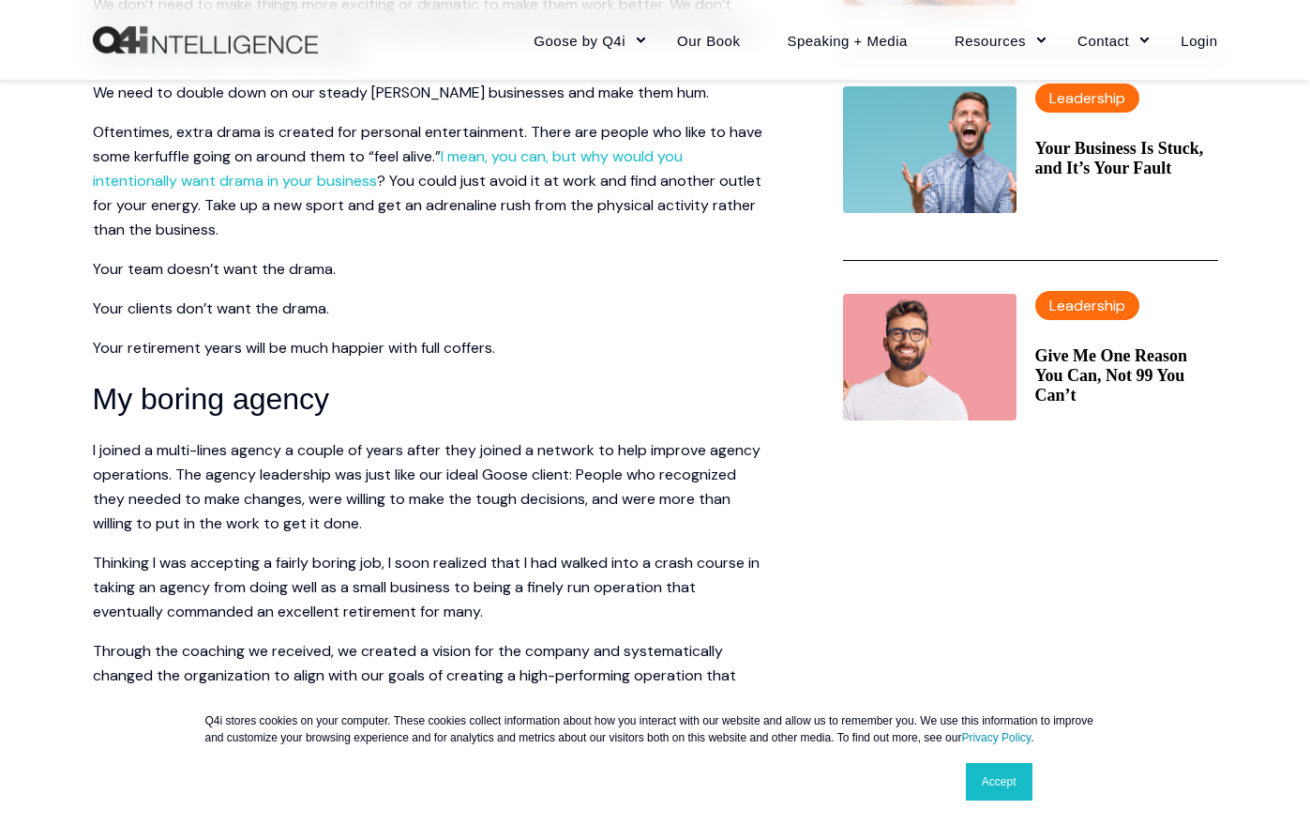
scroll to position [844, 0]
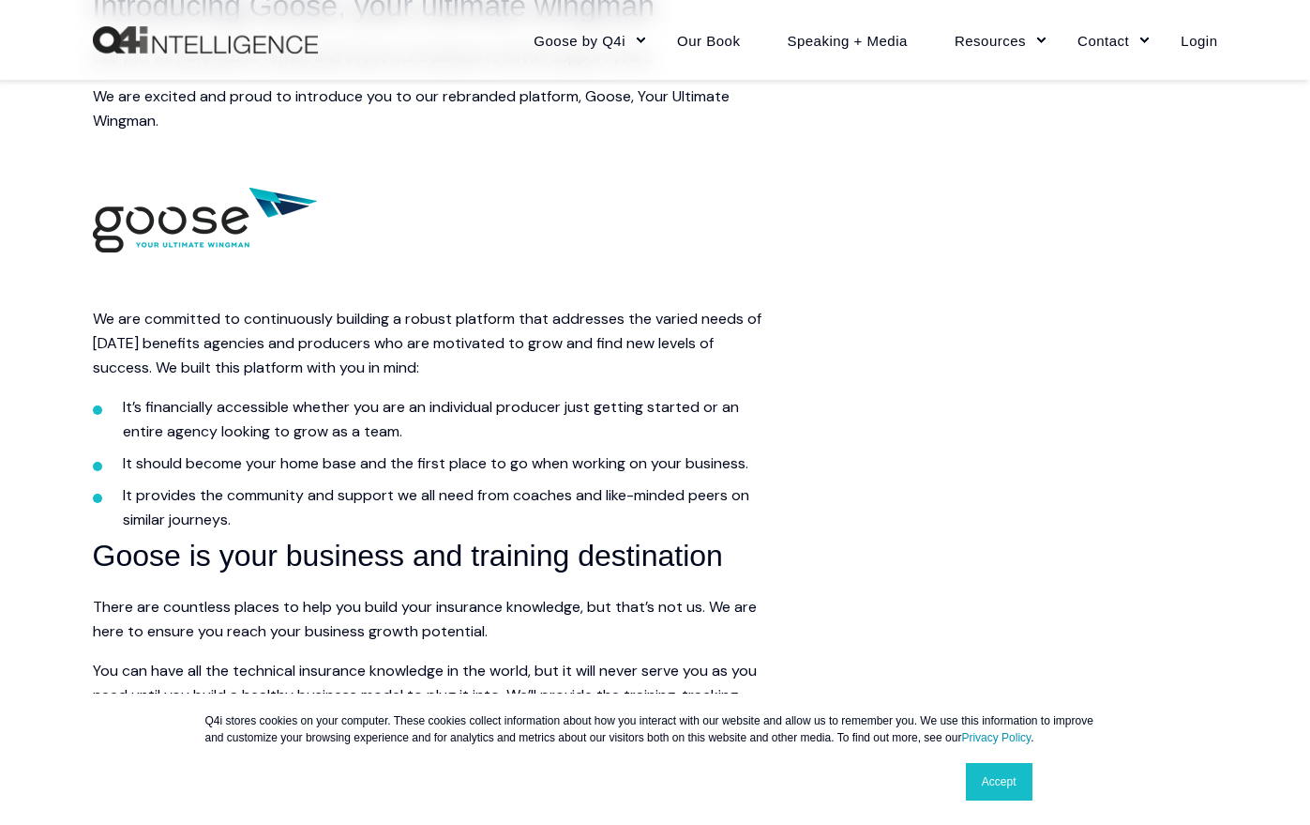
scroll to position [1501, 0]
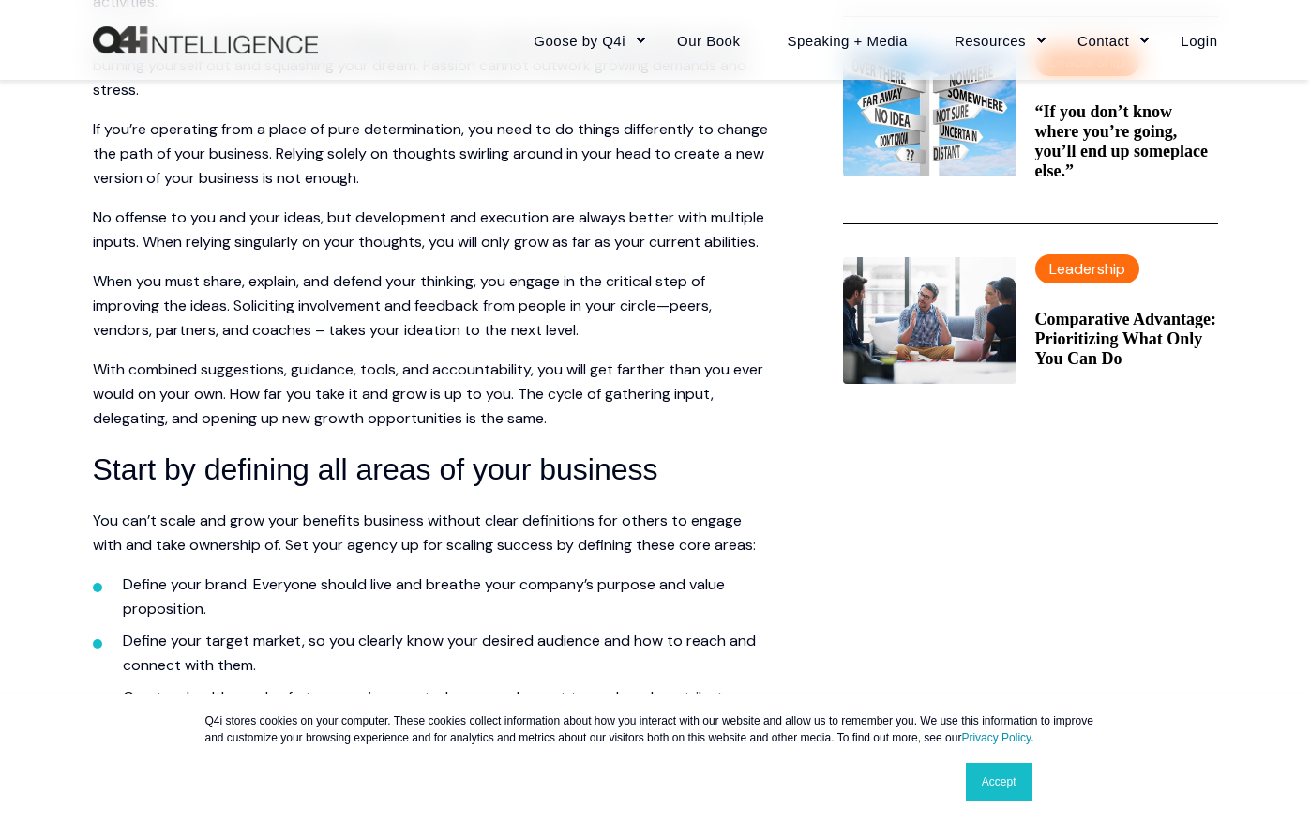
scroll to position [1032, 0]
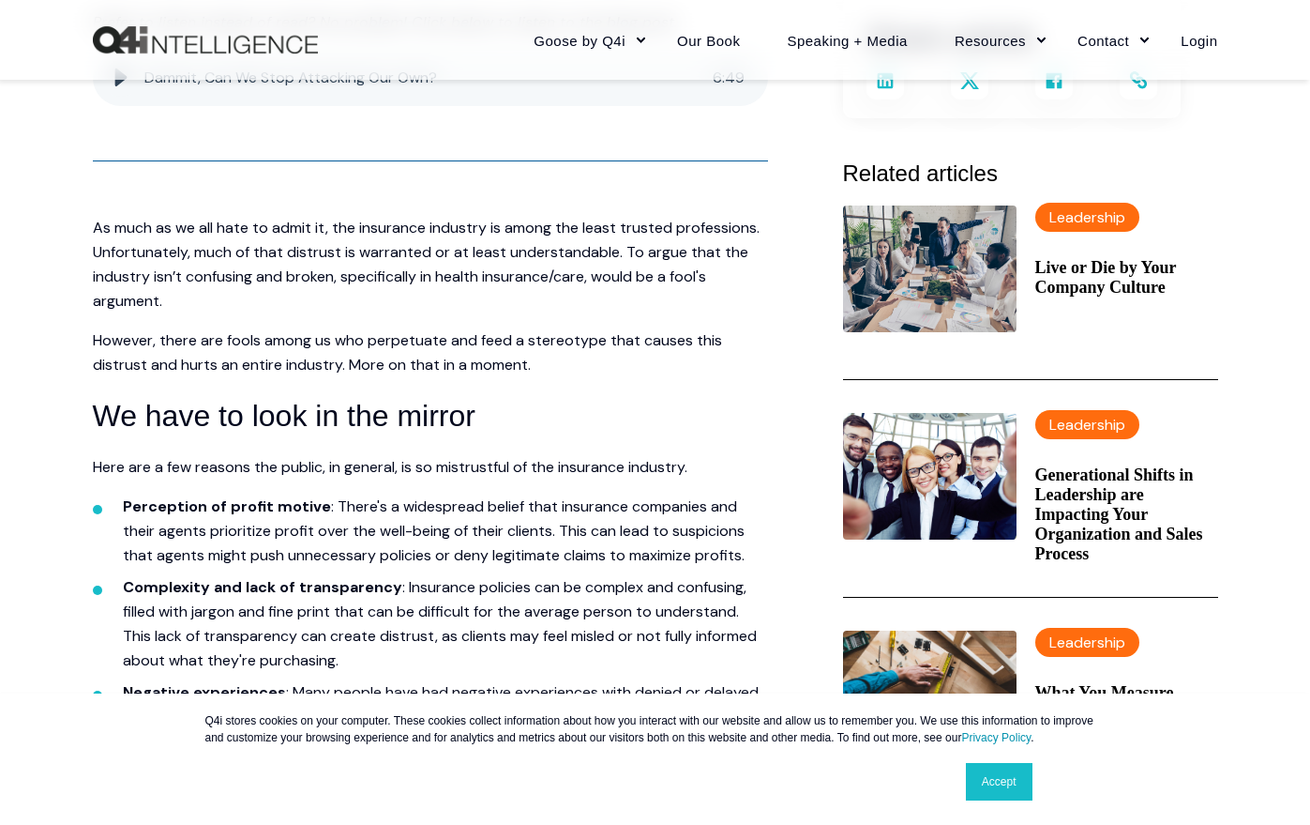
scroll to position [563, 0]
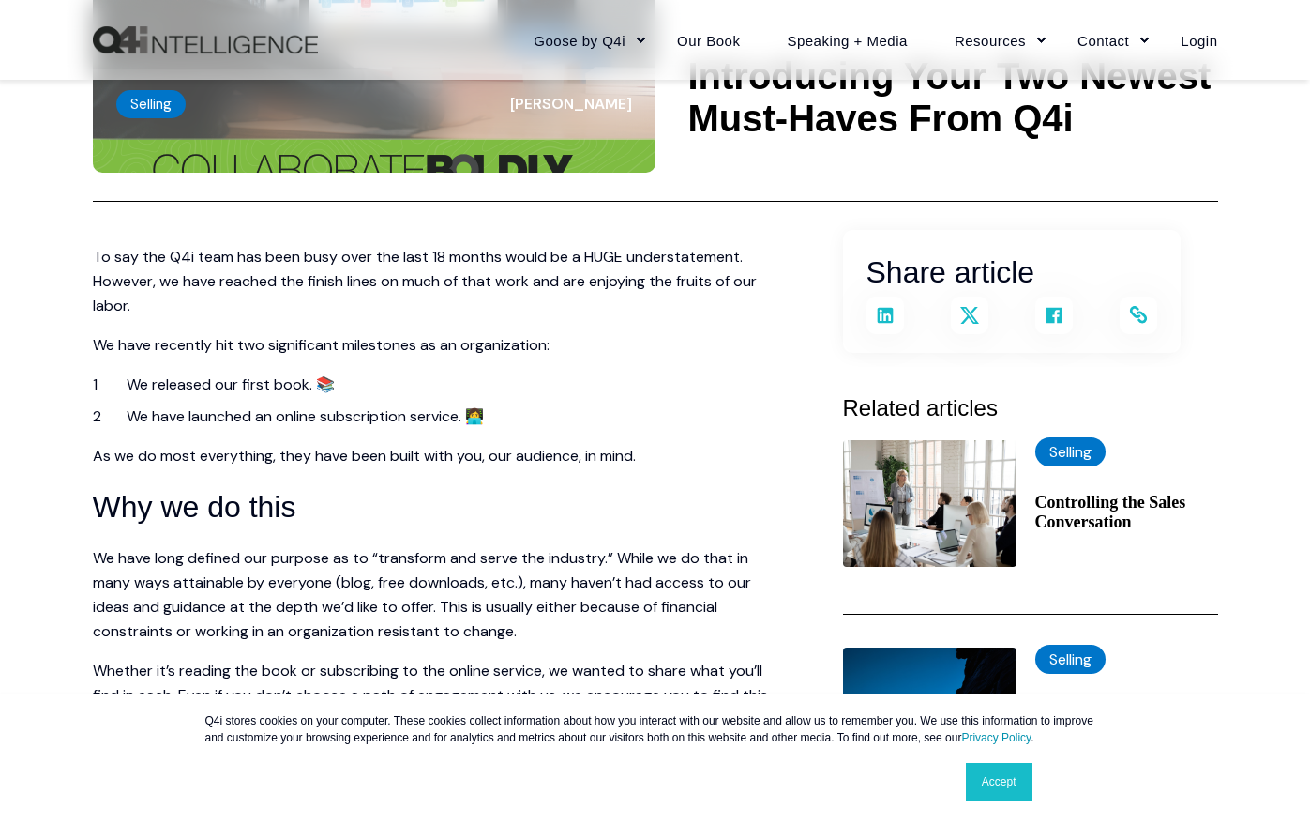
scroll to position [281, 0]
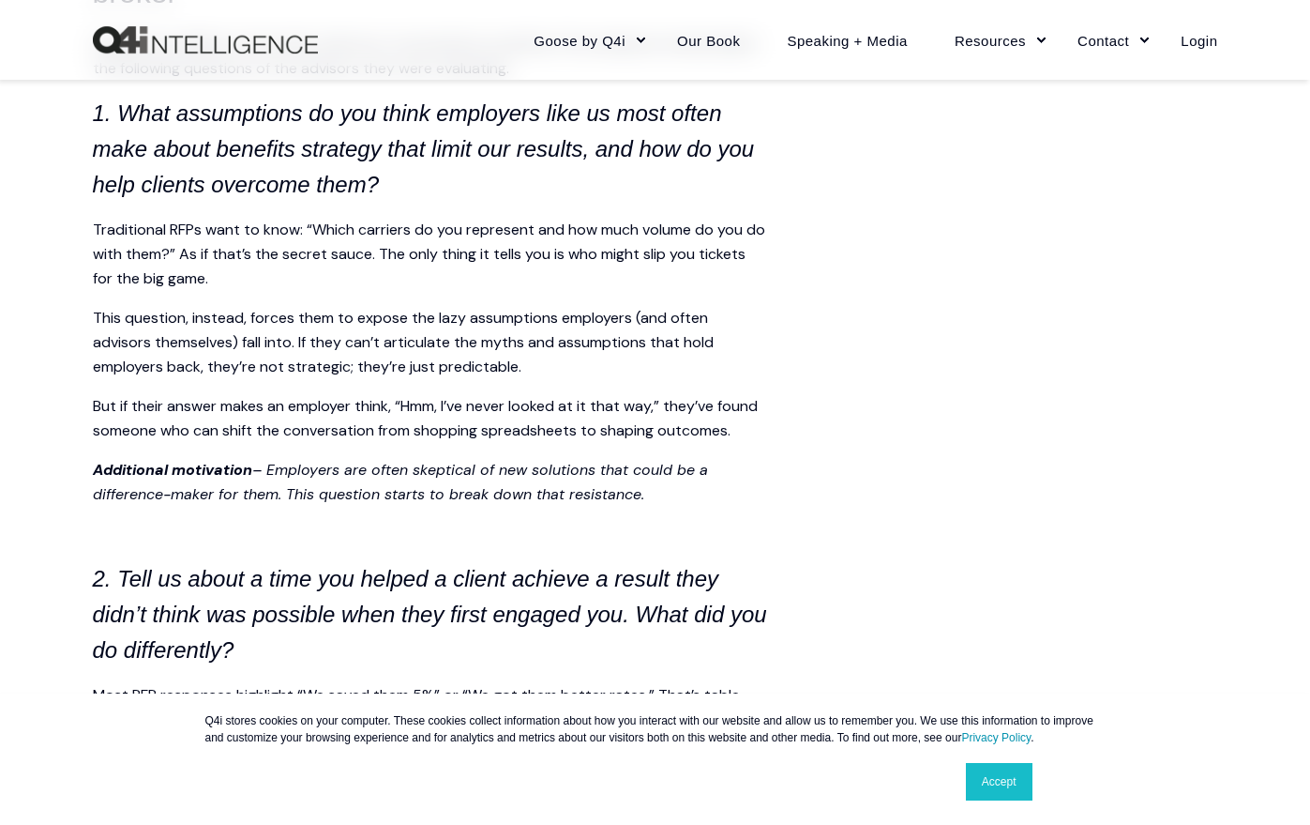
scroll to position [1876, 0]
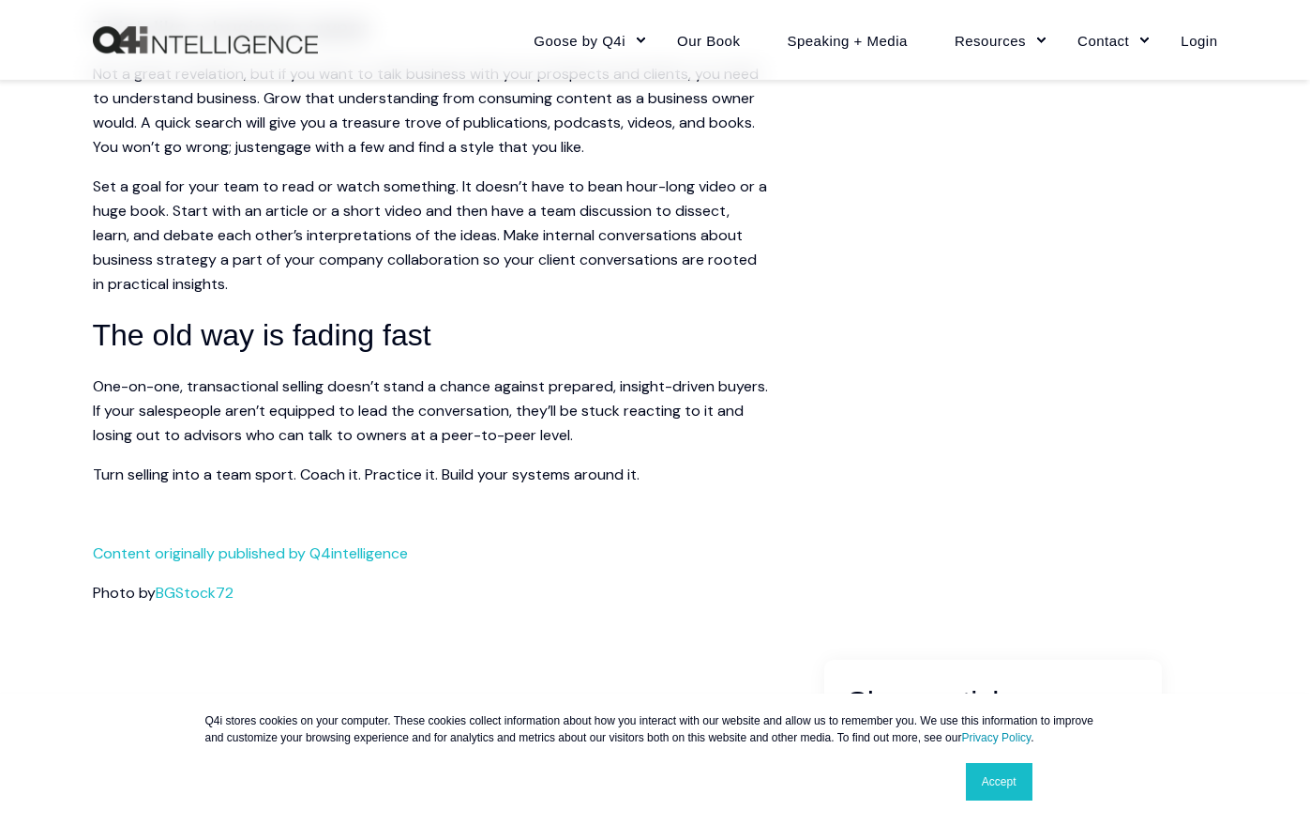
scroll to position [1689, 0]
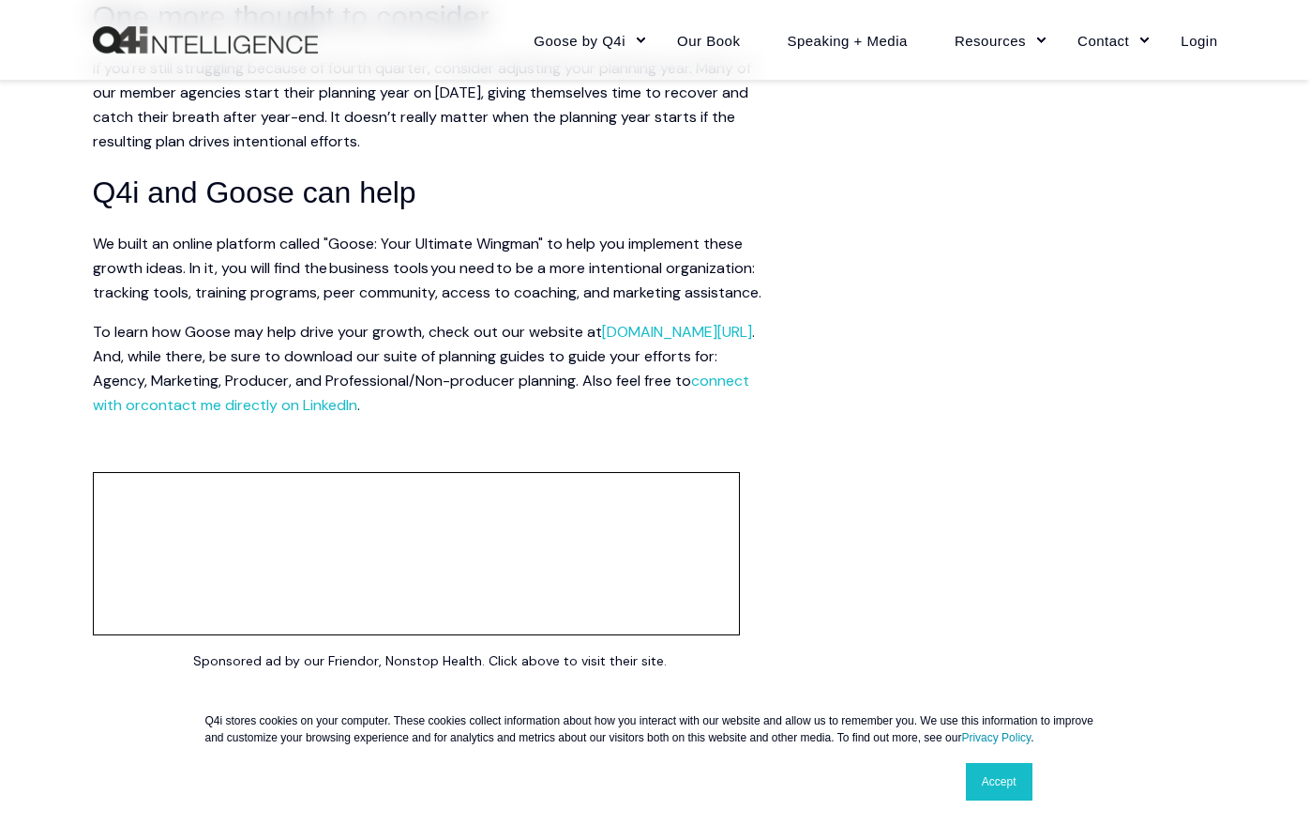
scroll to position [1970, 0]
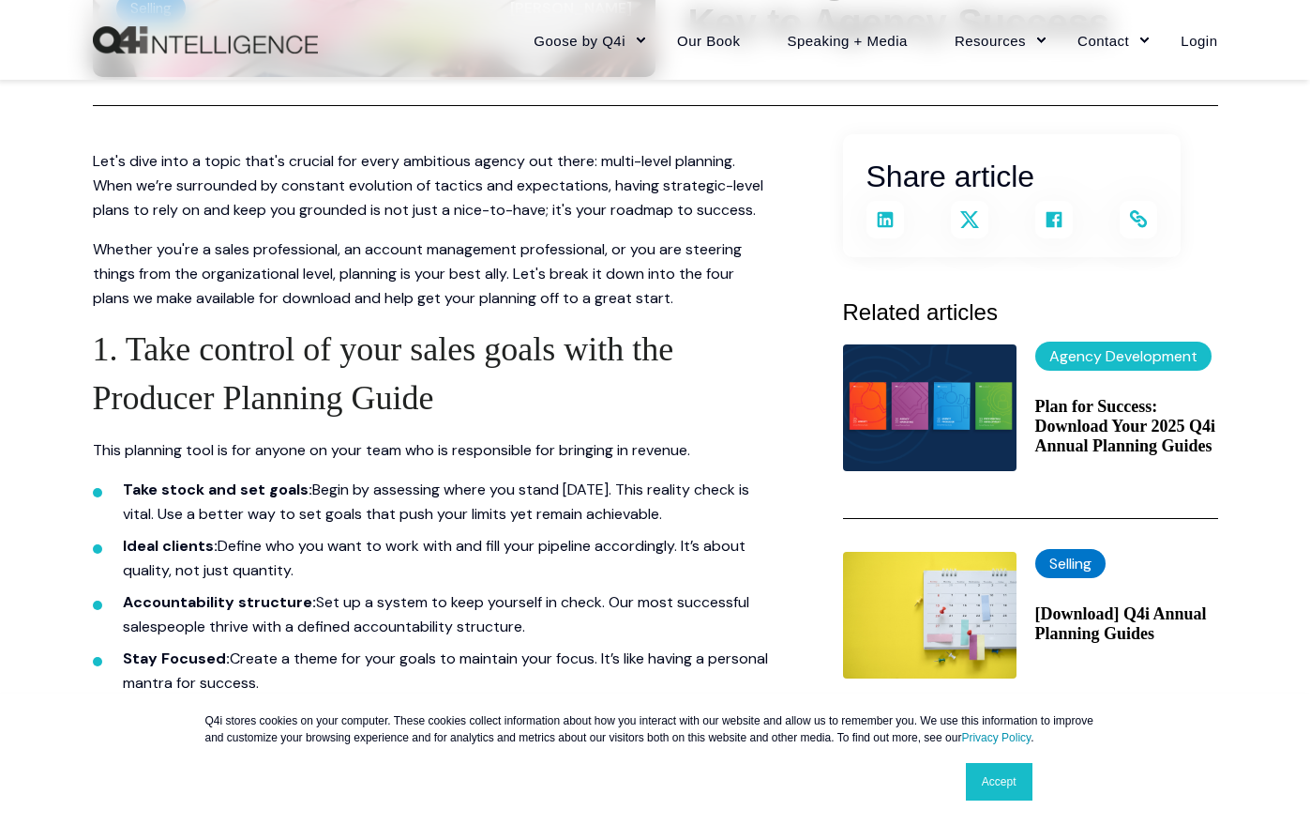
scroll to position [469, 0]
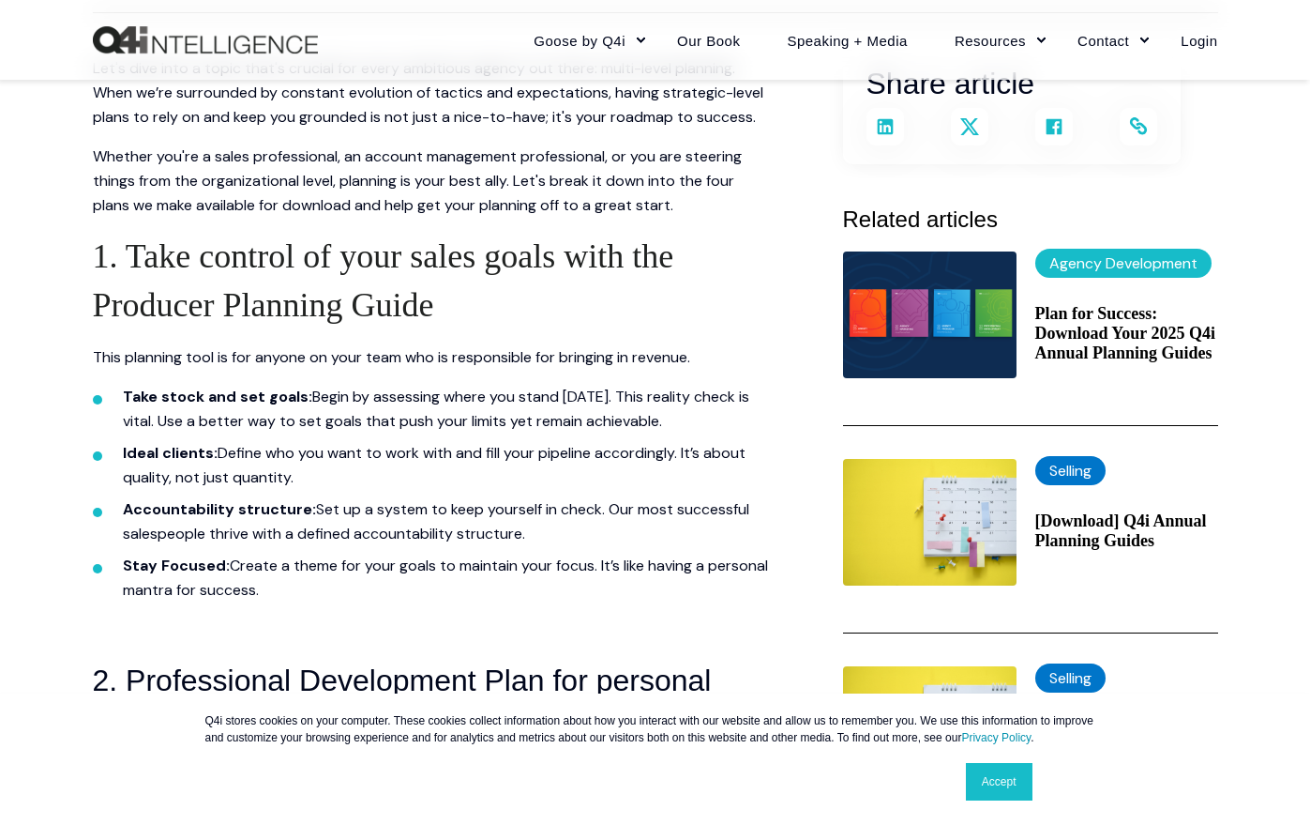
click at [1002, 780] on link "Accept" at bounding box center [999, 782] width 67 height 38
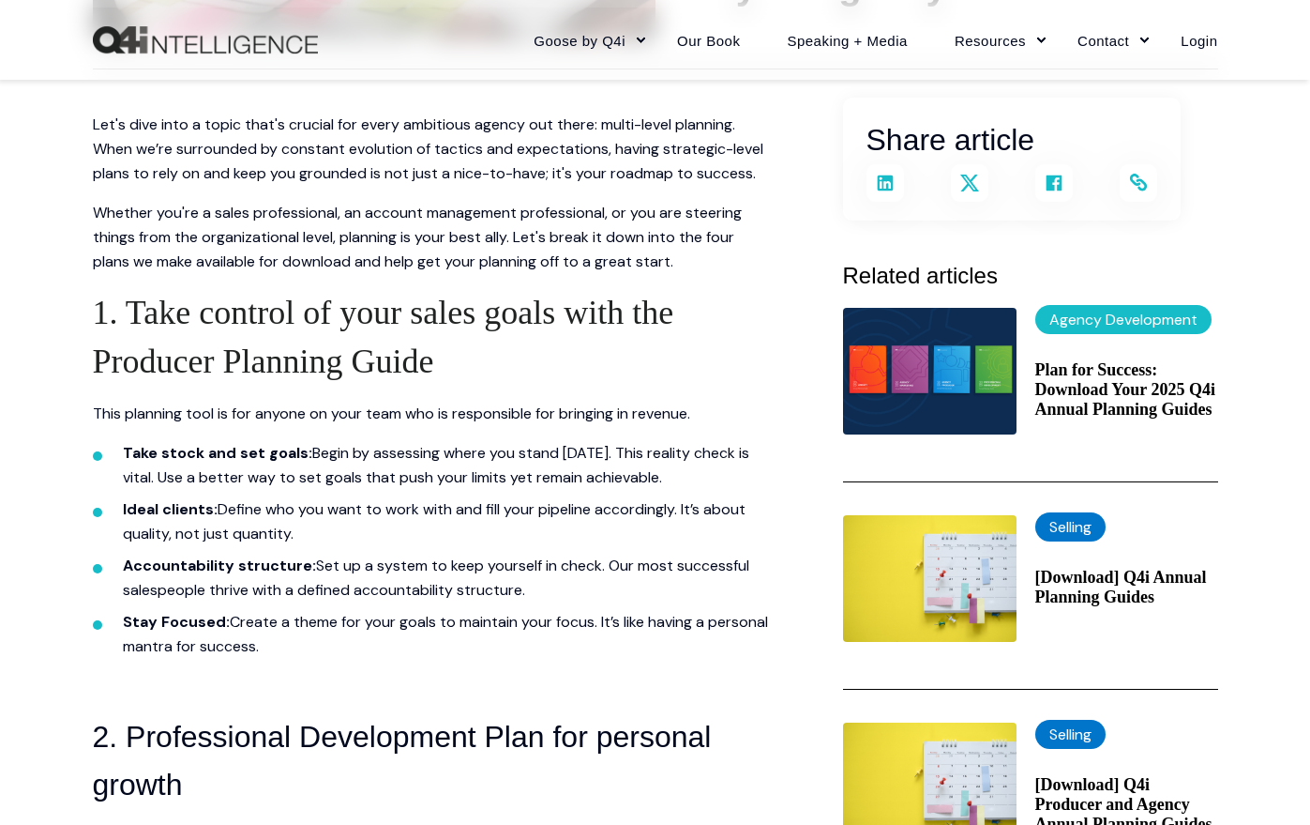
scroll to position [563, 0]
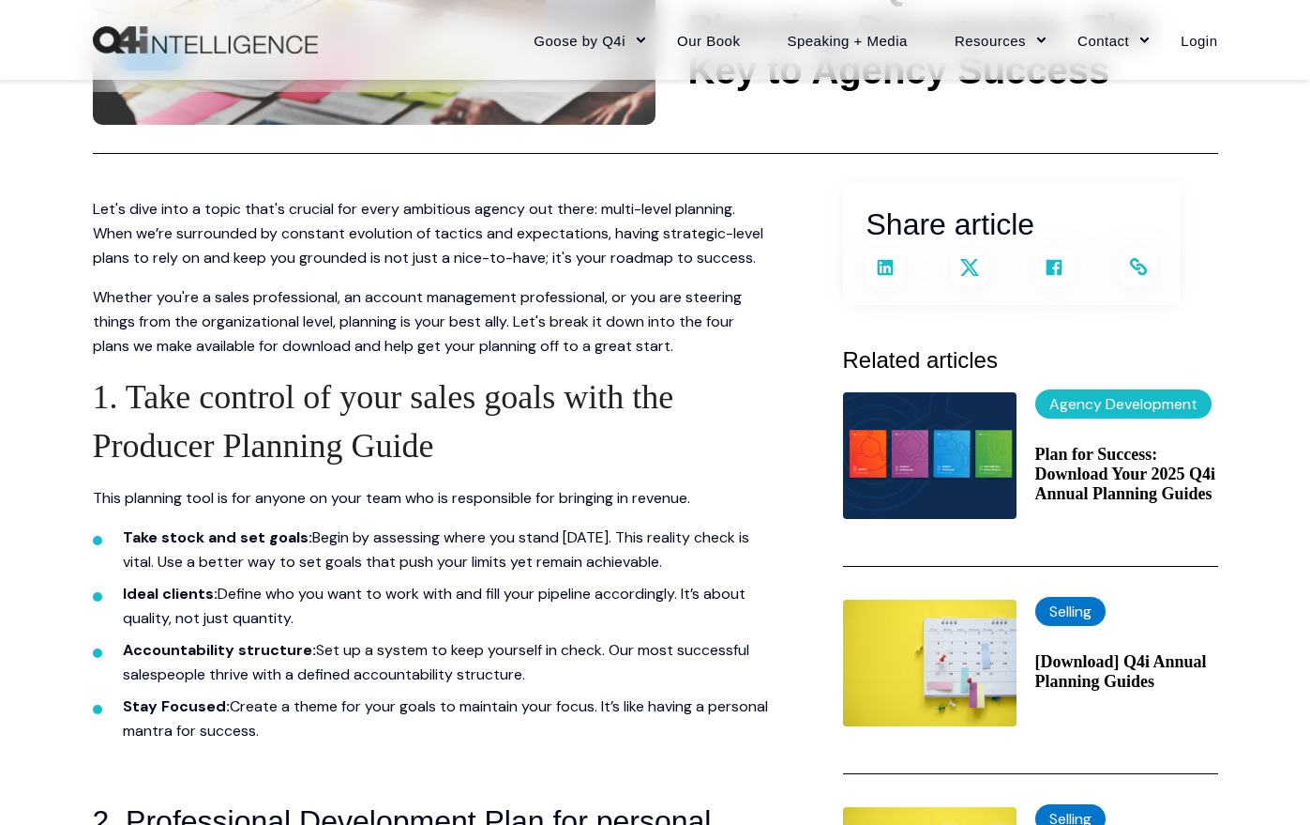
scroll to position [281, 0]
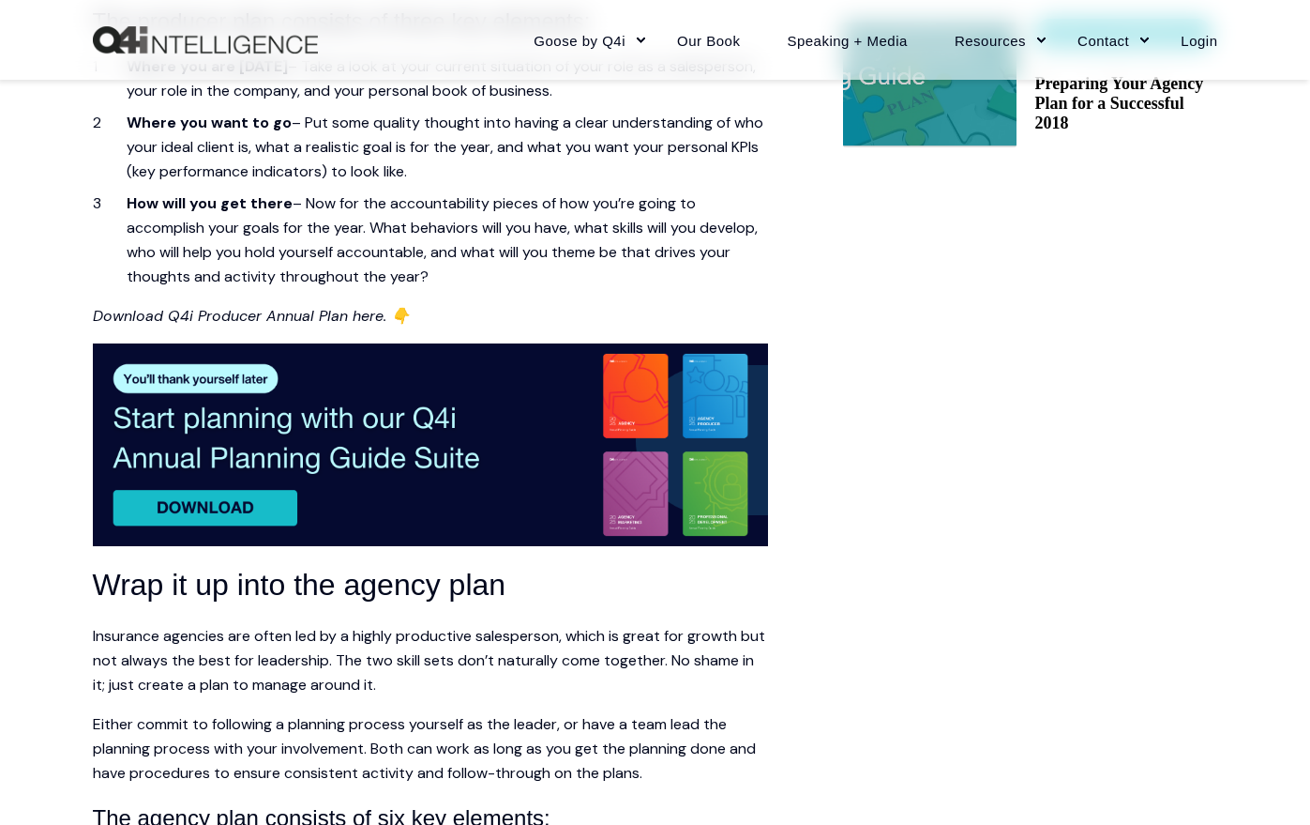
scroll to position [1126, 0]
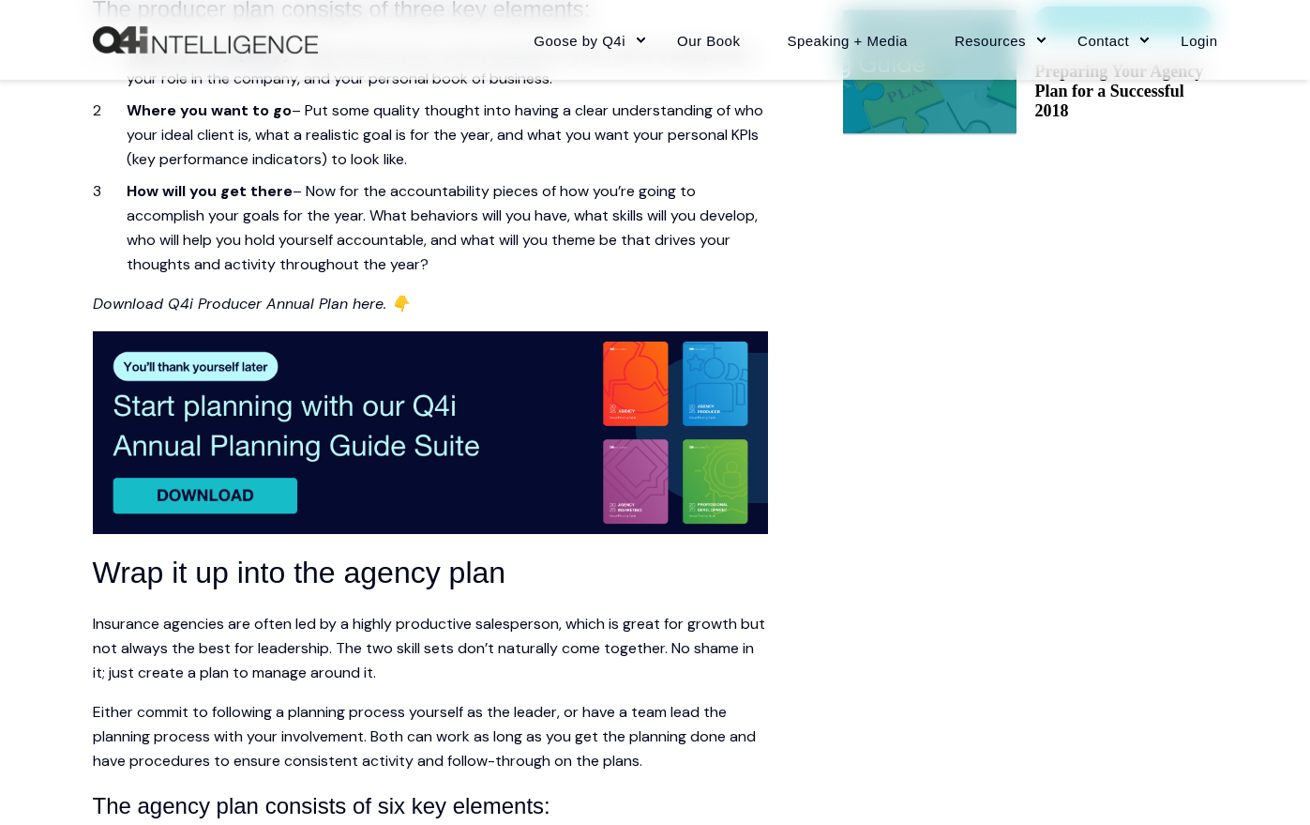
click at [293, 373] on img at bounding box center [430, 432] width 675 height 203
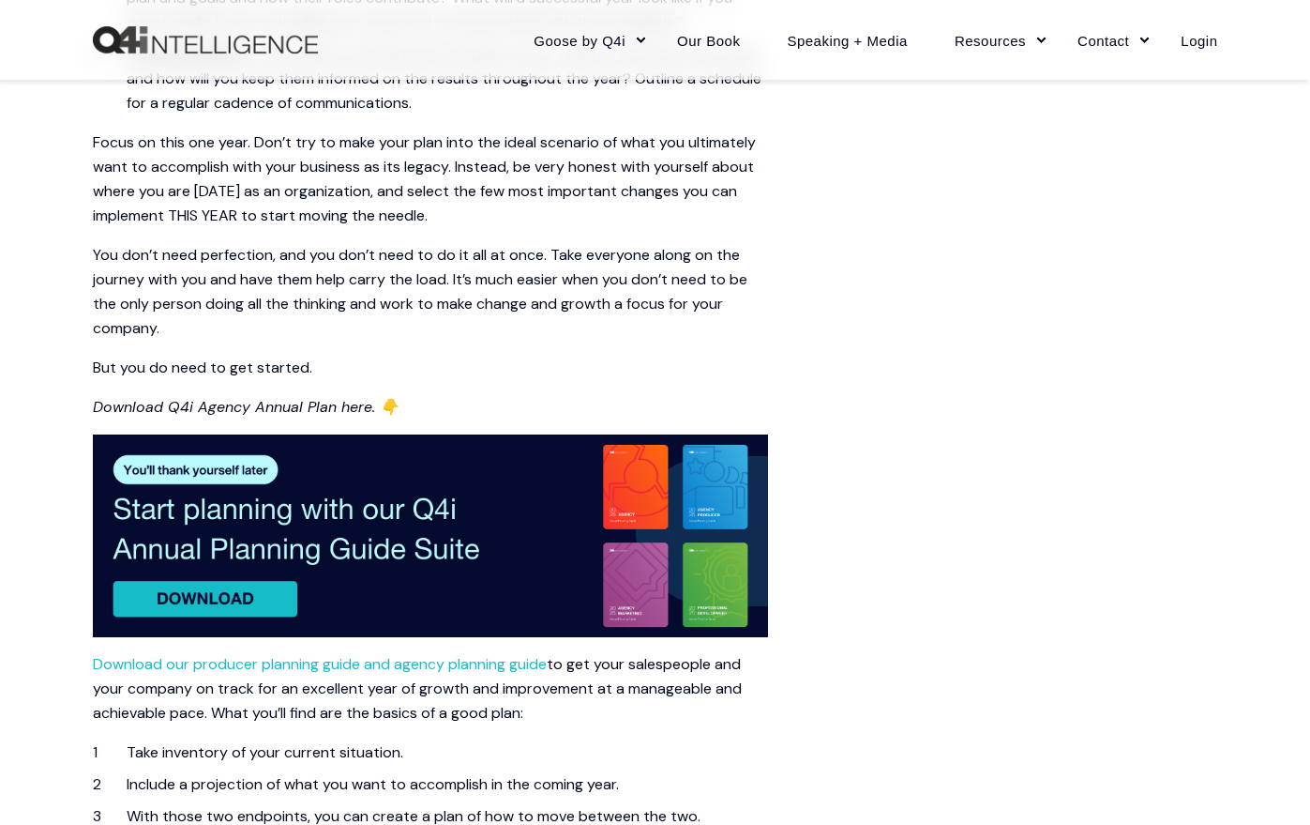
scroll to position [2439, 0]
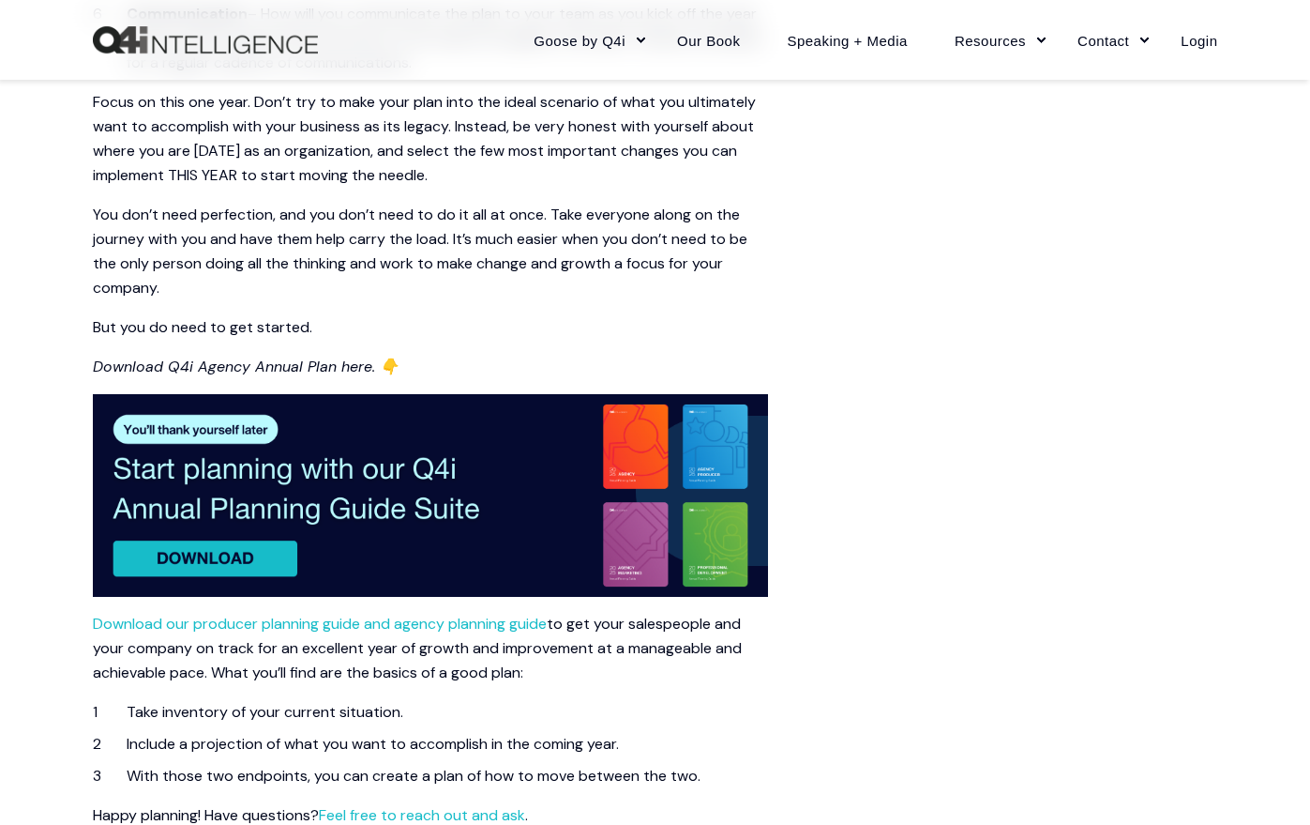
click at [352, 518] on img at bounding box center [430, 495] width 675 height 203
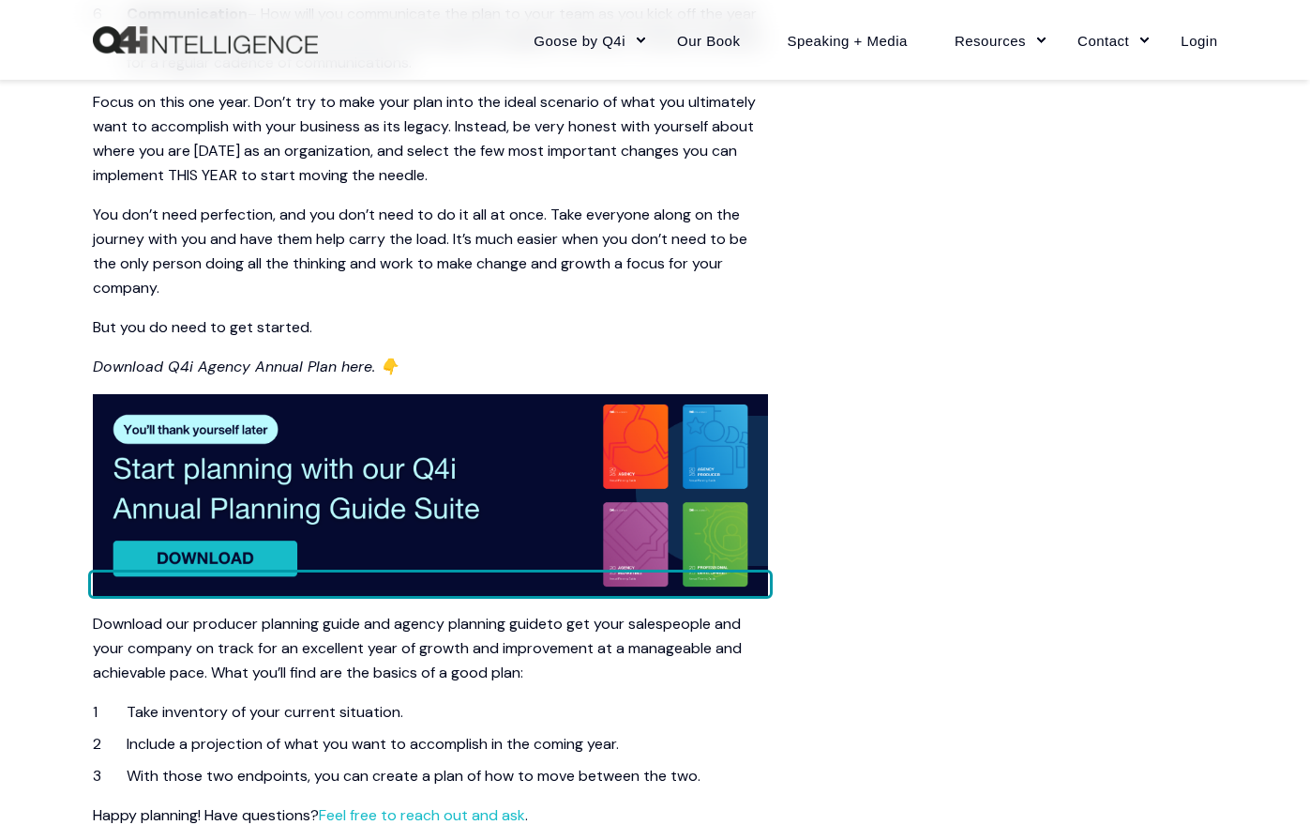
click at [382, 621] on link "Download our producer planning guide and agency planning guide" at bounding box center [320, 623] width 454 height 20
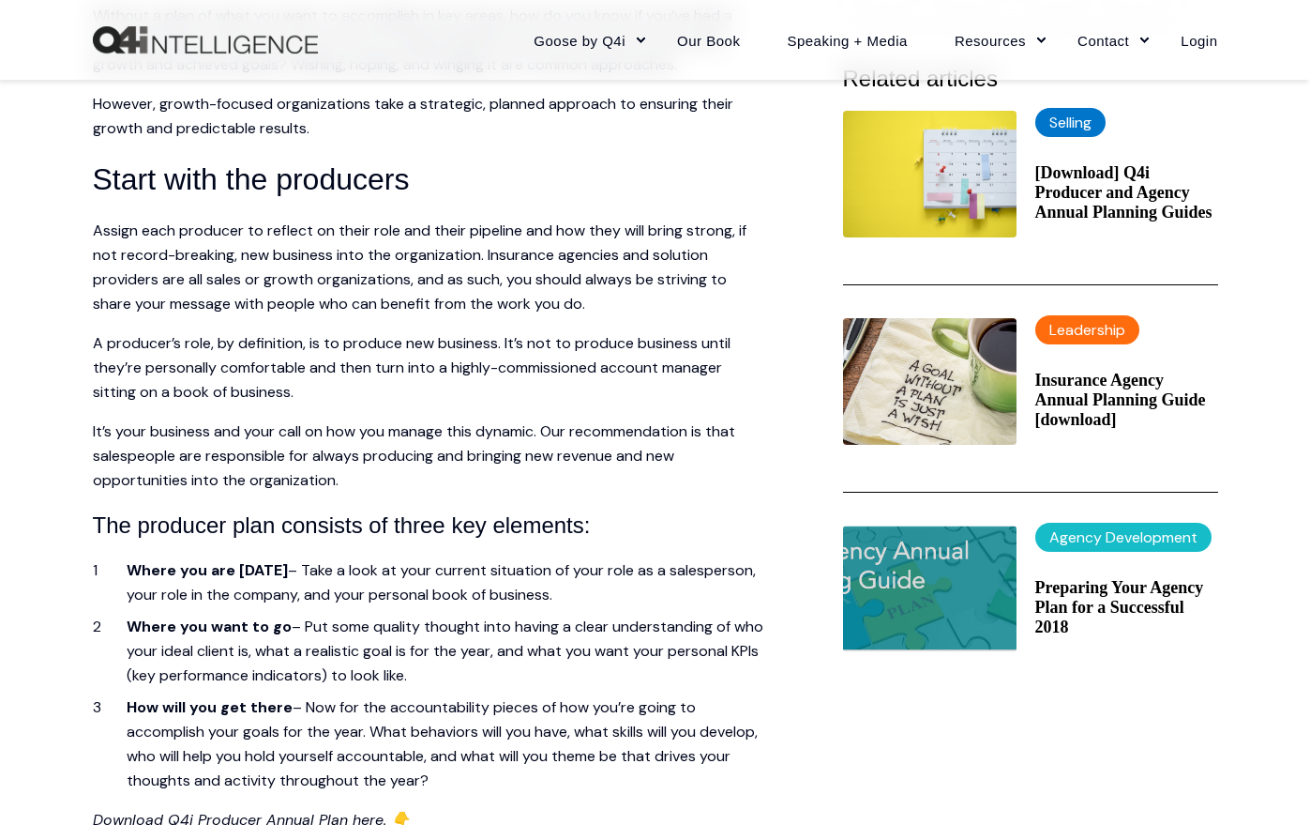
scroll to position [563, 0]
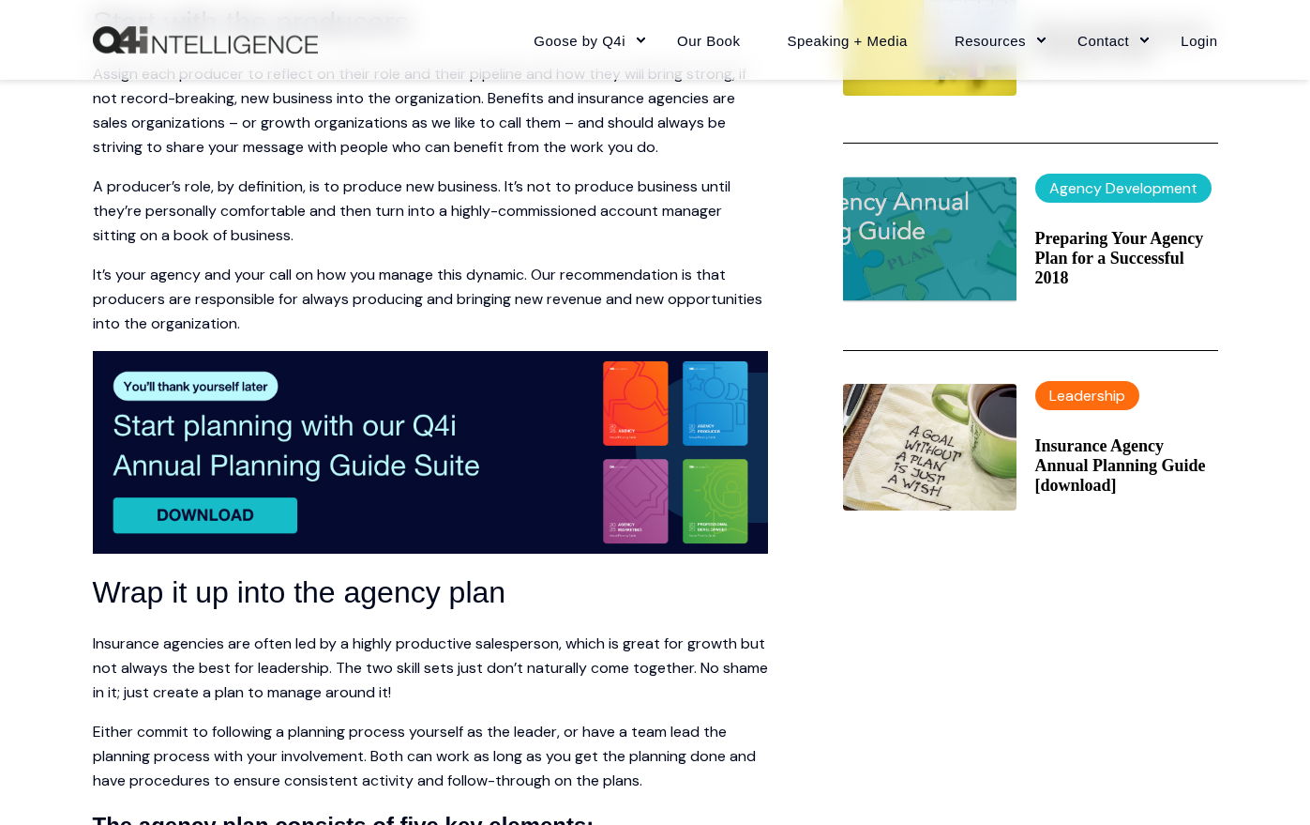
scroll to position [844, 0]
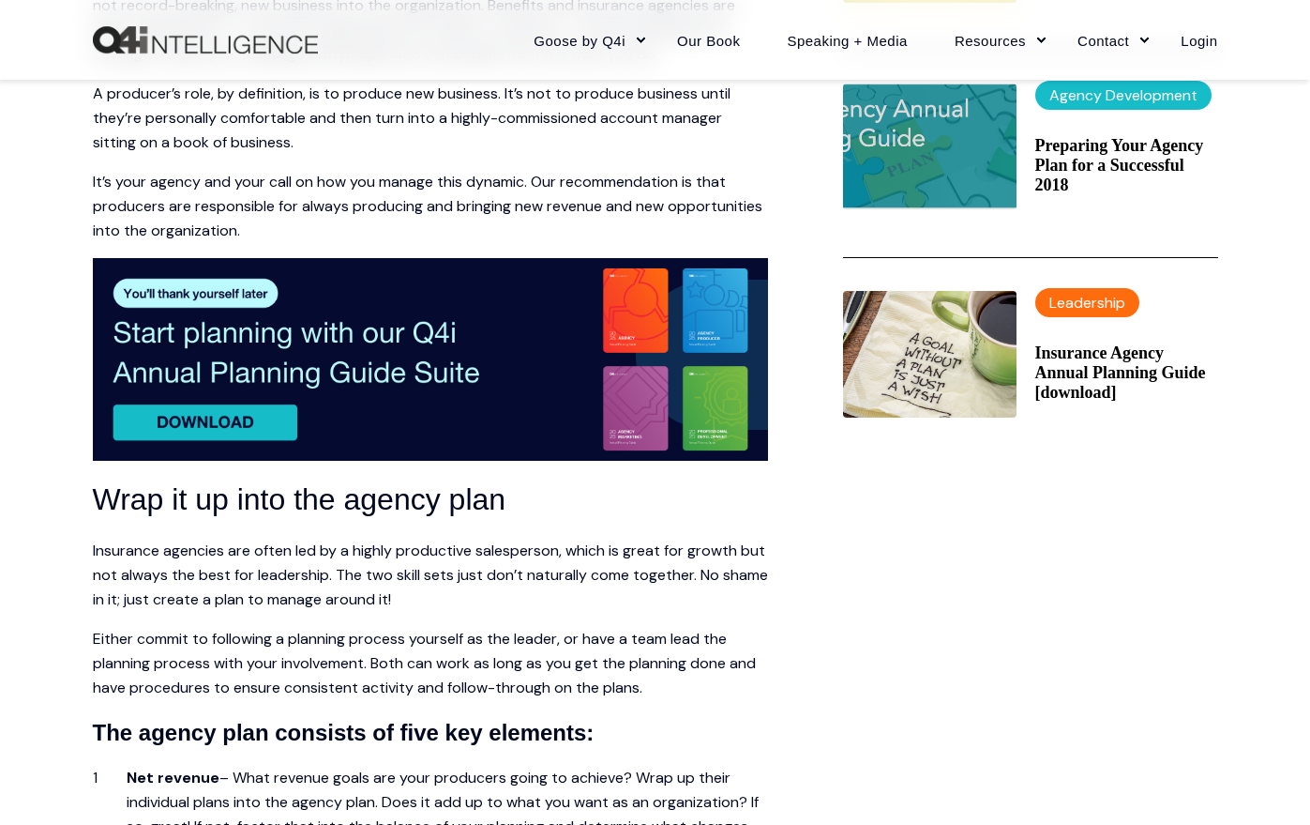
click at [290, 428] on img at bounding box center [430, 359] width 675 height 203
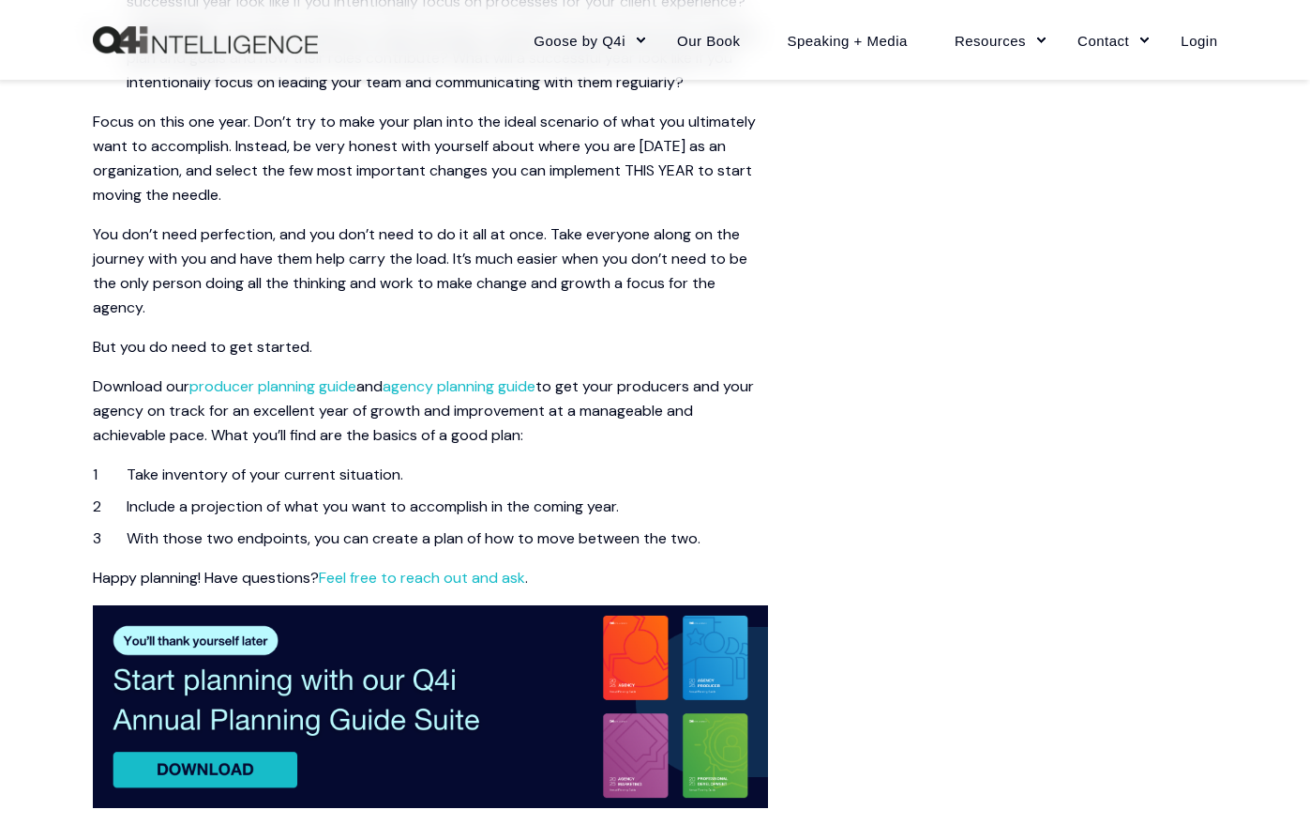
scroll to position [1970, 0]
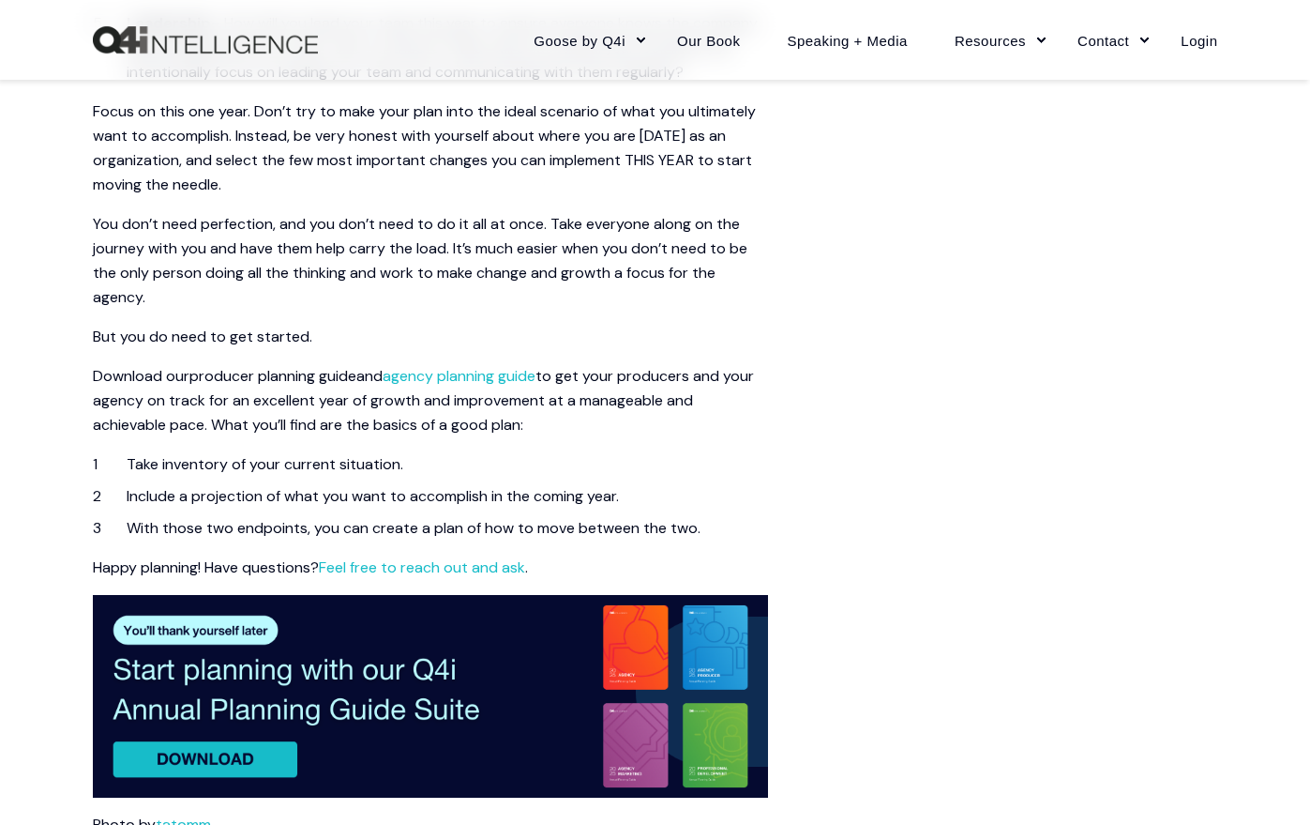
click at [328, 376] on link "producer planning guide" at bounding box center [272, 376] width 167 height 20
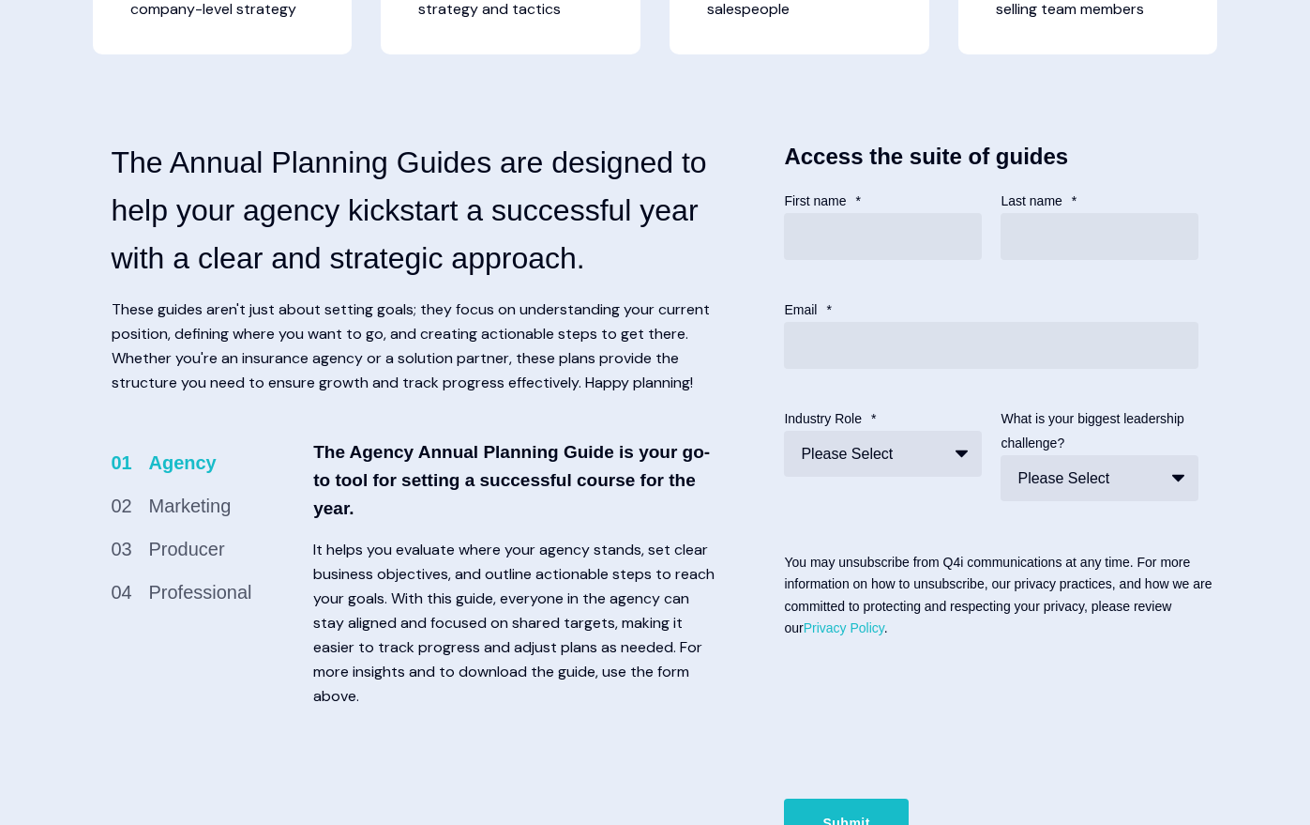
scroll to position [844, 0]
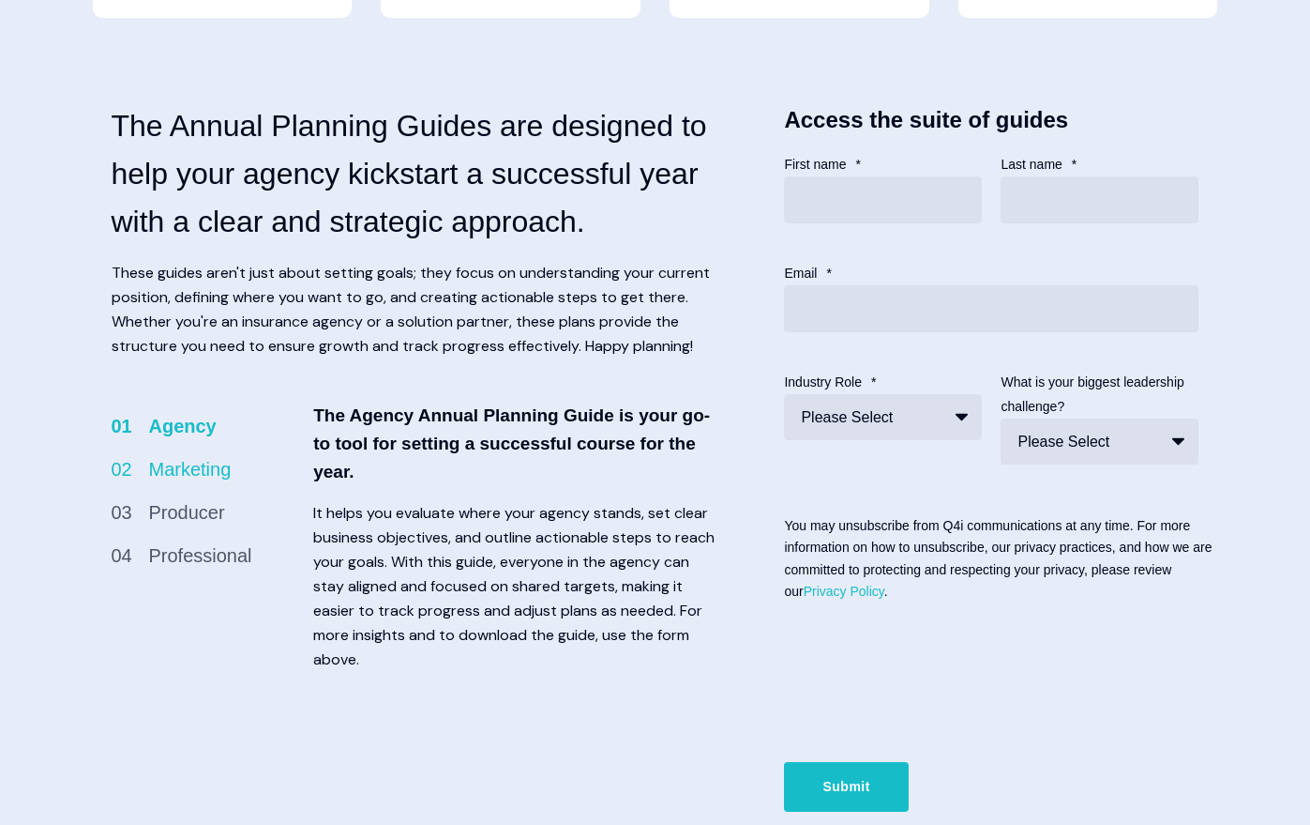
click at [202, 484] on li "02 Marketing" at bounding box center [208, 469] width 193 height 30
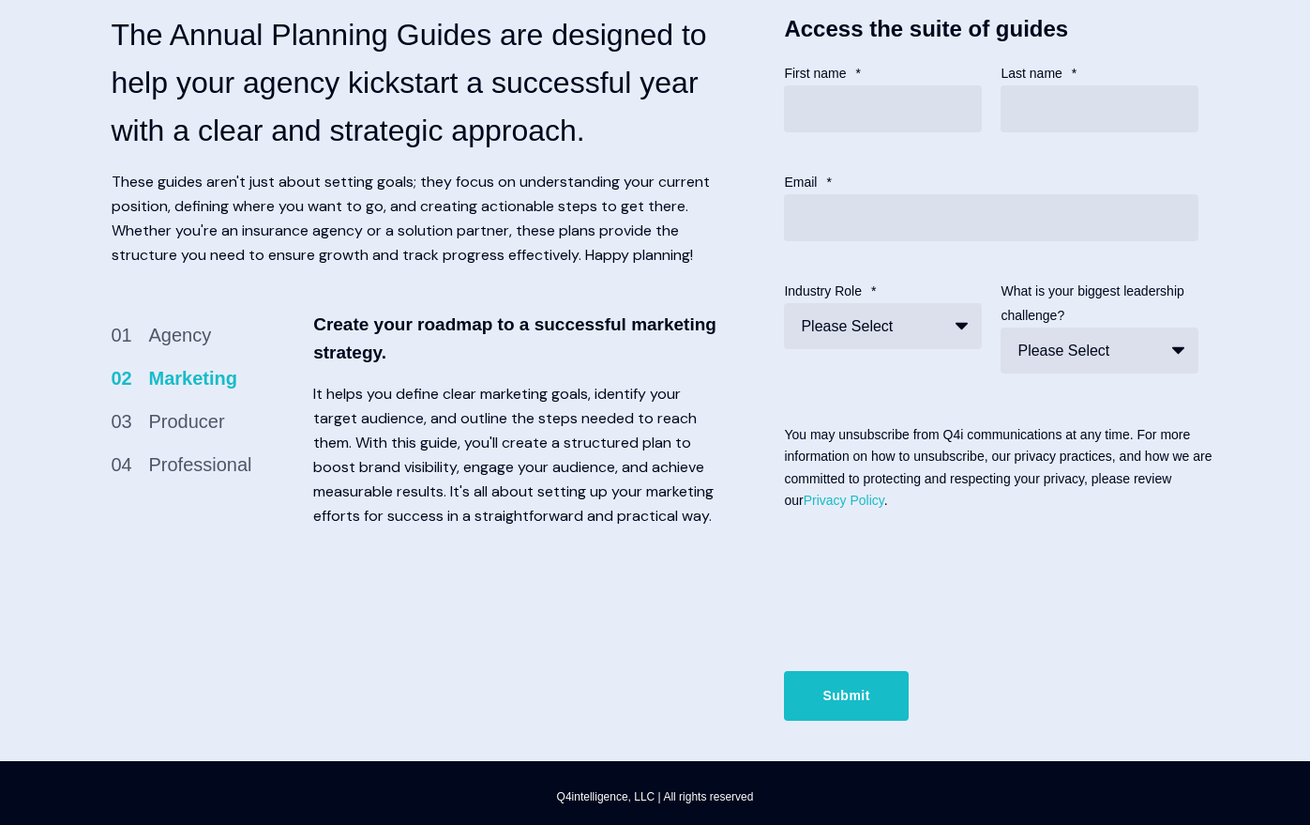
scroll to position [938, 0]
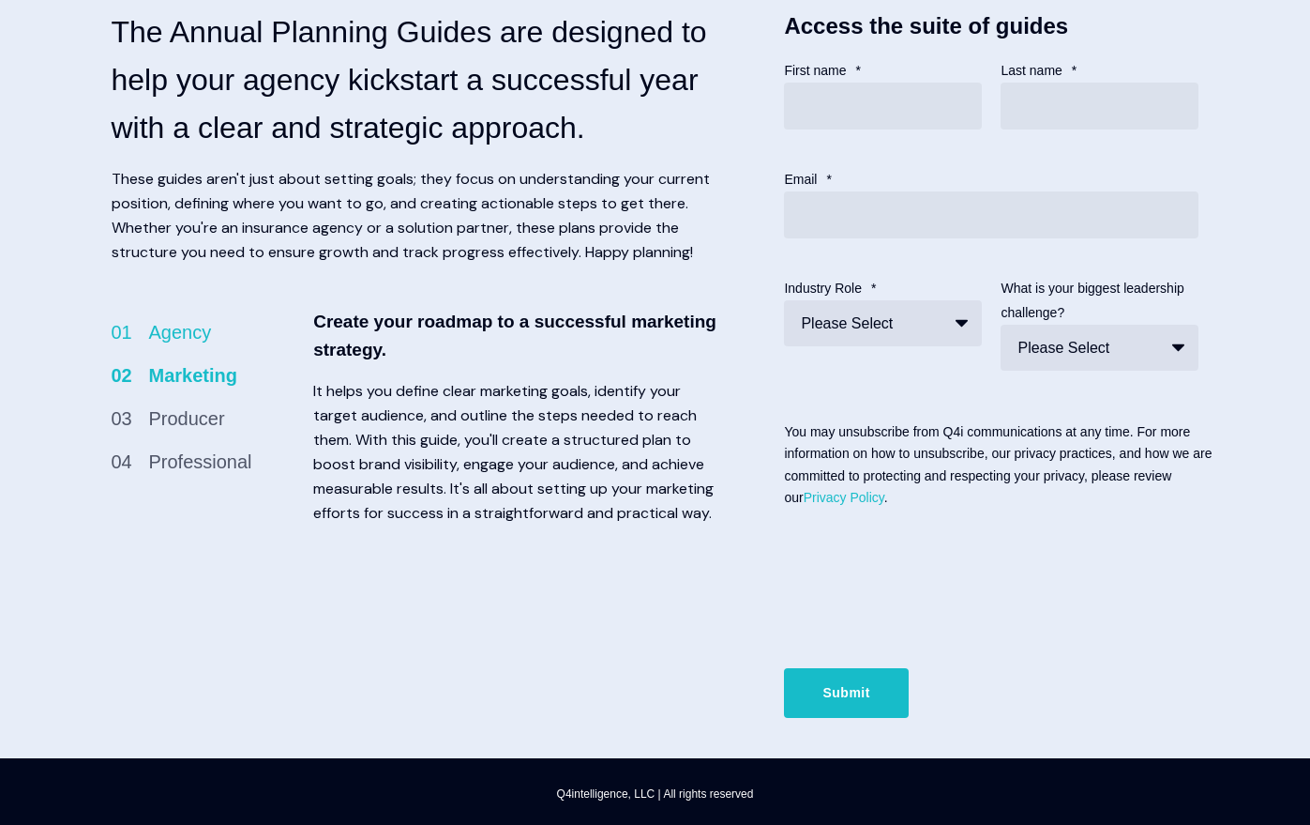
click at [165, 347] on li "01 Agency" at bounding box center [208, 332] width 193 height 30
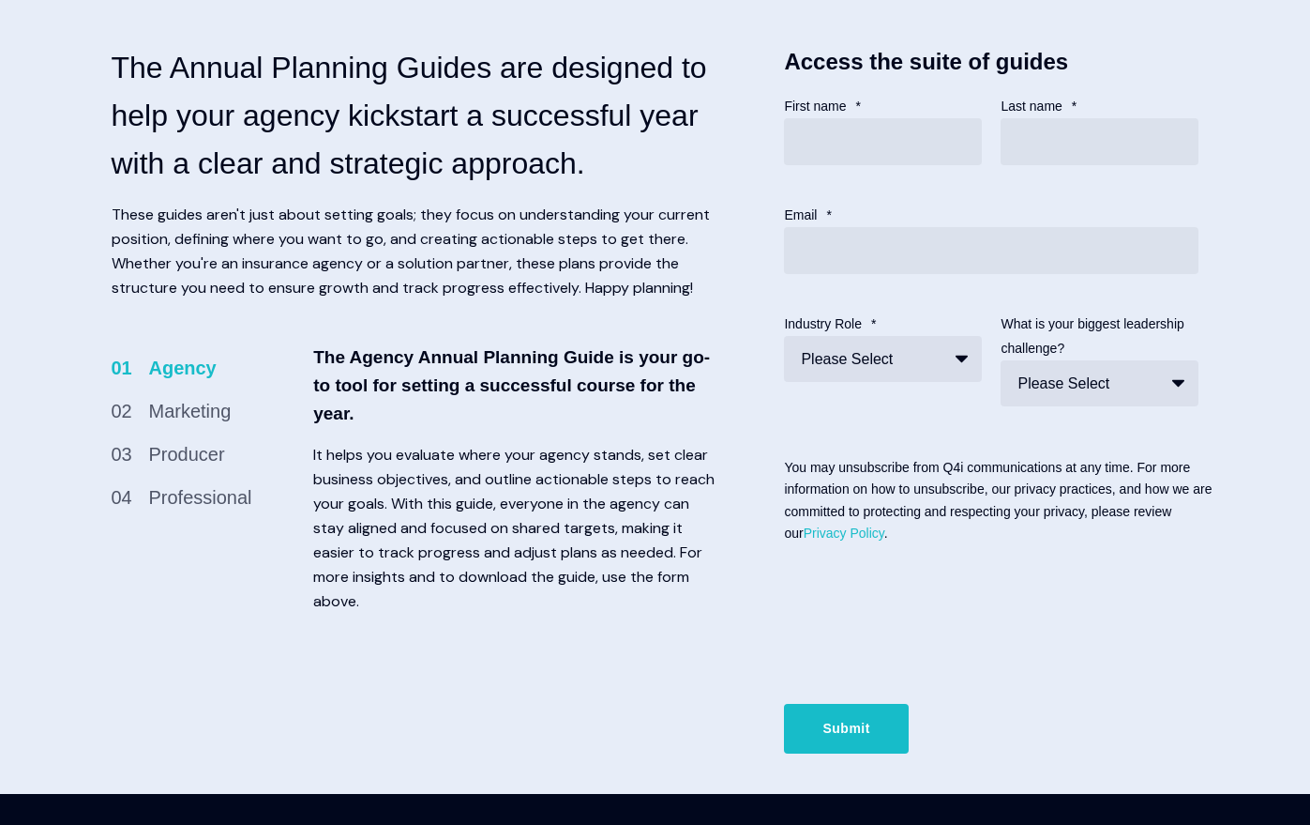
scroll to position [750, 0]
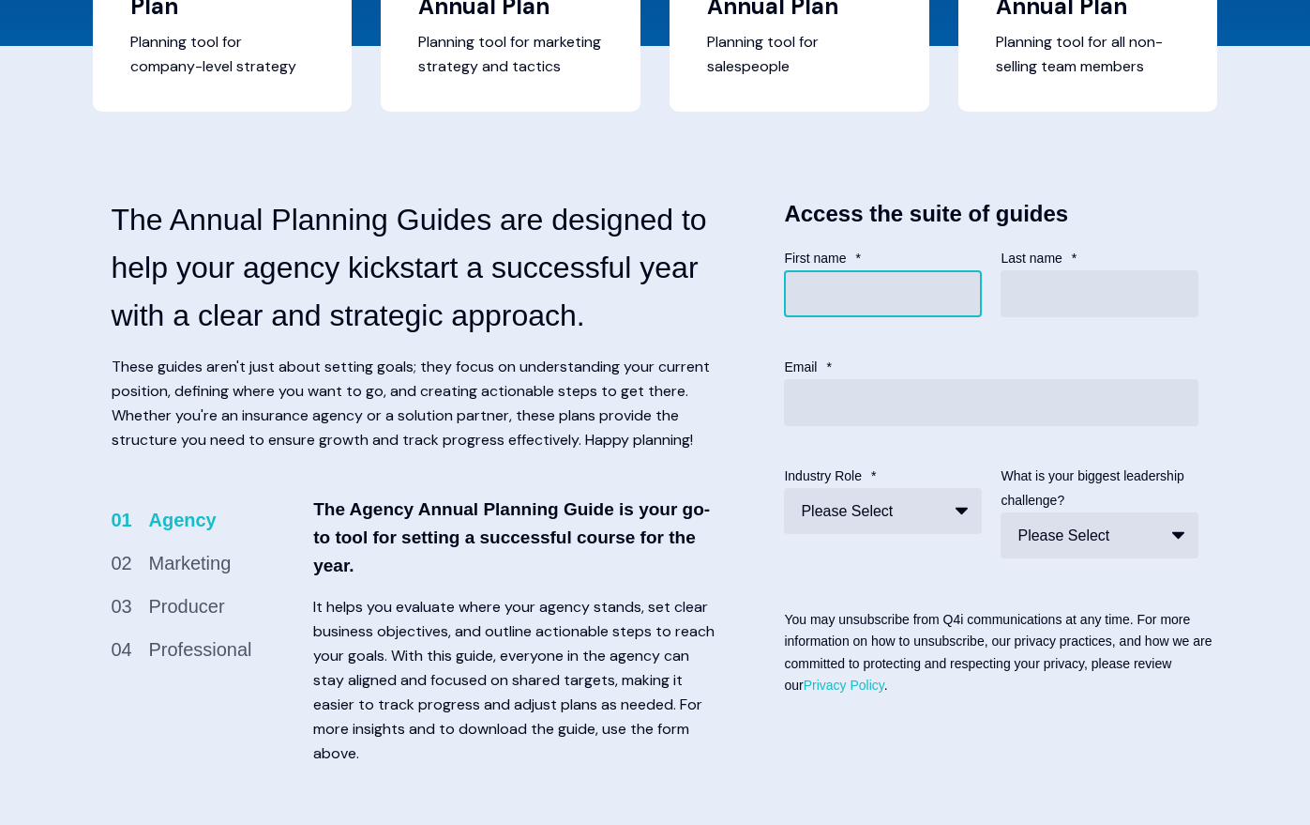
click at [810, 308] on input "First name *" at bounding box center [883, 293] width 198 height 47
type input "Alicia"
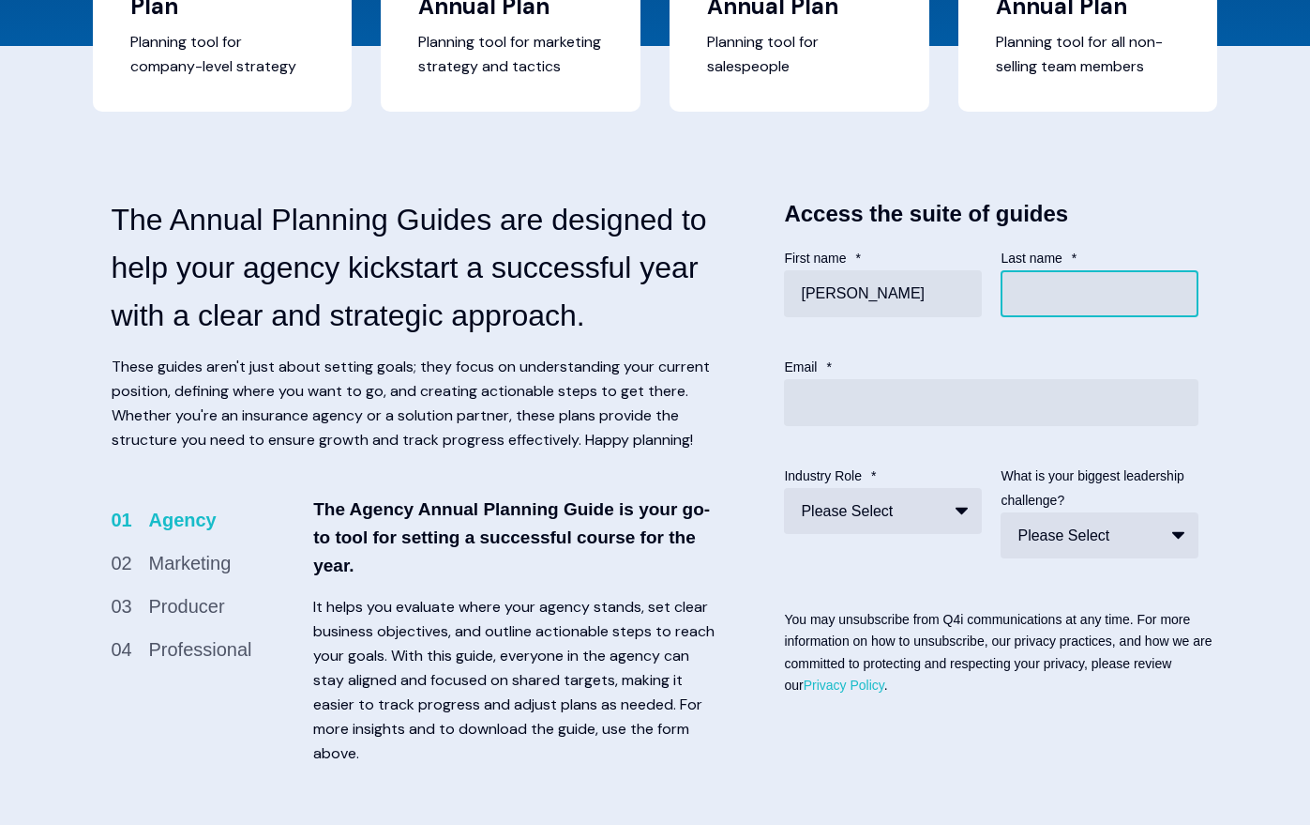
click at [1085, 315] on input "Last name *" at bounding box center [1100, 293] width 198 height 47
type input "Sanders"
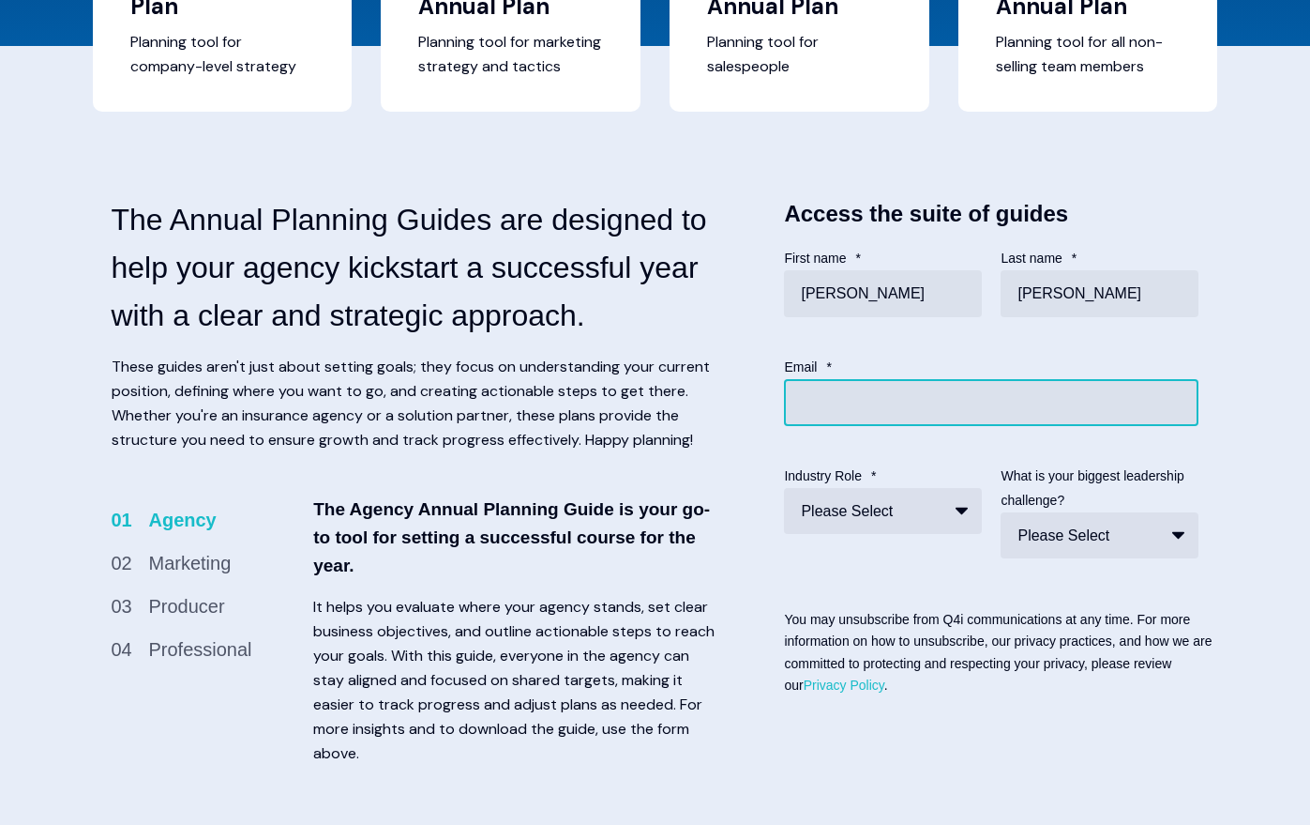
click at [948, 414] on input "Email *" at bounding box center [991, 402] width 415 height 47
type input "alicia.sanders@theenterpriseteam.com"
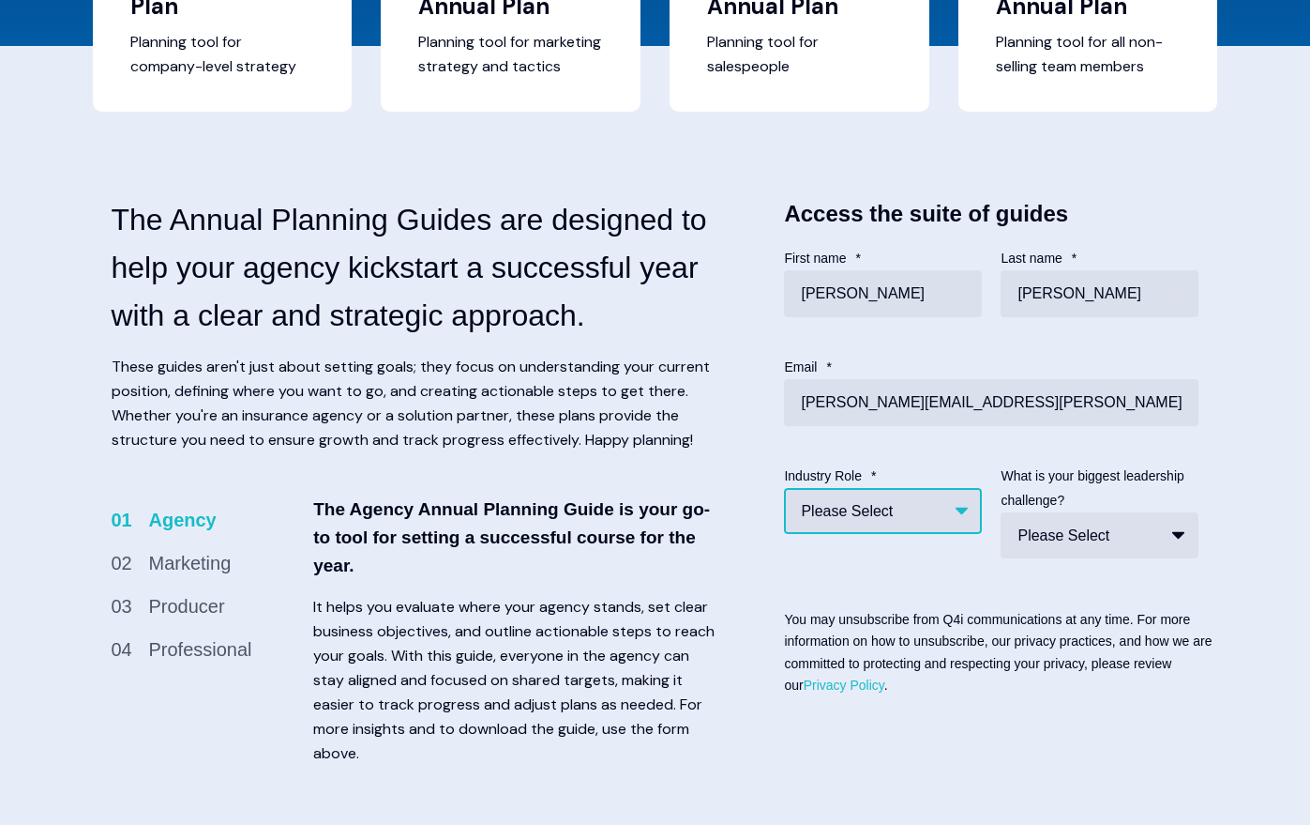
click at [931, 525] on select "Please Select Insurance agency Solution provider Insurance Carrier Employer Oth…" at bounding box center [883, 511] width 198 height 46
select select "Agency"
click at [784, 512] on select "Please Select Insurance agency Solution provider Insurance Carrier Employer Oth…" at bounding box center [883, 511] width 198 height 46
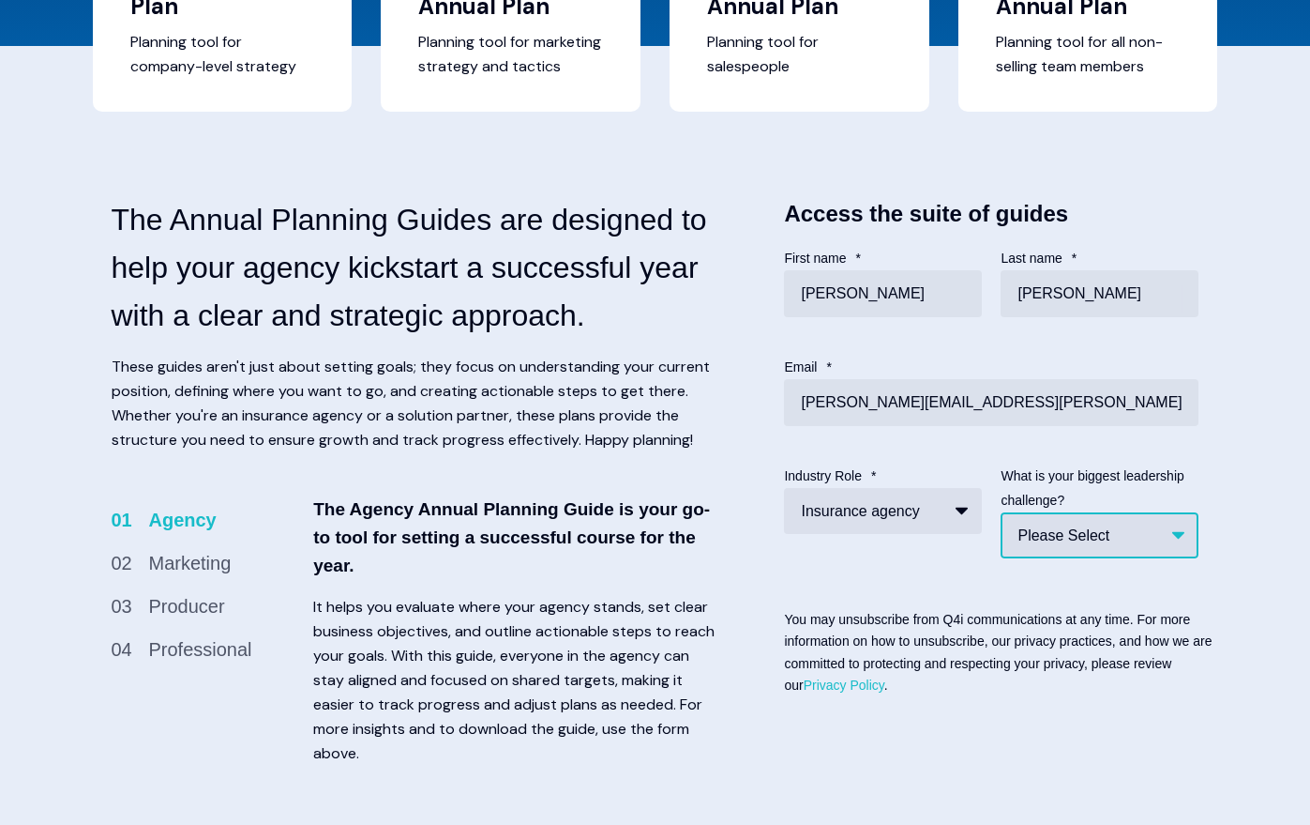
click at [1062, 558] on select "Please Select Sales system (or lack of) Filling the pipeline Marketing to attra…" at bounding box center [1100, 535] width 198 height 46
click at [230, 578] on li "02 Marketing" at bounding box center [208, 563] width 193 height 30
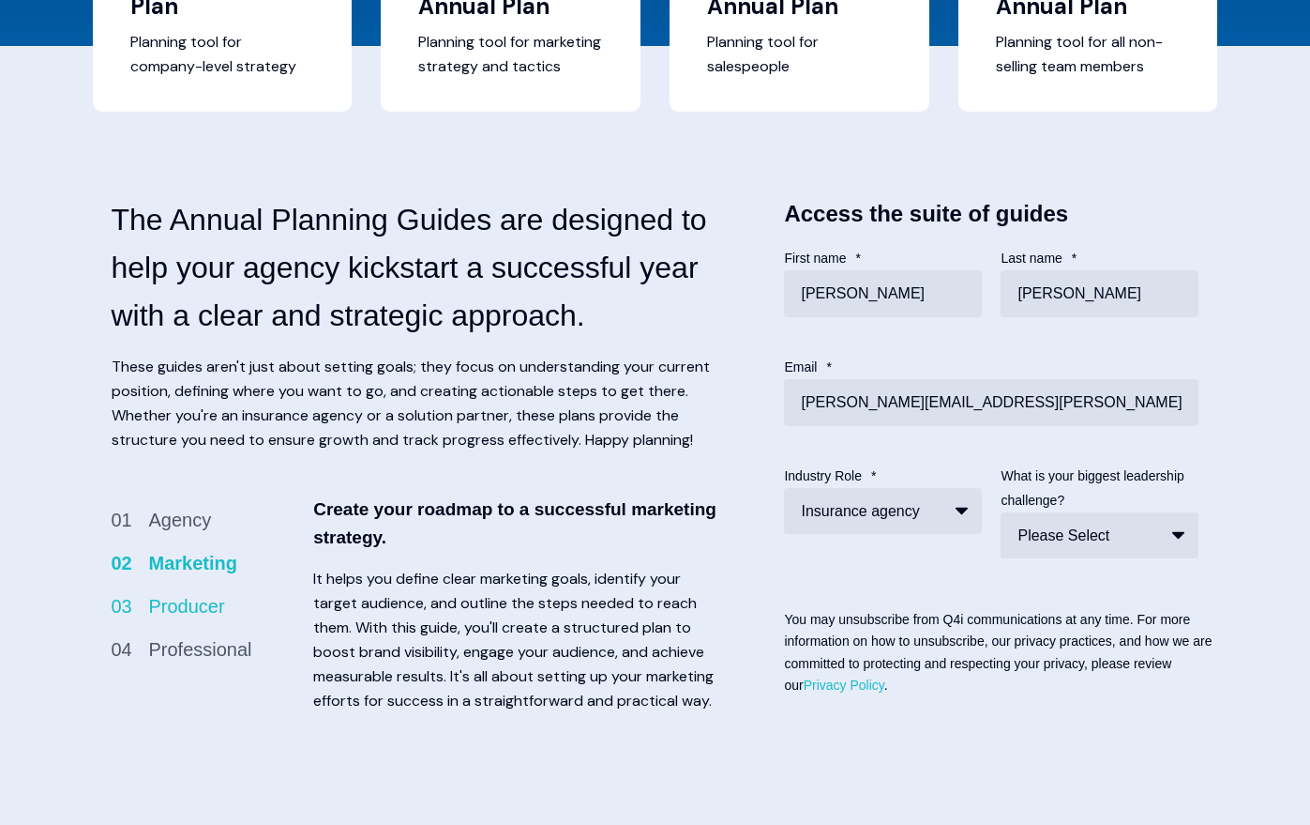
click at [237, 621] on li "03 Producer" at bounding box center [208, 606] width 193 height 30
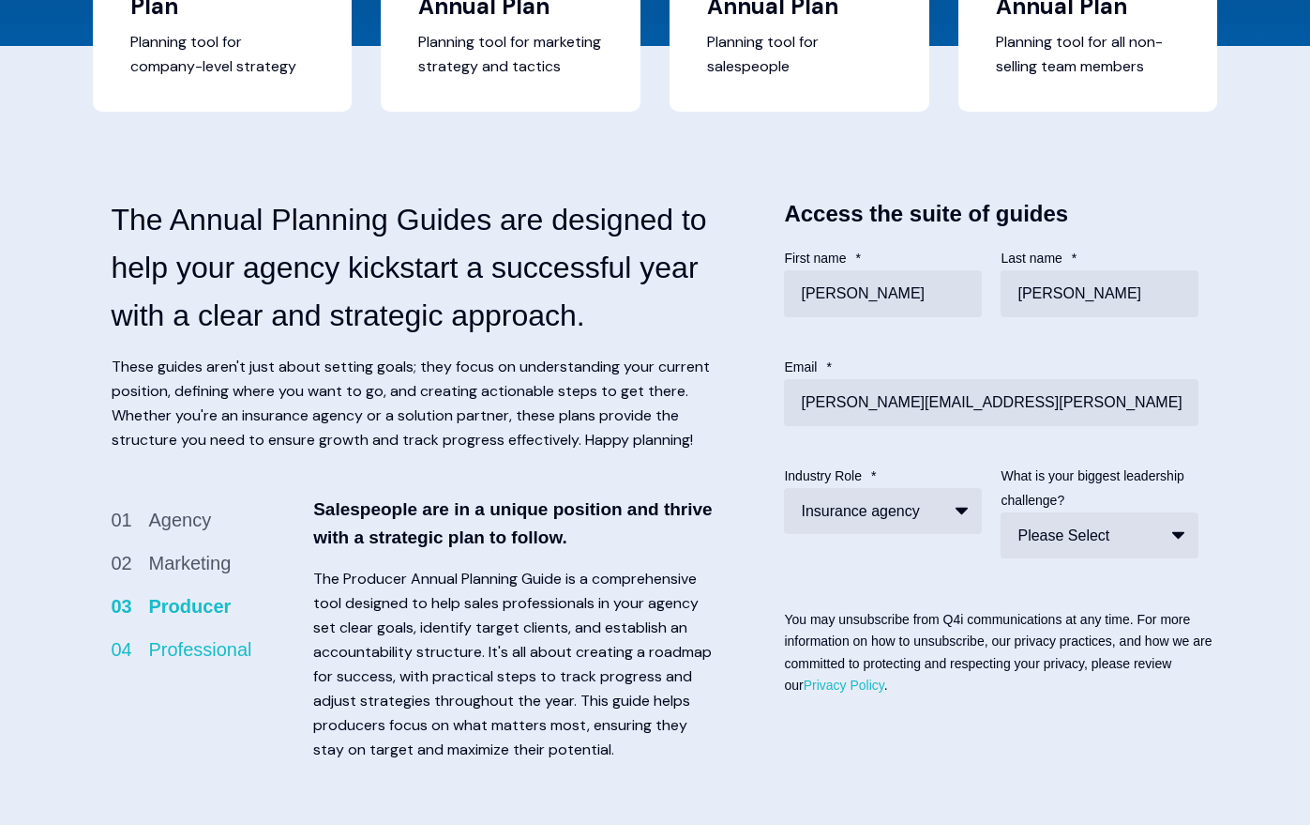
click at [235, 664] on li "04 Professional" at bounding box center [208, 649] width 193 height 30
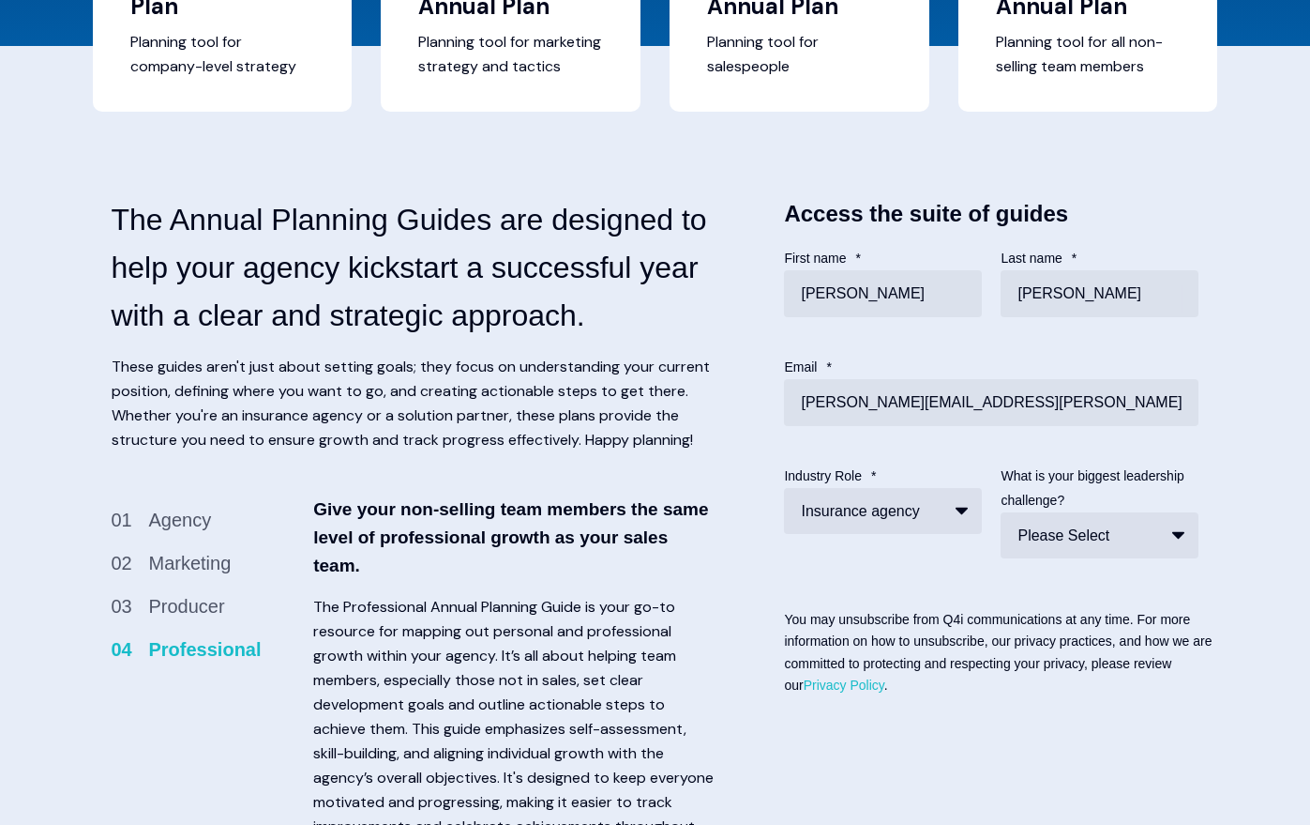
click at [203, 569] on ul "01 Agency 02 Marketing 03 Producer 04 Professional" at bounding box center [227, 591] width 231 height 173
click at [189, 535] on li "01 Agency" at bounding box center [208, 520] width 193 height 30
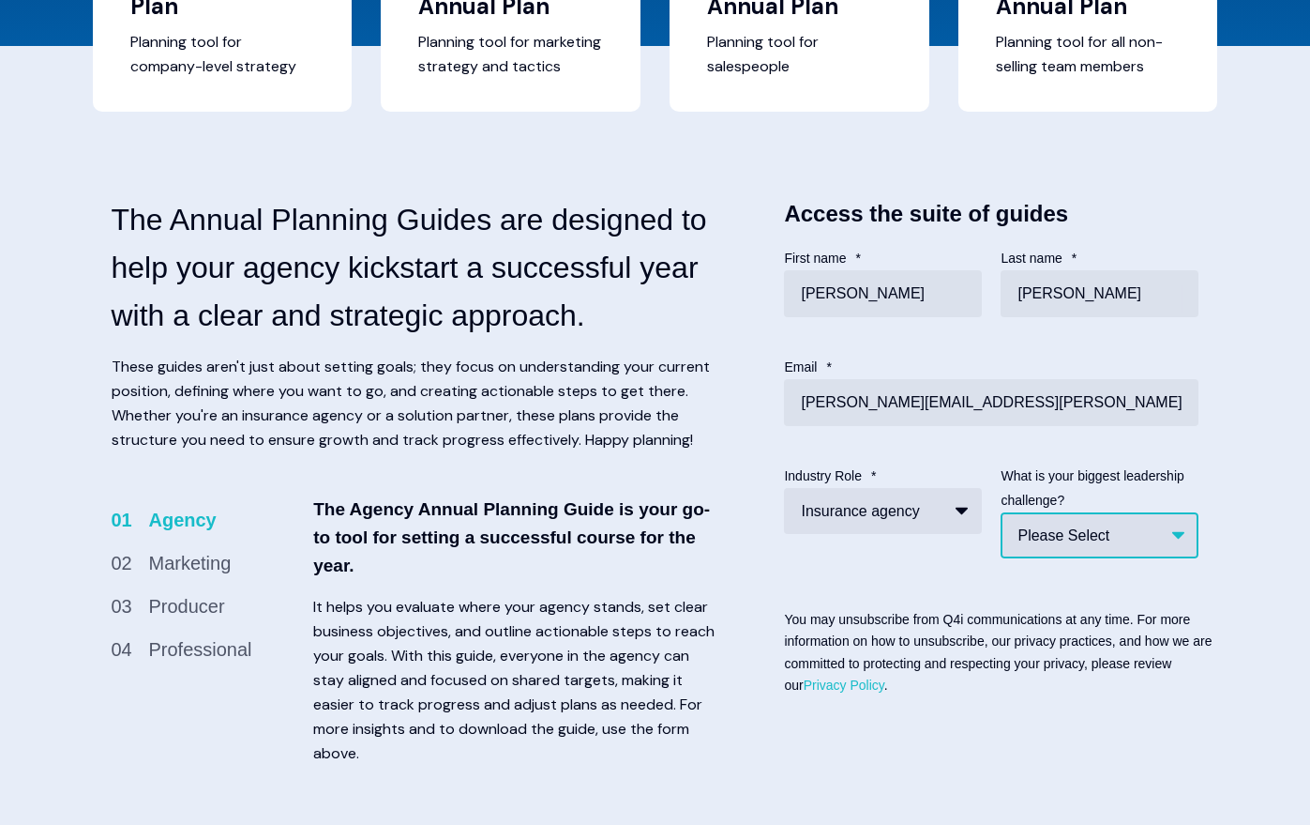
click at [1152, 558] on select "Please Select Sales system (or lack of) Filling the pipeline Marketing to attra…" at bounding box center [1100, 535] width 198 height 46
select select "Sales System (or Lack of)"
click at [1001, 537] on select "Please Select Sales system (or lack of) Filling the pipeline Marketing to attra…" at bounding box center [1100, 535] width 198 height 46
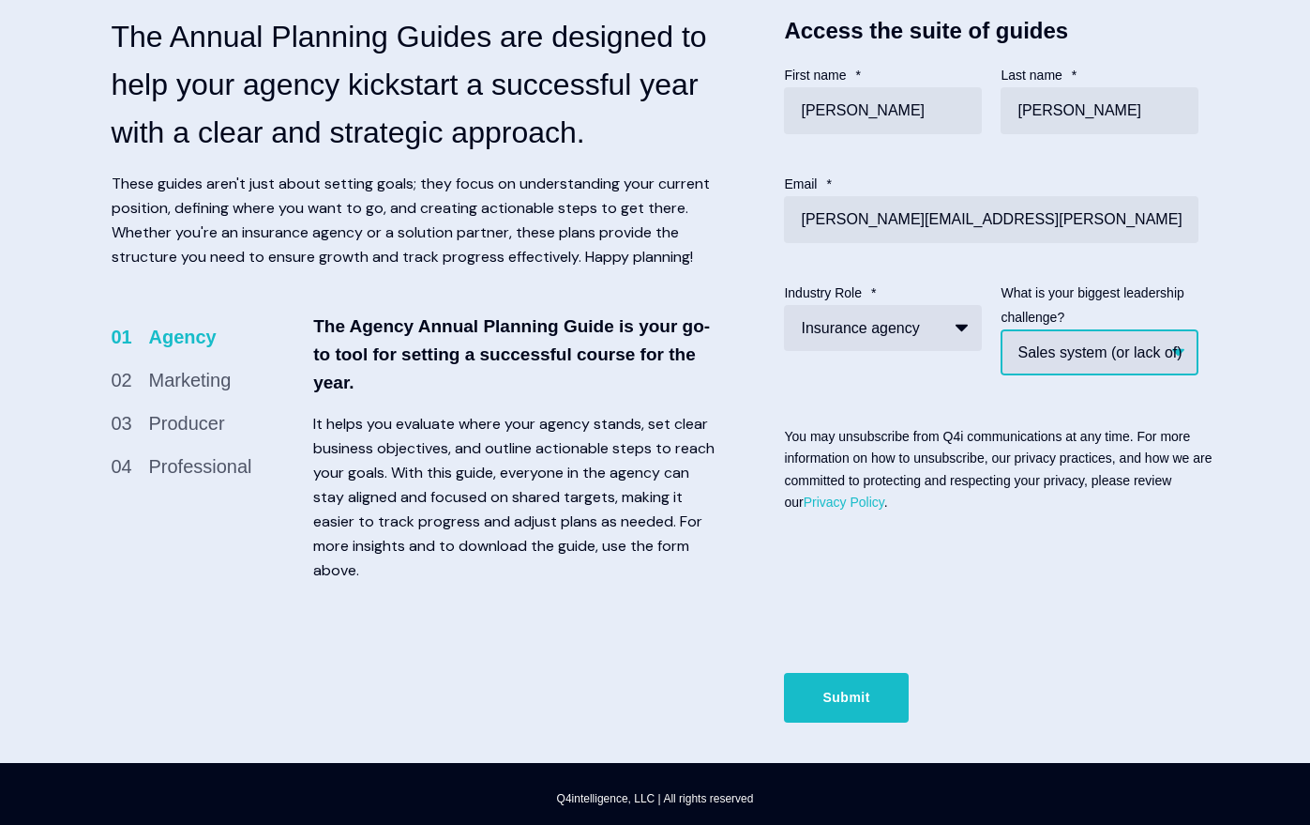
scroll to position [967, 0]
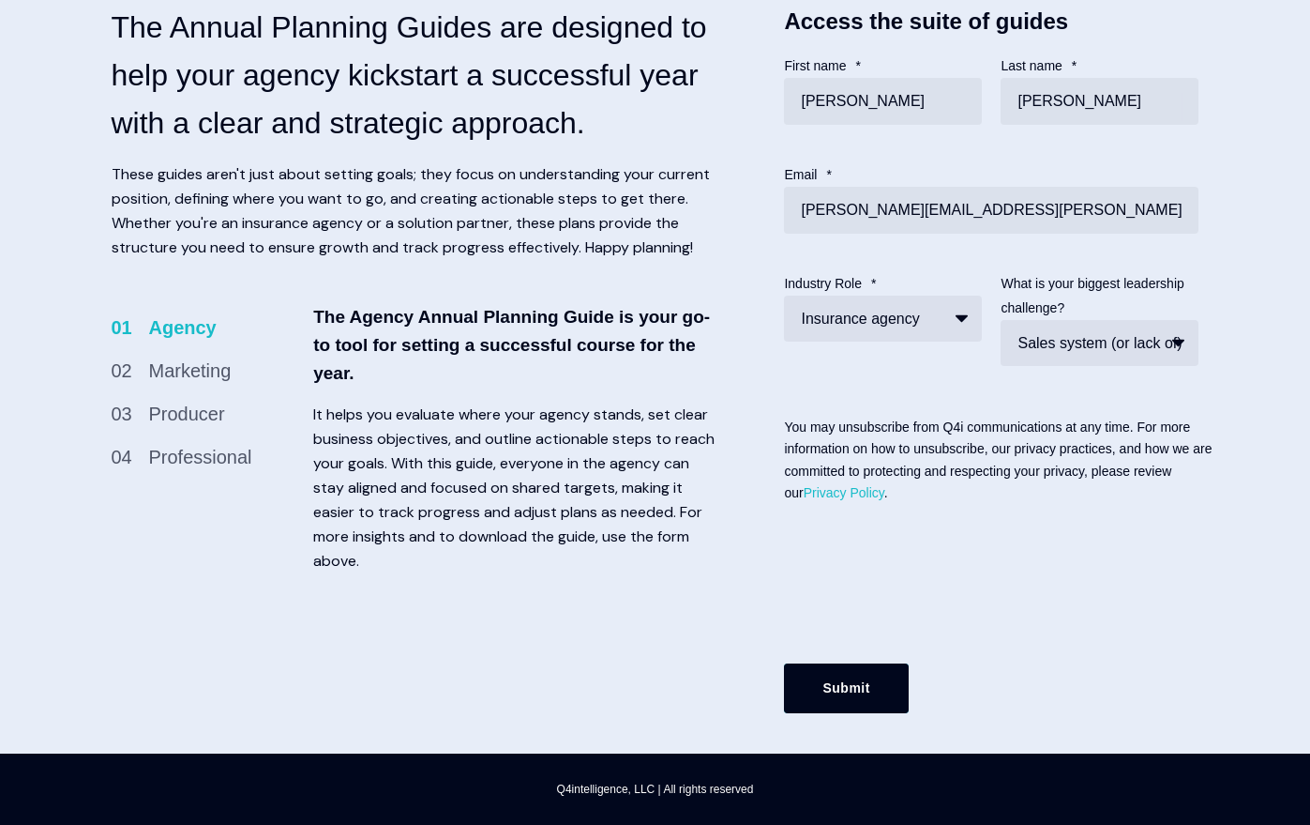
click at [880, 690] on input "Submit" at bounding box center [846, 687] width 124 height 49
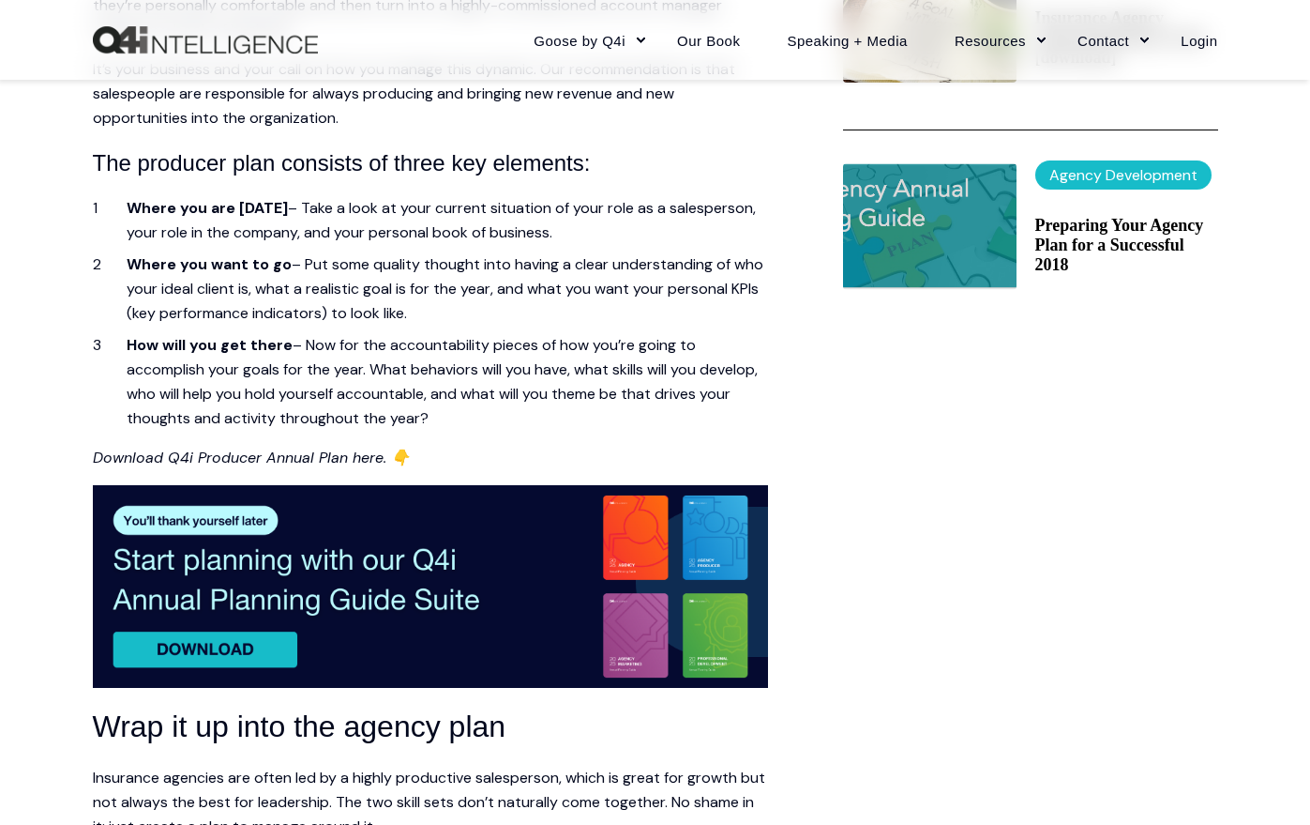
scroll to position [1032, 0]
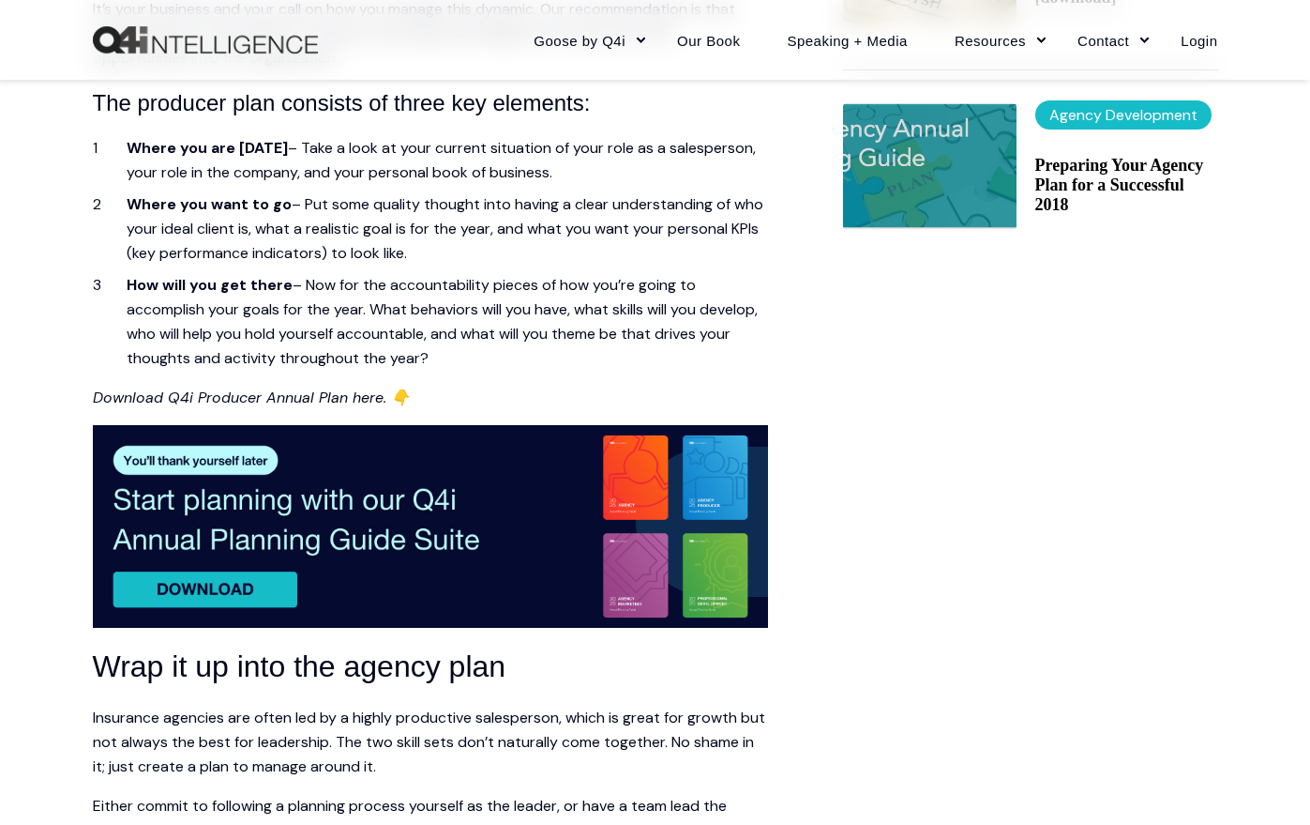
click at [231, 482] on img at bounding box center [430, 526] width 675 height 203
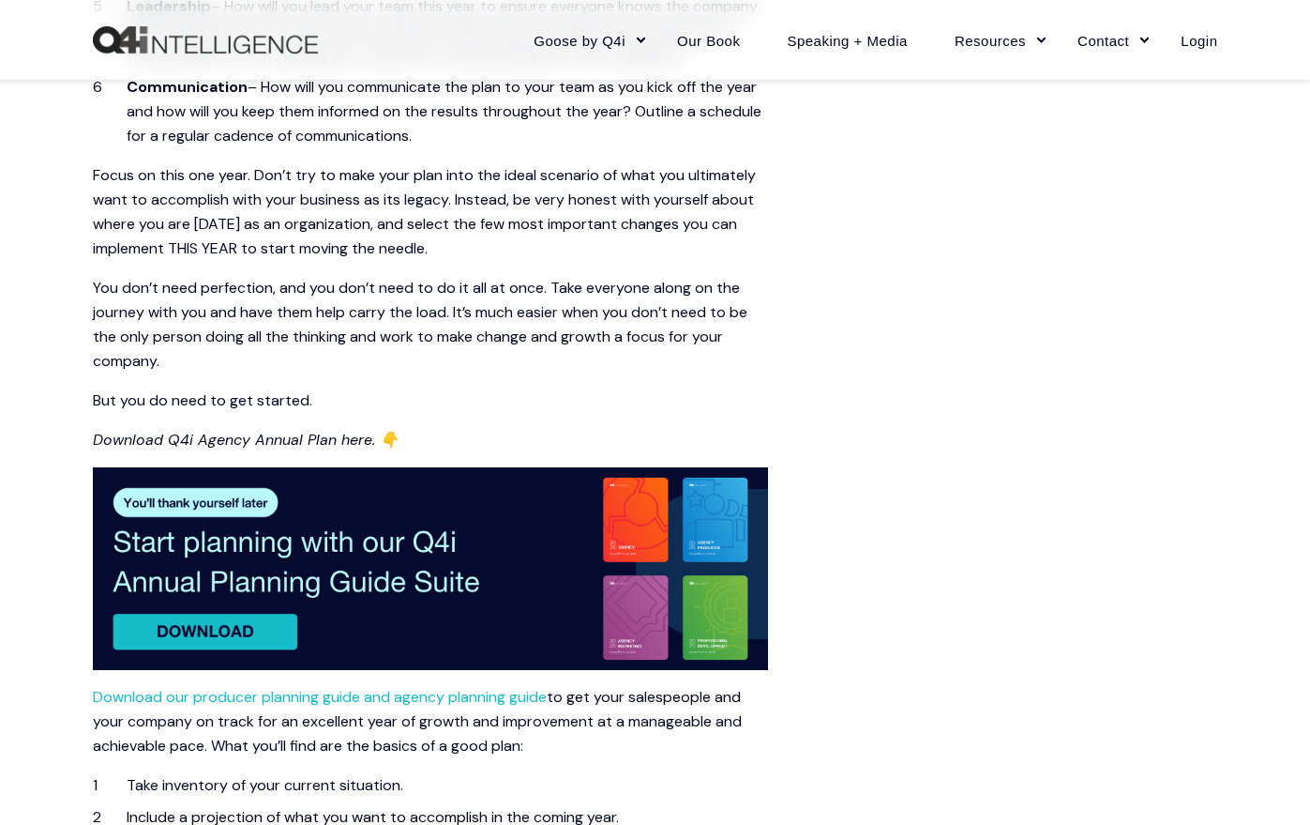
scroll to position [2439, 0]
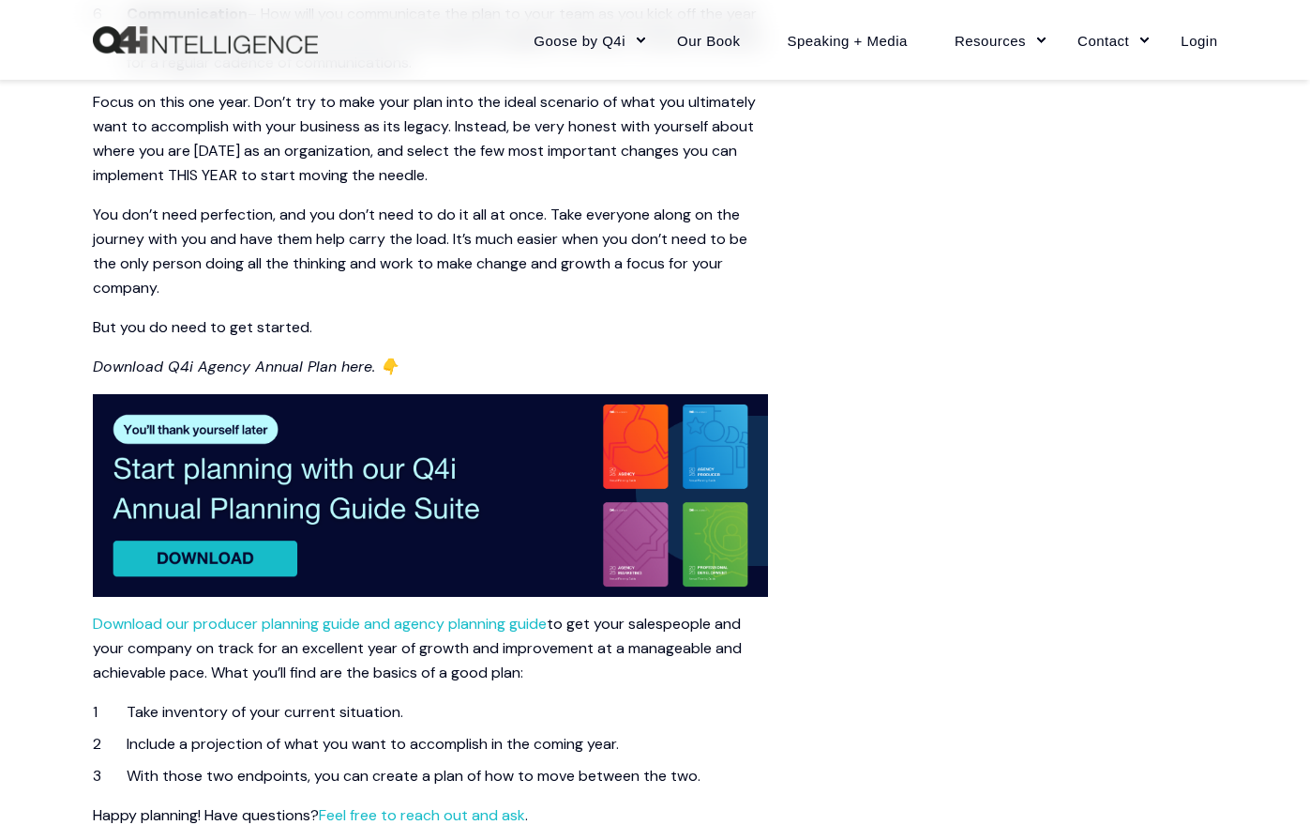
click at [276, 449] on img at bounding box center [430, 495] width 675 height 203
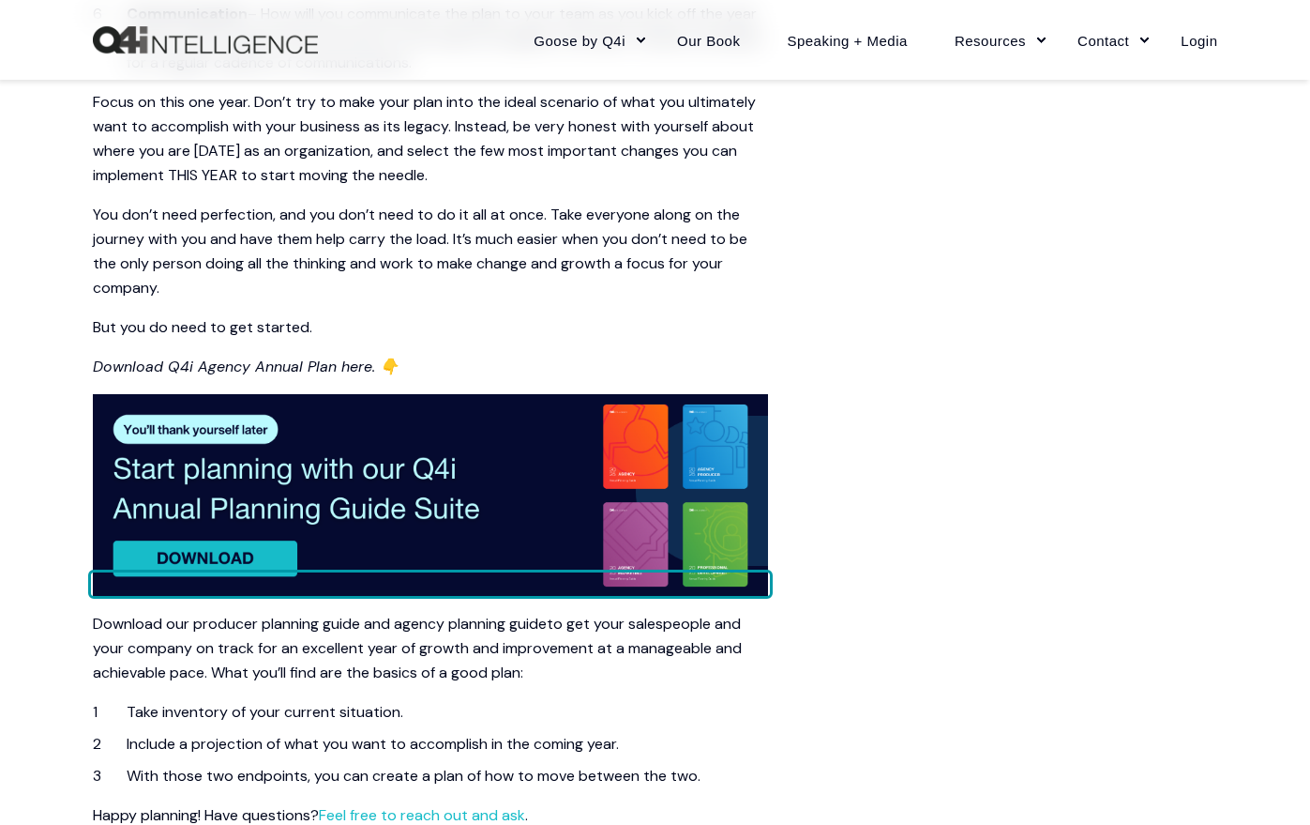
click at [268, 625] on link "Download our producer planning guide and agency planning guide" at bounding box center [320, 623] width 454 height 20
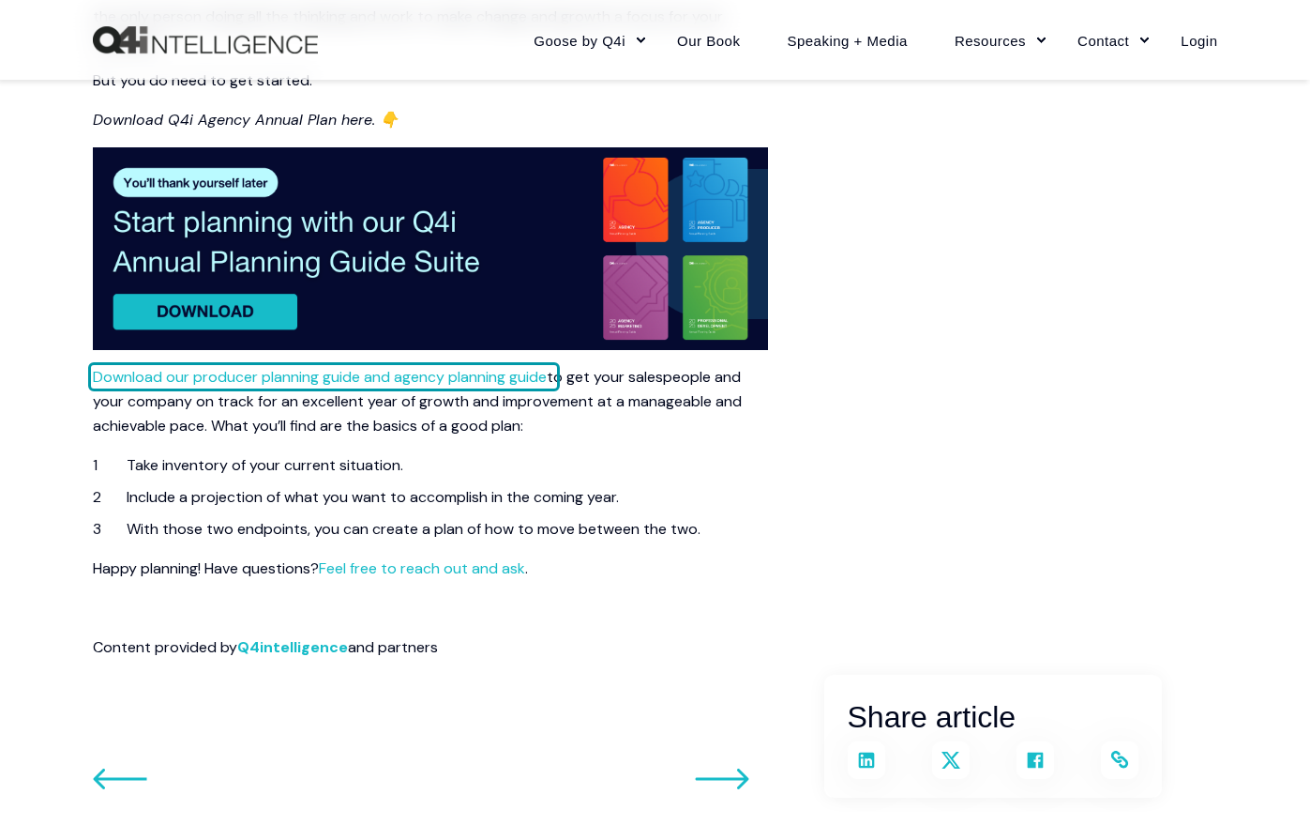
scroll to position [2814, 0]
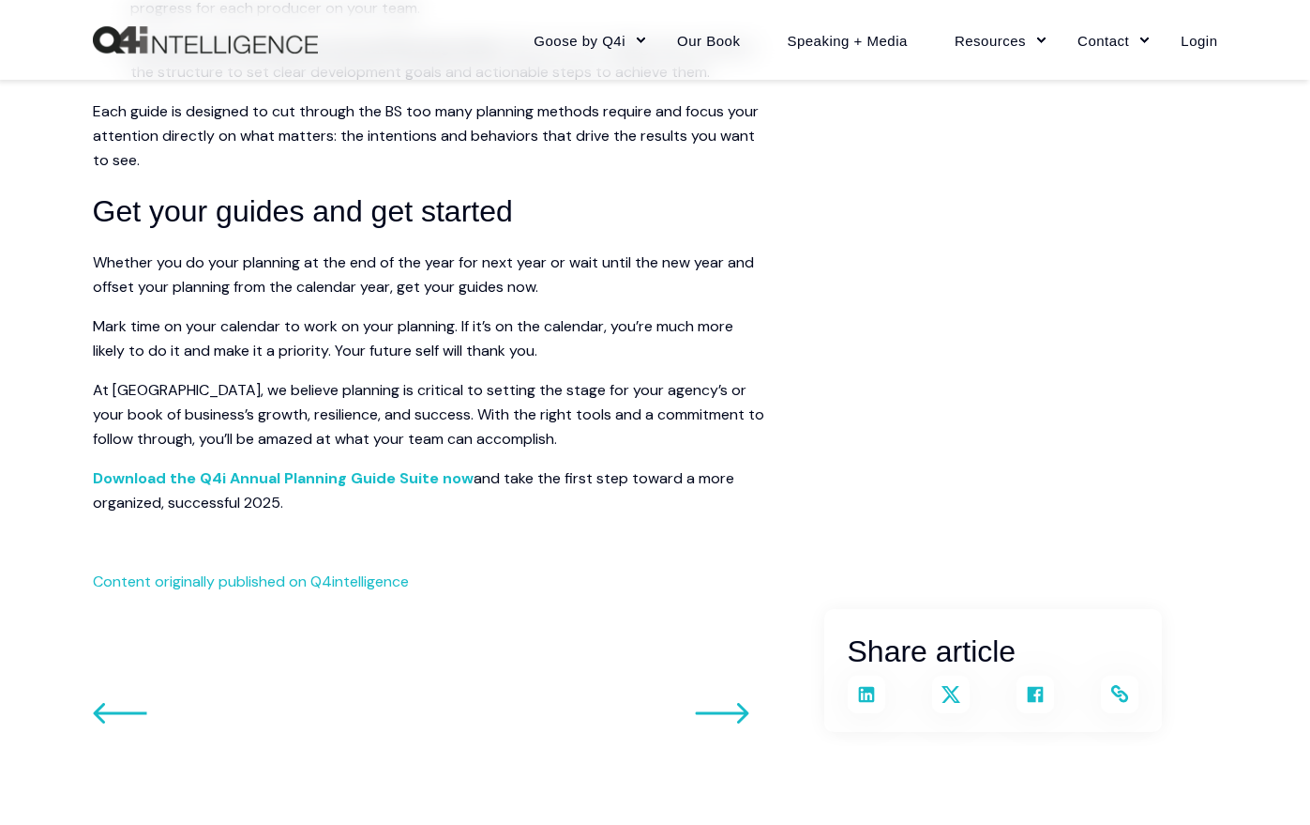
scroll to position [2064, 0]
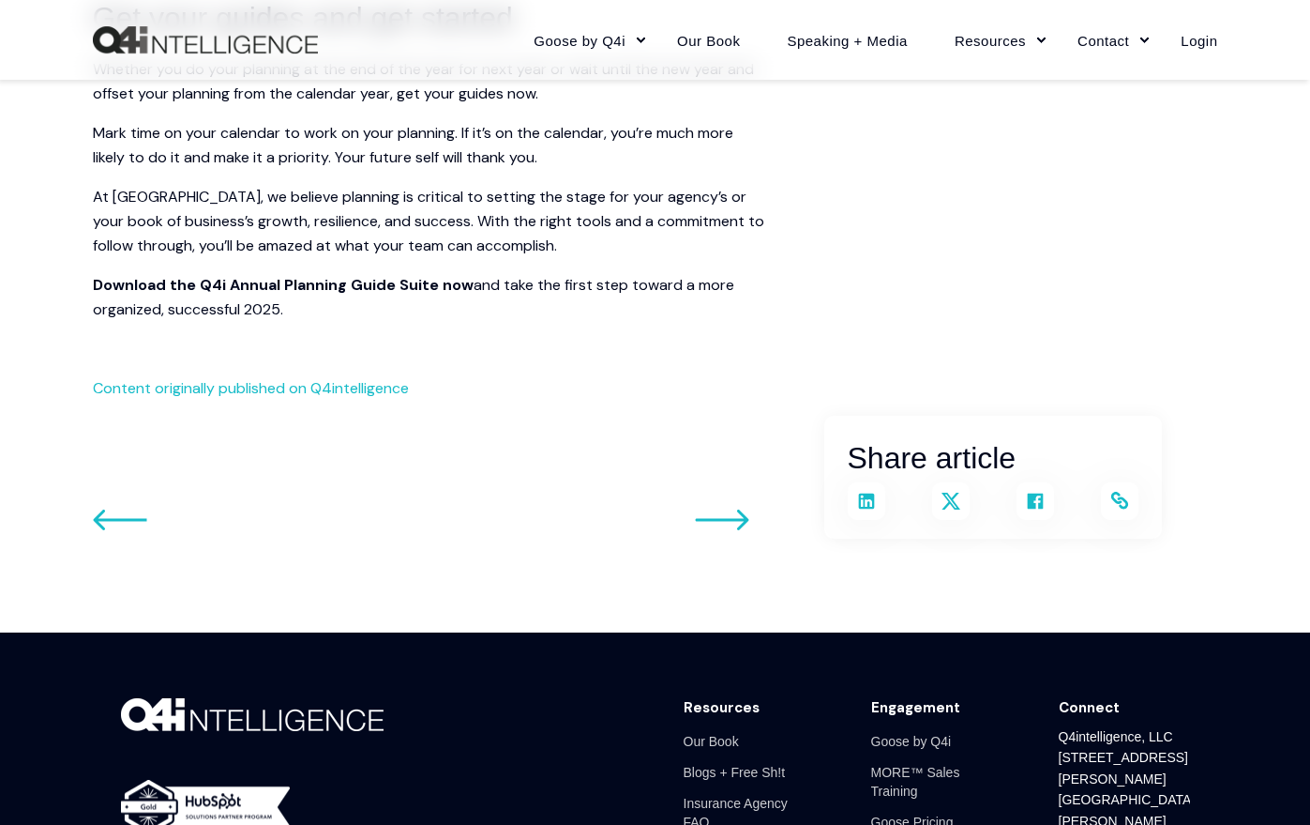
click at [351, 290] on span "Download the Q4i Annual Planning Guide Suite now" at bounding box center [283, 285] width 381 height 20
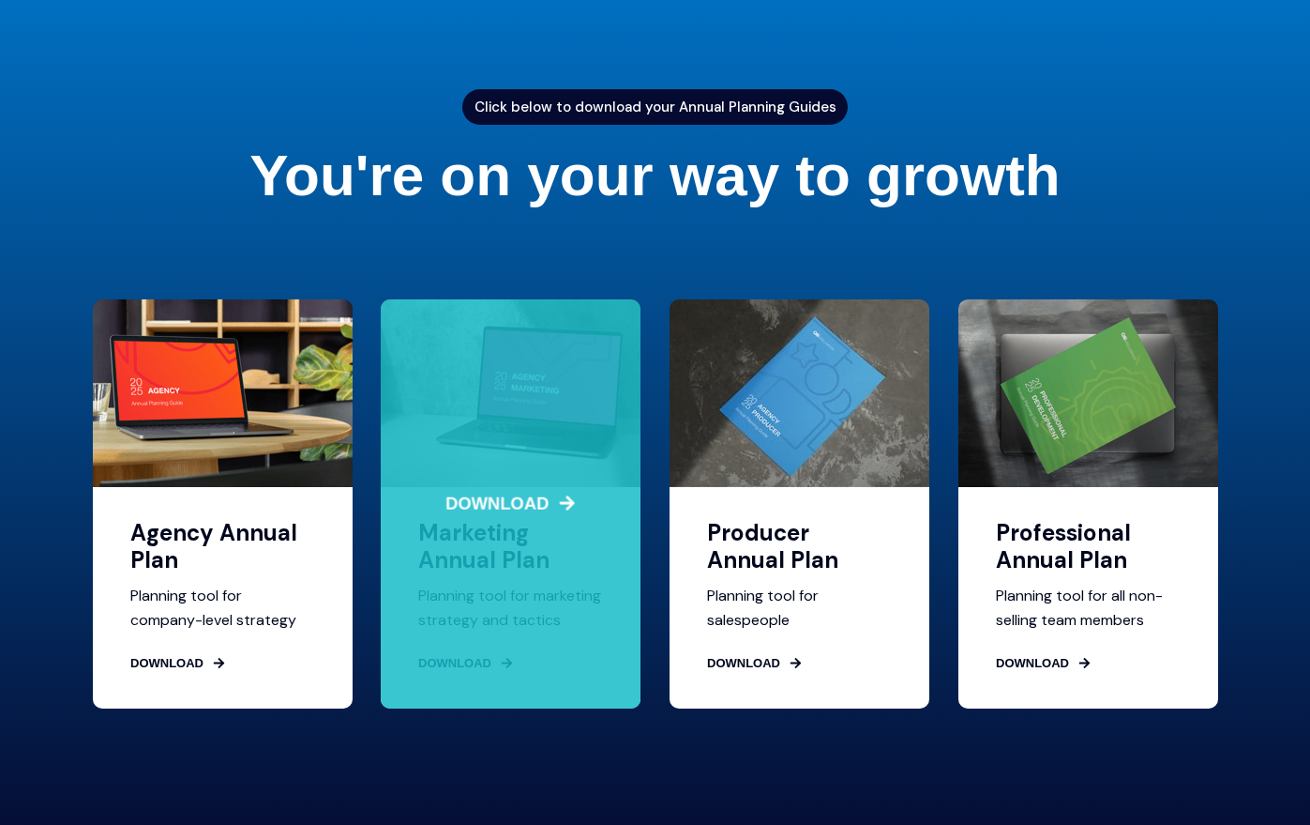
scroll to position [188, 0]
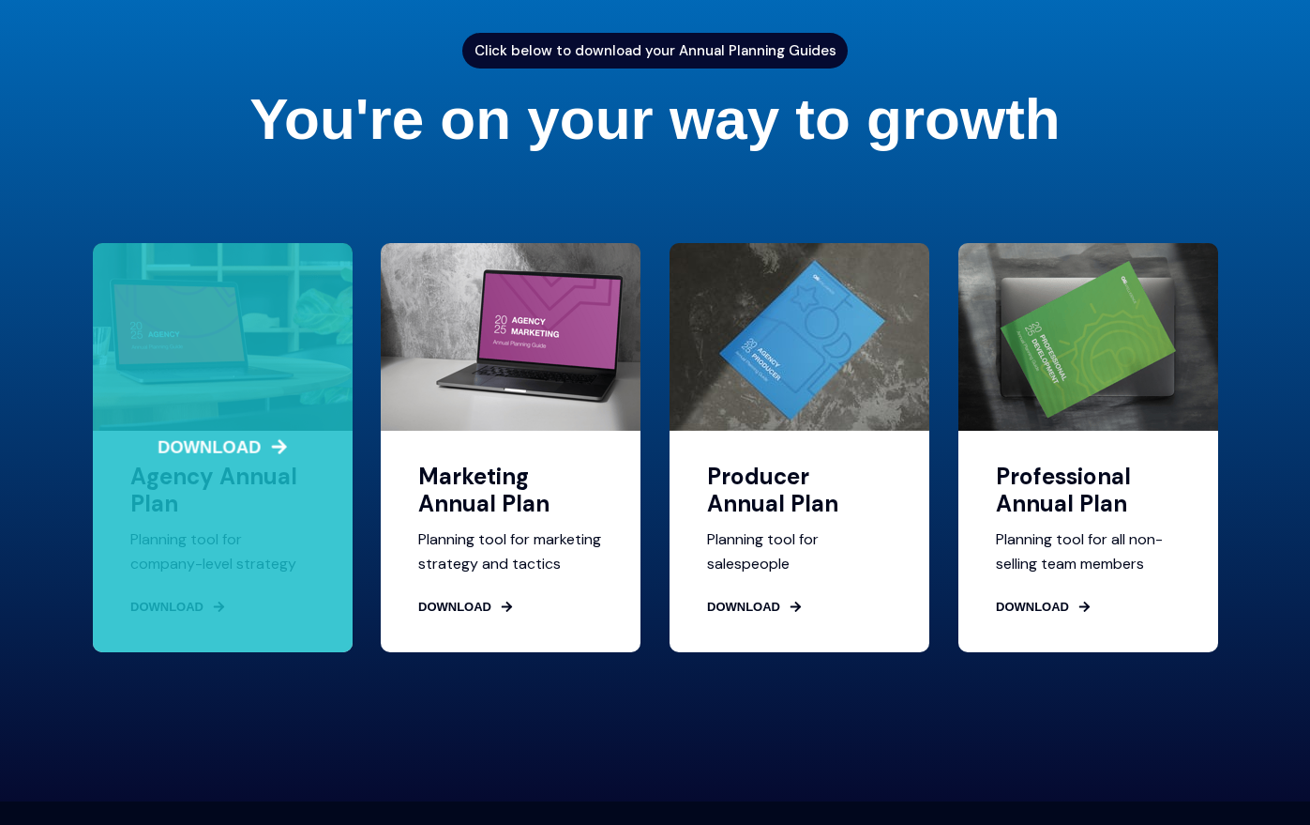
click at [255, 438] on span "DOWNLOAD" at bounding box center [222, 446] width 265 height 25
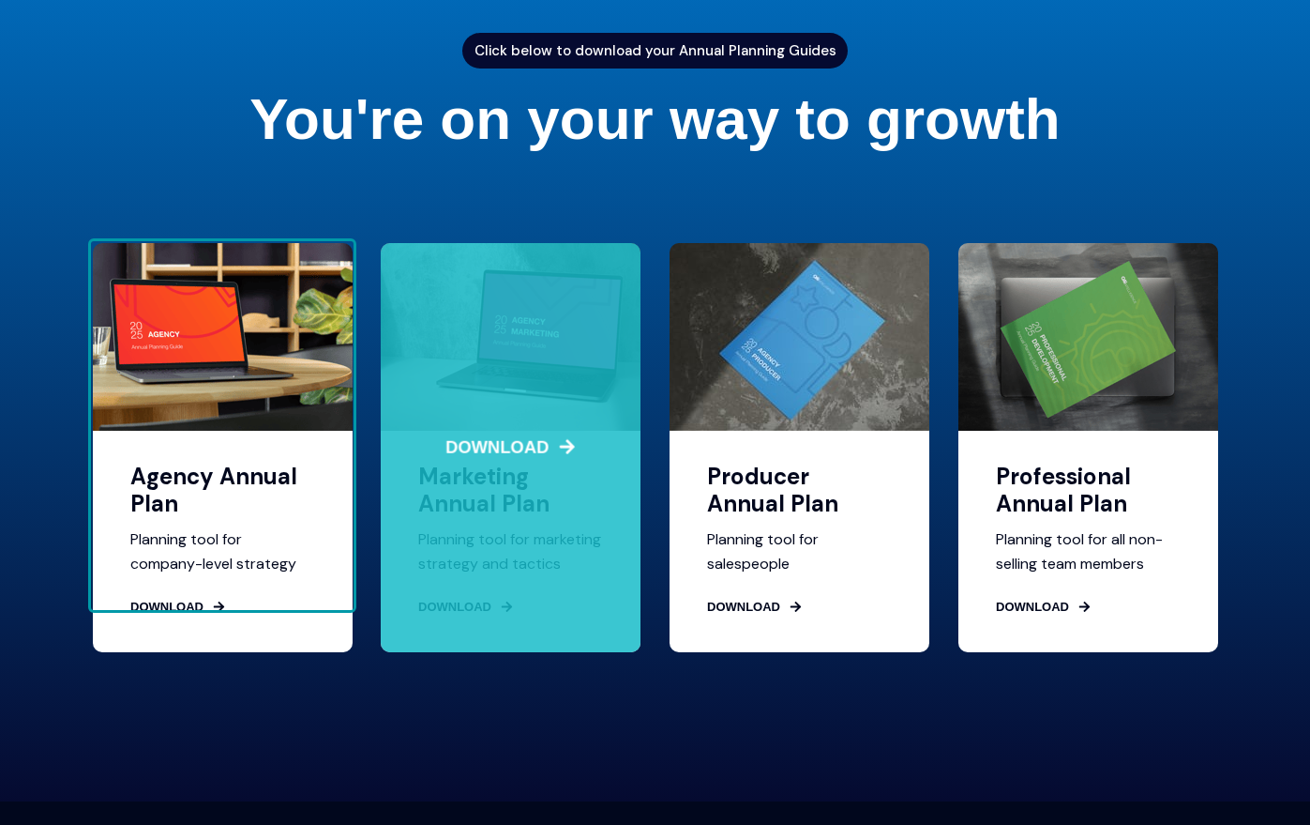
click at [541, 487] on div "DOWNLOAD Marketing Annual Plan Planning tool for marketing strategy and tactics…" at bounding box center [511, 447] width 260 height 409
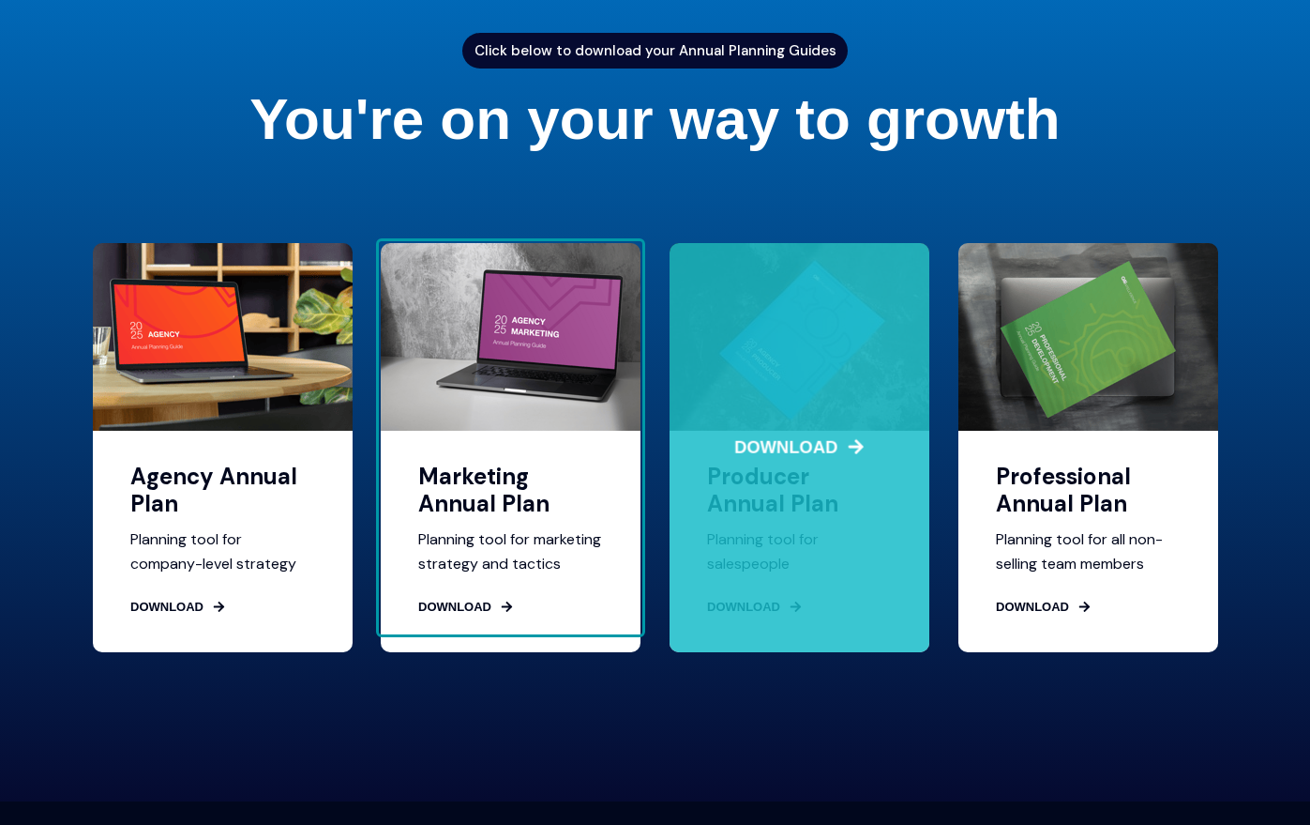
click at [805, 527] on div "DOWNLOAD Producer Annual Plan Planning tool for salespeople DOWNLOAD" at bounding box center [800, 447] width 260 height 409
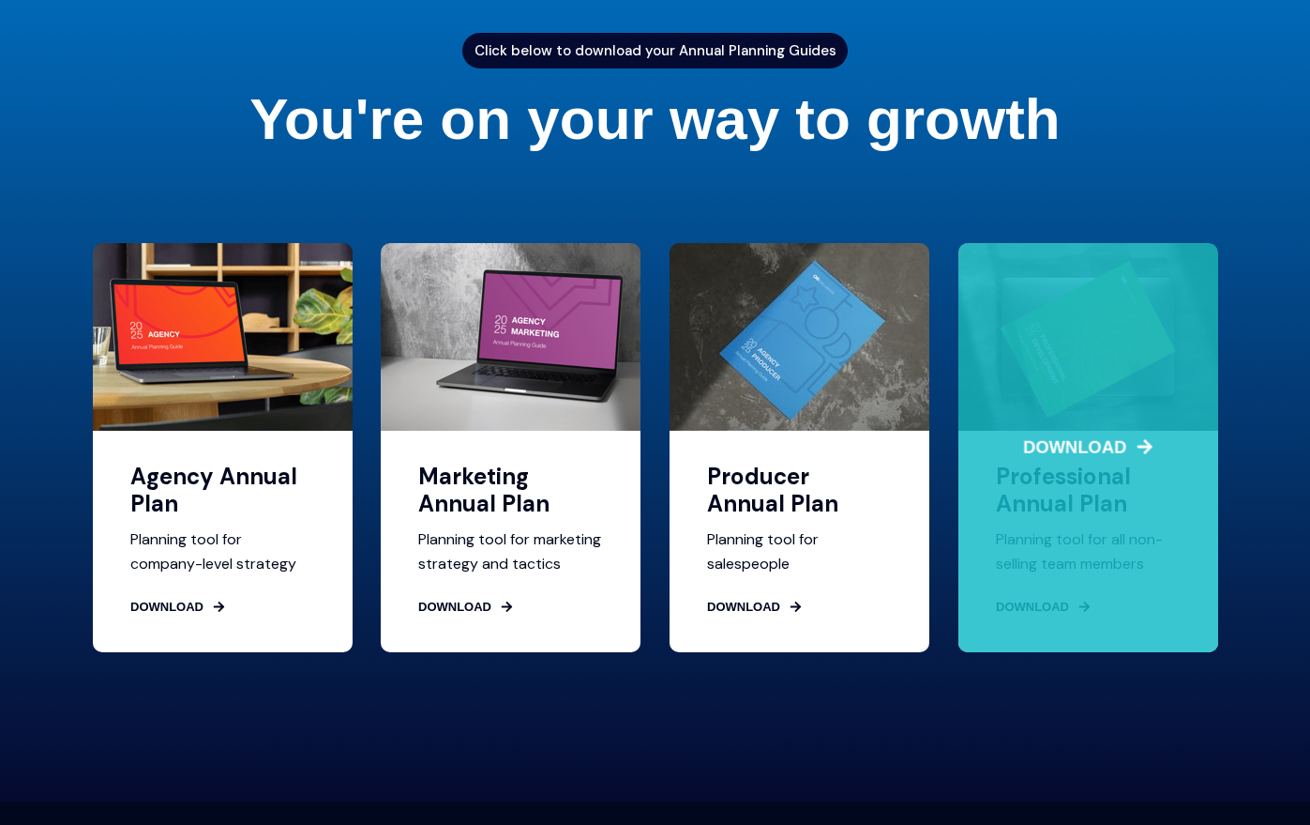
click at [1020, 548] on div "DOWNLOAD Professional Annual Plan Planning tool for all non-selling team member…" at bounding box center [1089, 447] width 260 height 409
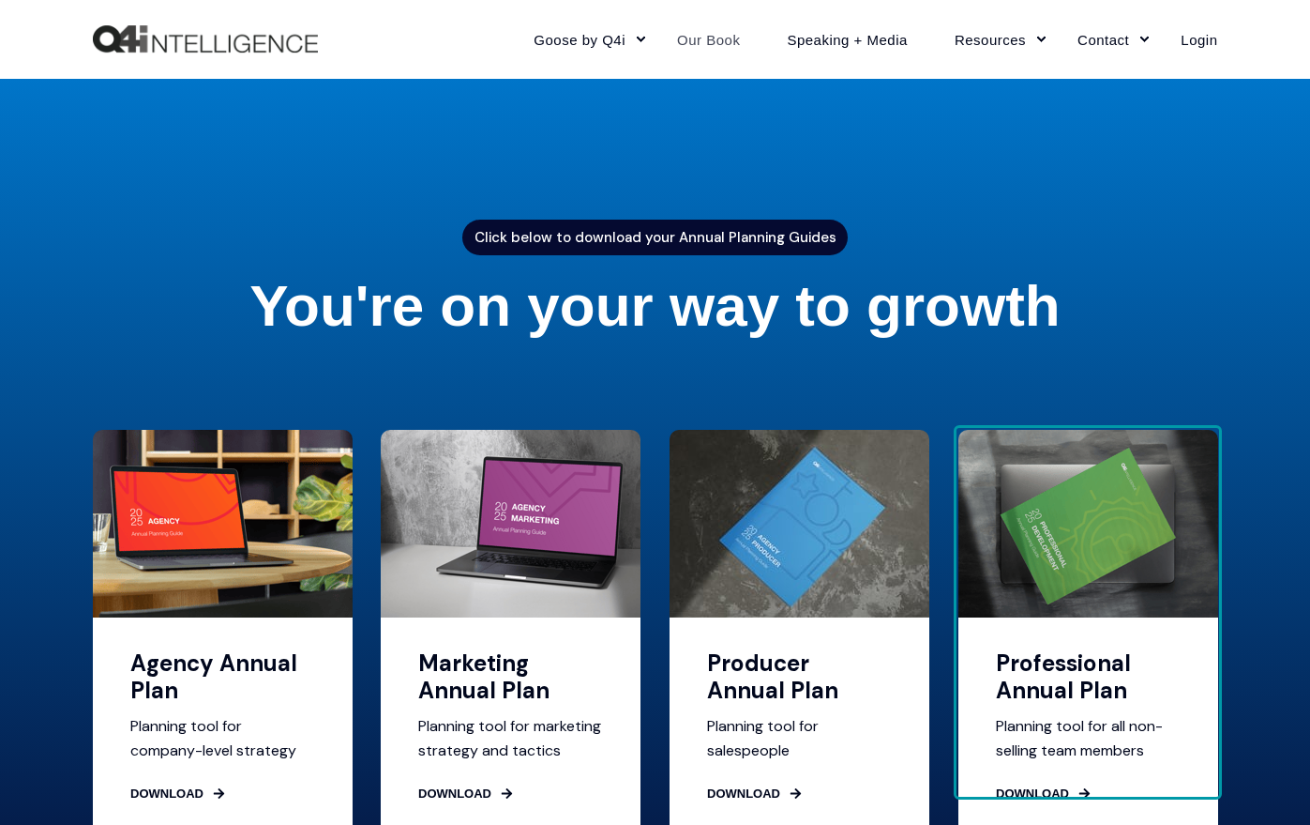
scroll to position [0, 0]
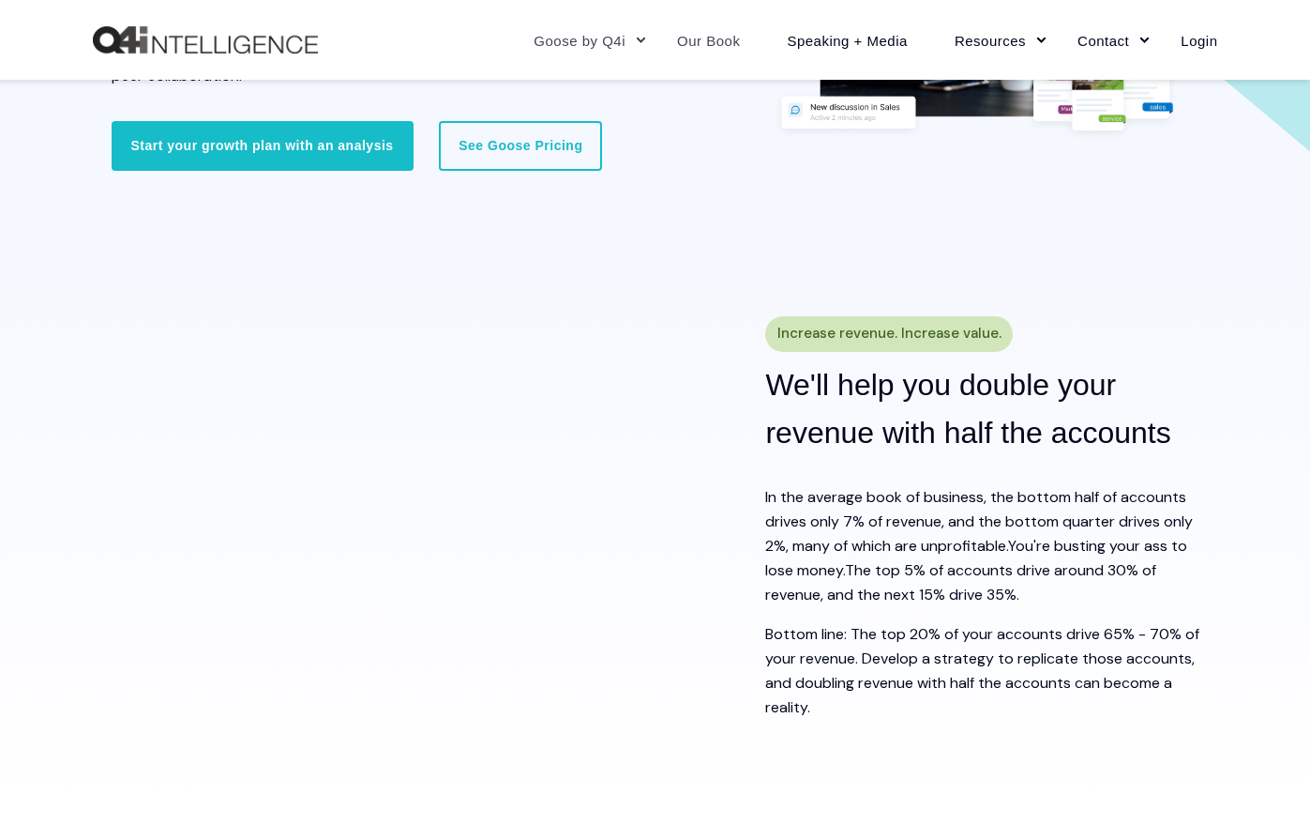
scroll to position [94, 0]
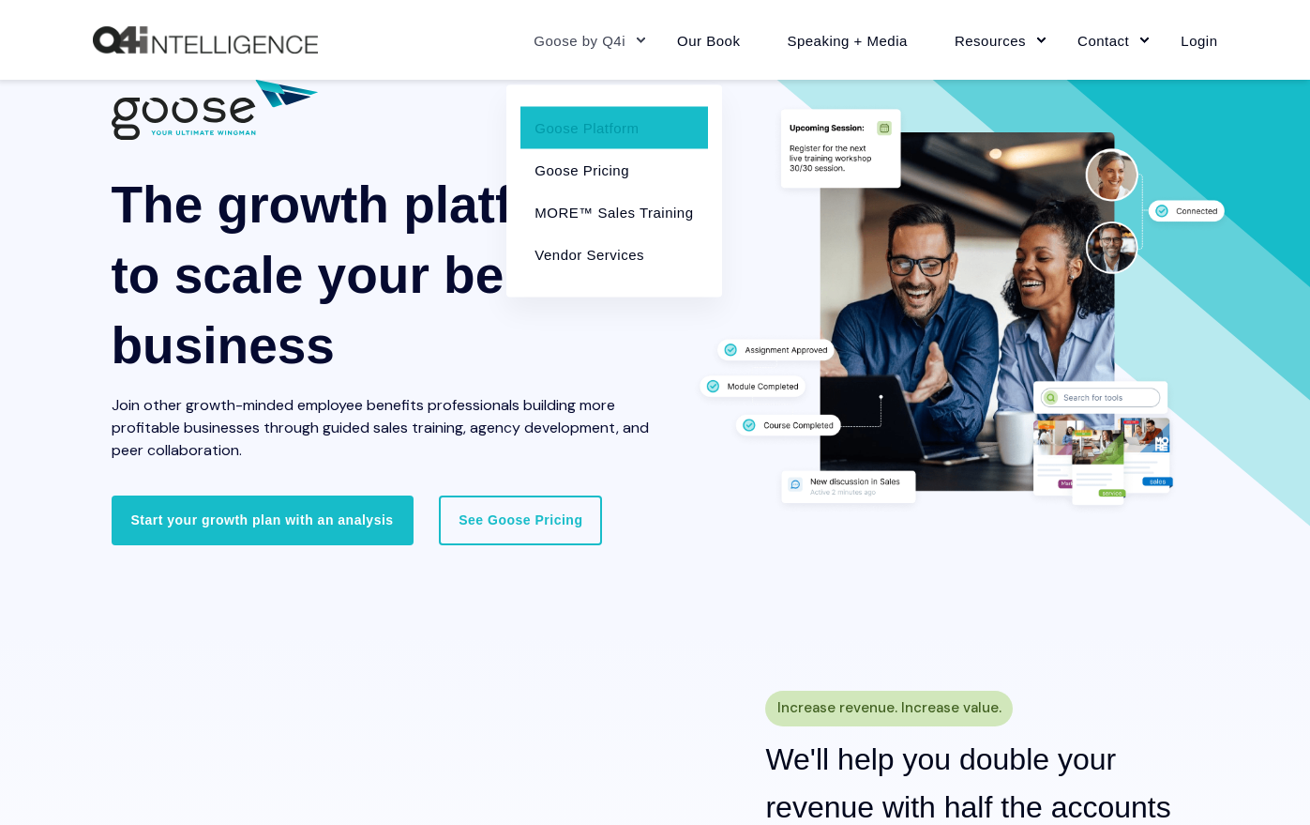
click at [625, 49] on link "Goose by Q4i" at bounding box center [582, 40] width 144 height 82
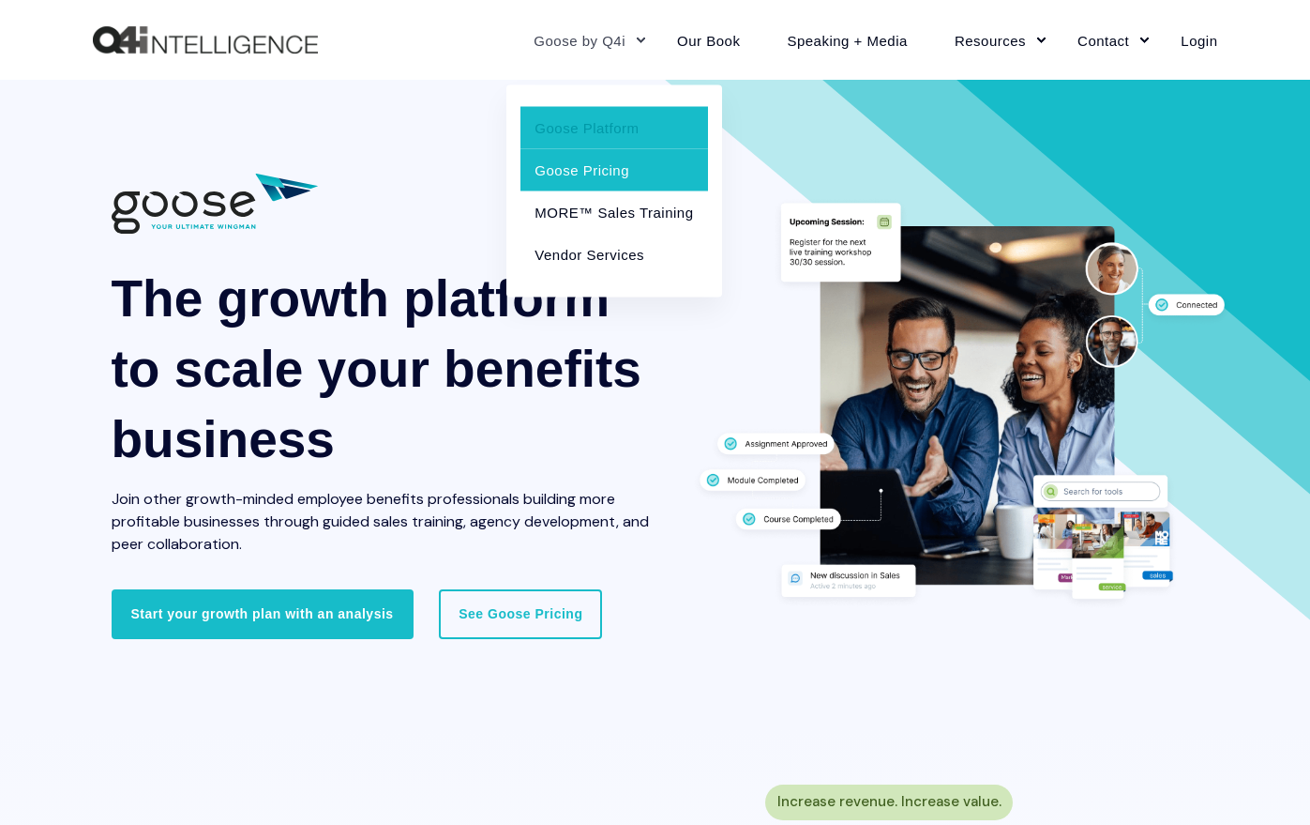
click at [604, 169] on link "Goose Pricing" at bounding box center [614, 169] width 187 height 42
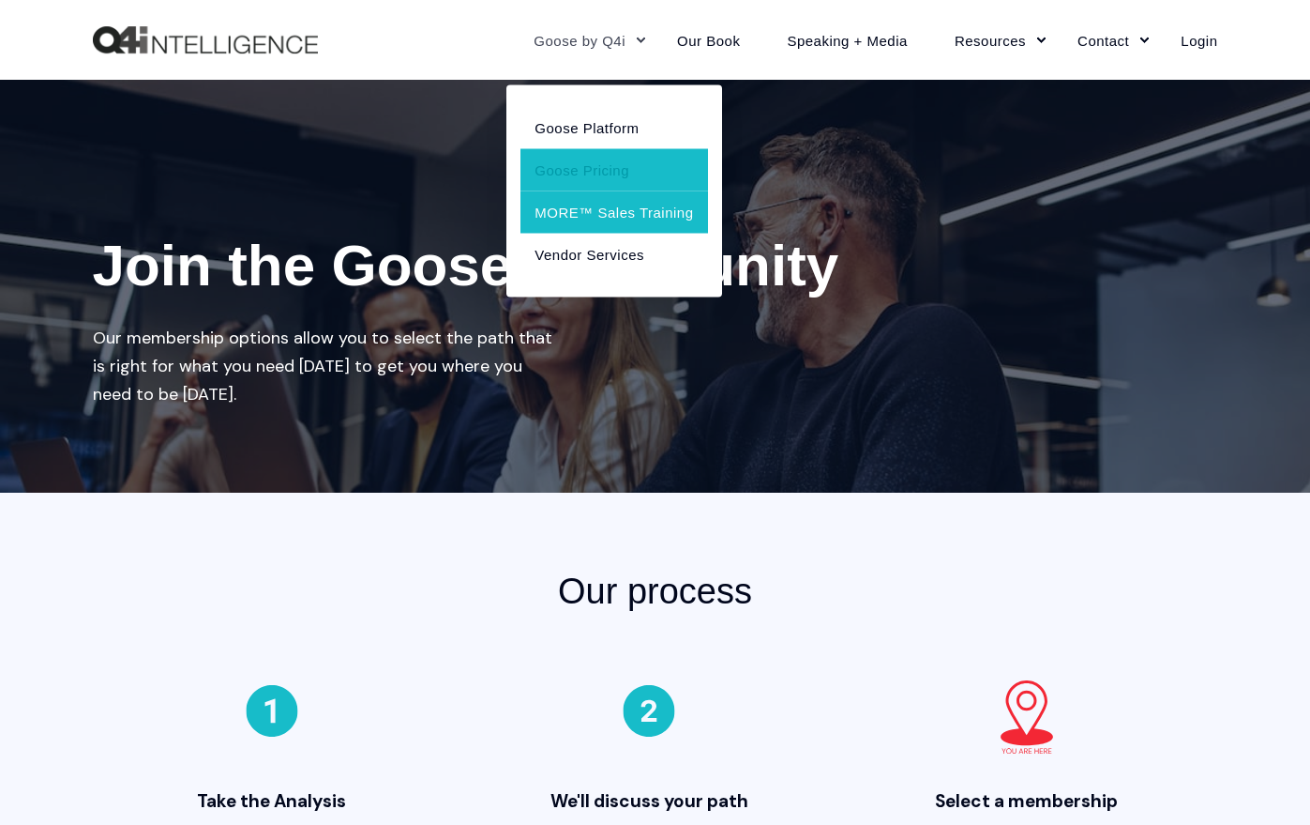
click at [634, 213] on link "MORE™ Sales Training" at bounding box center [614, 211] width 187 height 42
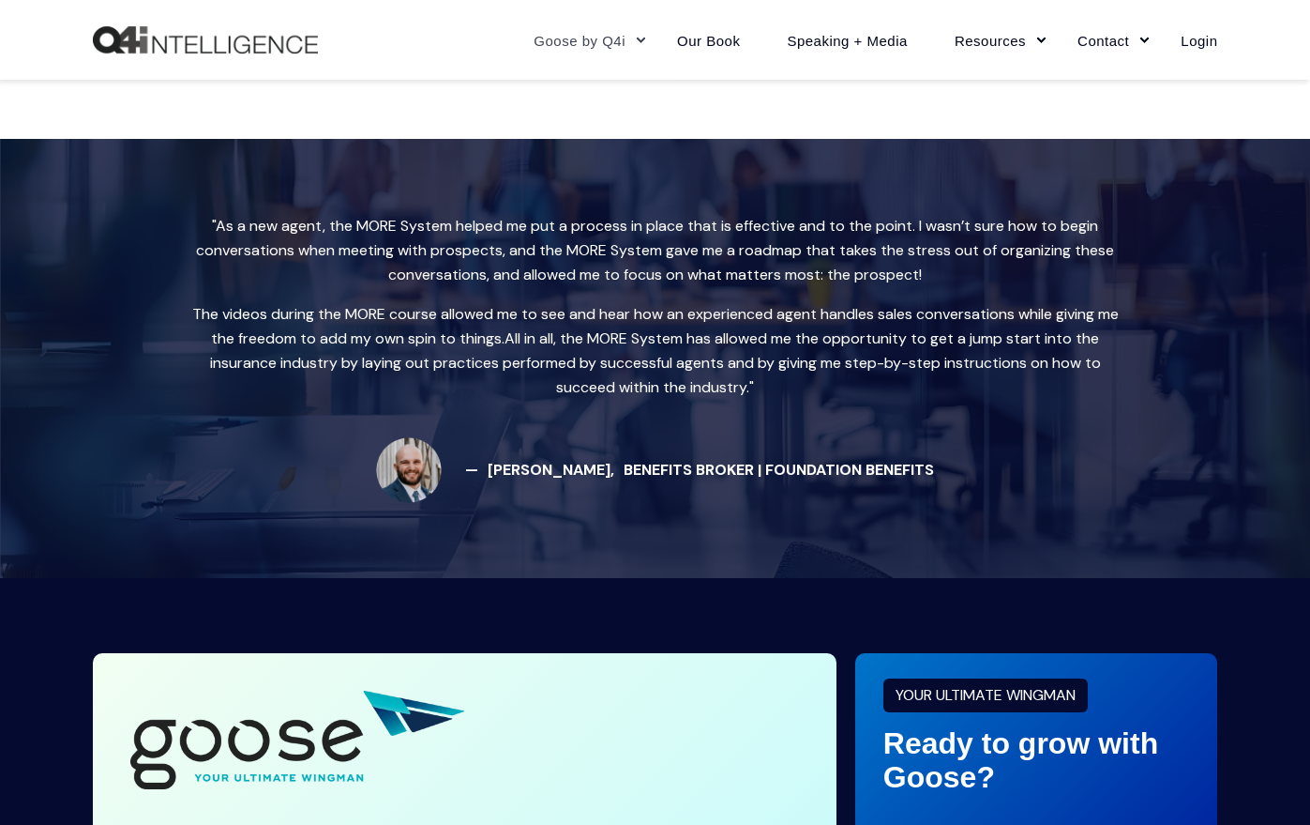
scroll to position [3033, 0]
